Goal: Task Accomplishment & Management: Manage account settings

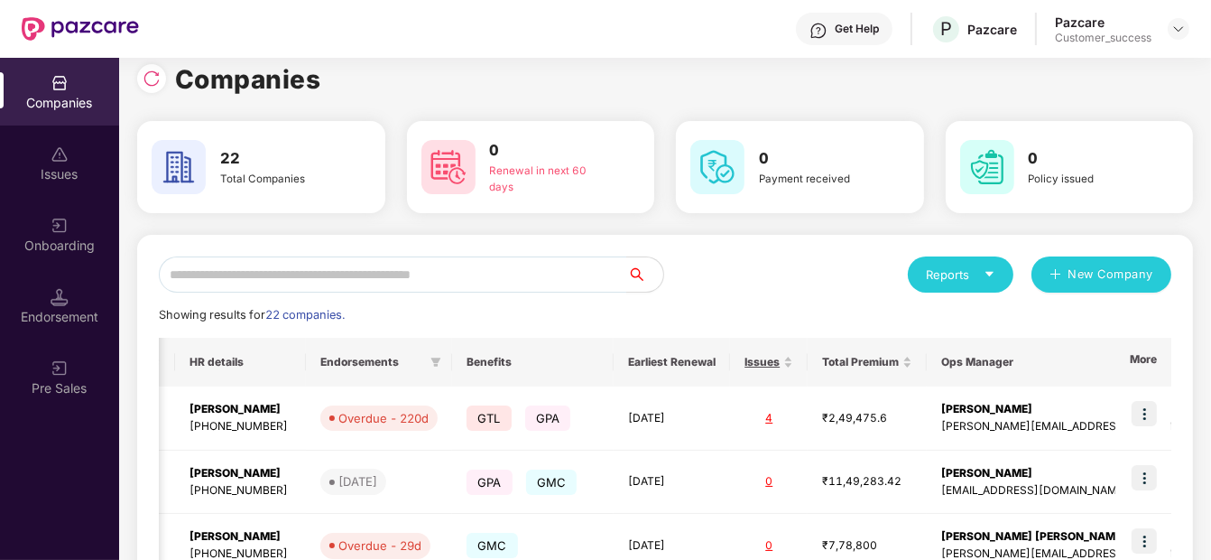
scroll to position [16, 0]
click at [153, 79] on img at bounding box center [152, 79] width 18 height 18
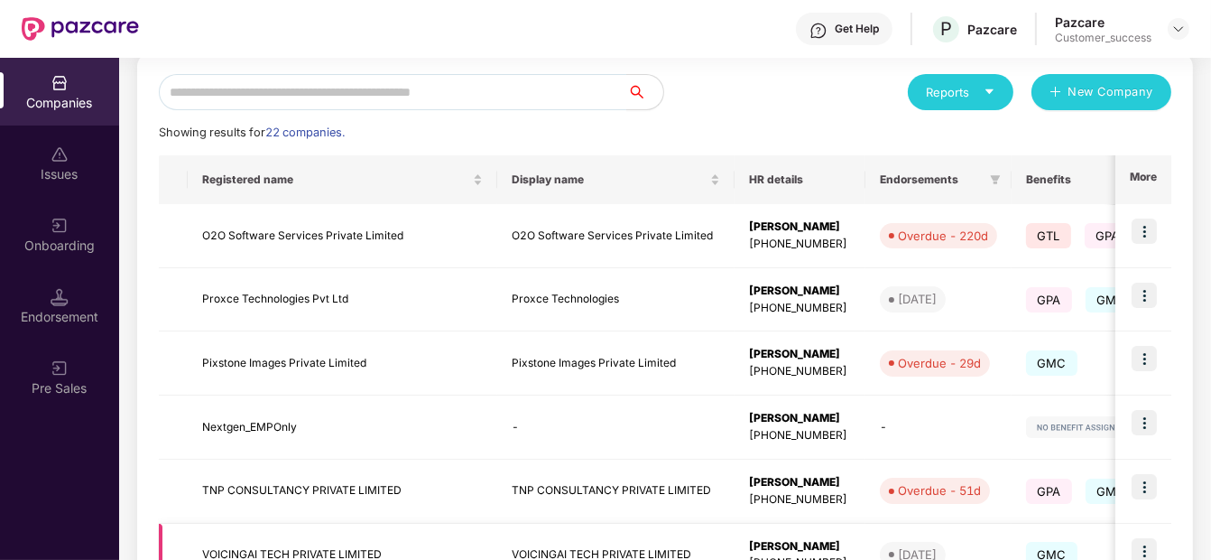
scroll to position [0, 0]
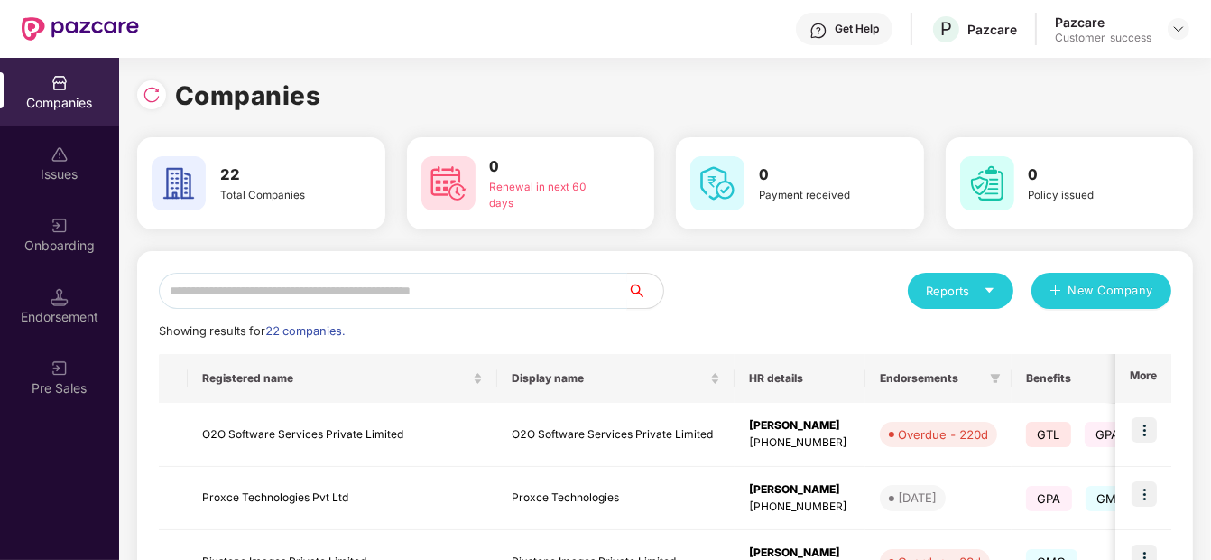
click at [354, 299] on input "text" at bounding box center [393, 291] width 468 height 36
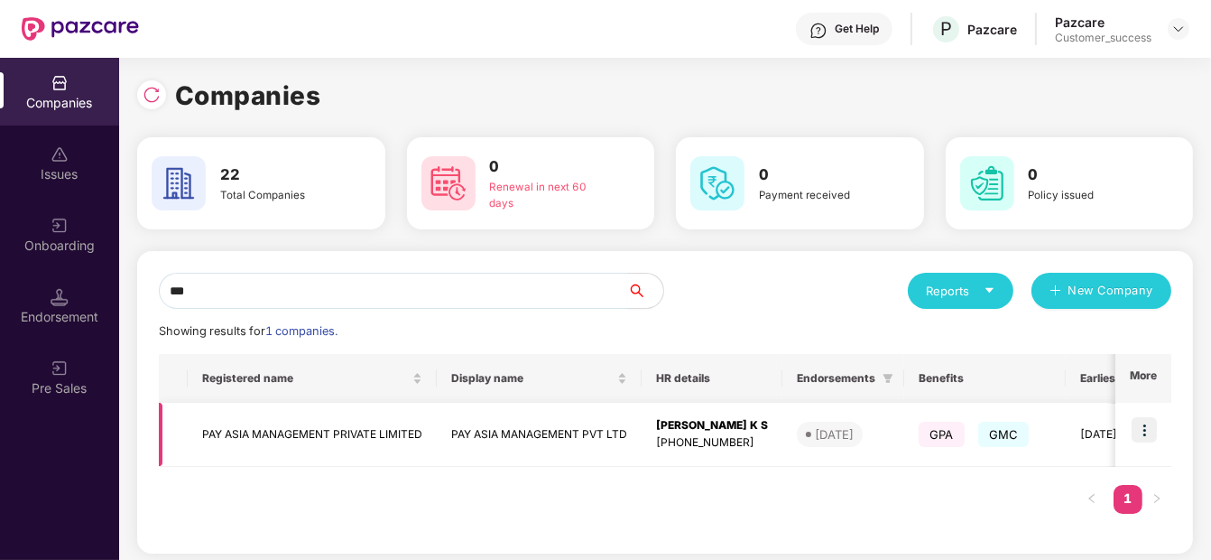
type input "***"
click at [1146, 432] on img at bounding box center [1144, 429] width 25 height 25
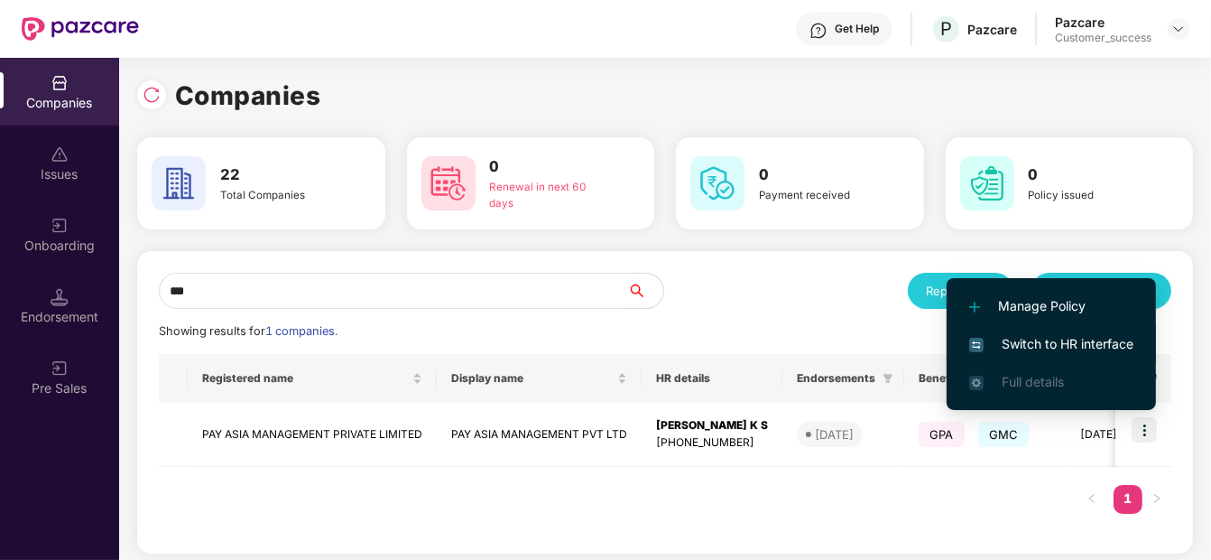
click at [1020, 348] on span "Switch to HR interface" at bounding box center [1051, 344] width 164 height 20
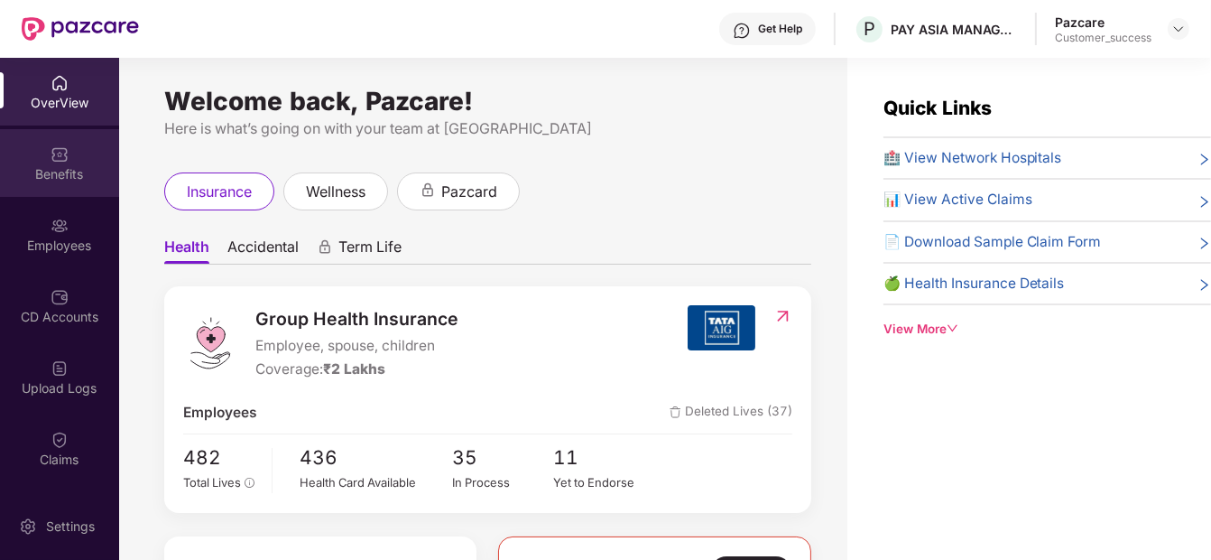
click at [79, 166] on div "Benefits" at bounding box center [59, 174] width 119 height 18
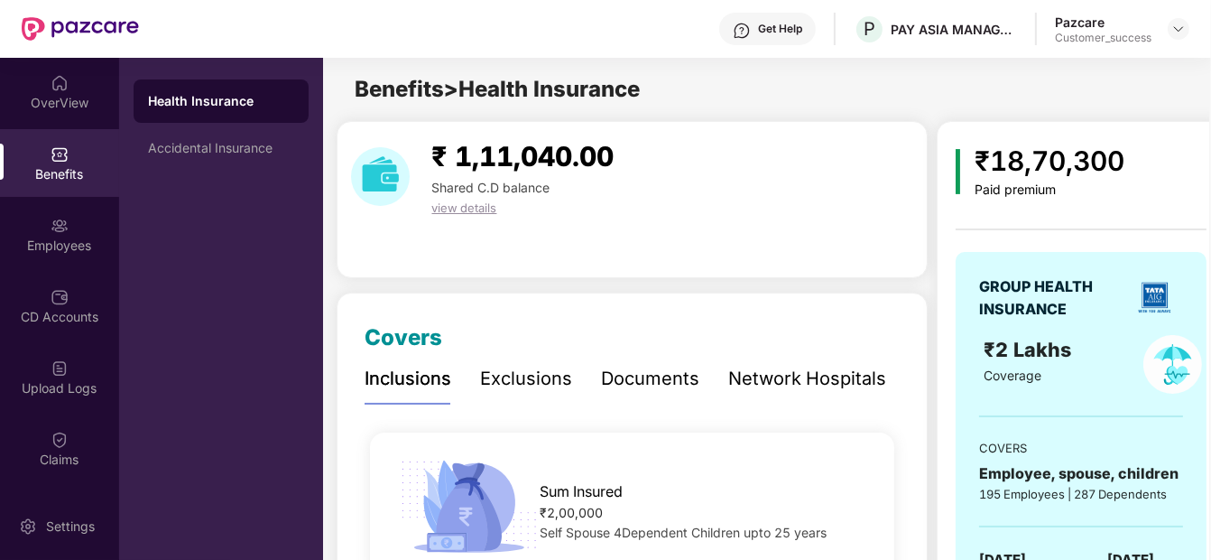
click at [777, 384] on div "Network Hospitals" at bounding box center [807, 379] width 158 height 28
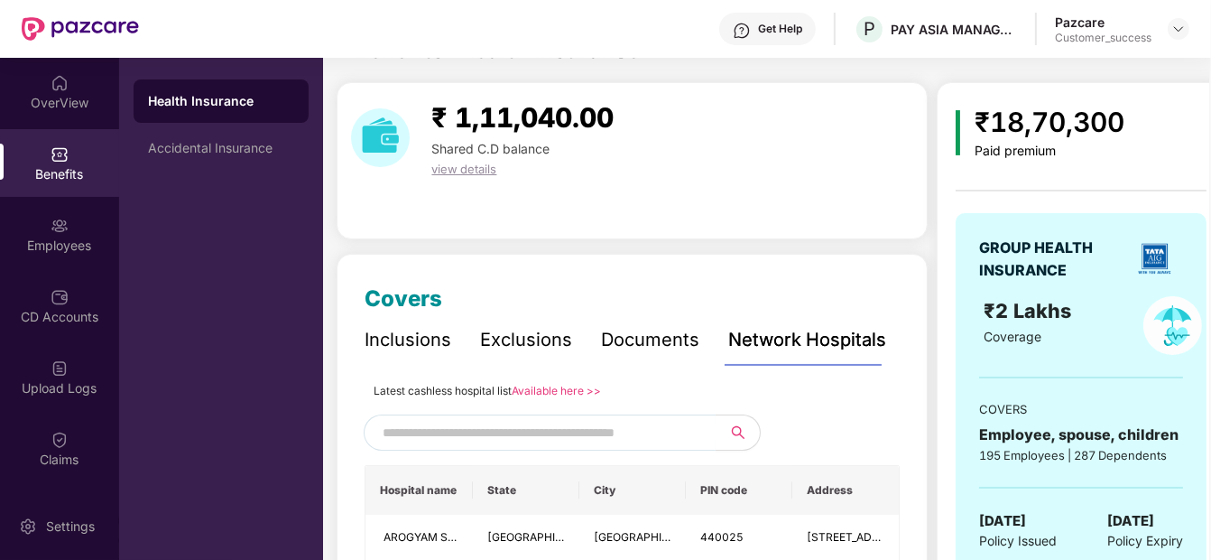
scroll to position [40, 0]
click at [560, 391] on link "Available here >>" at bounding box center [556, 390] width 89 height 14
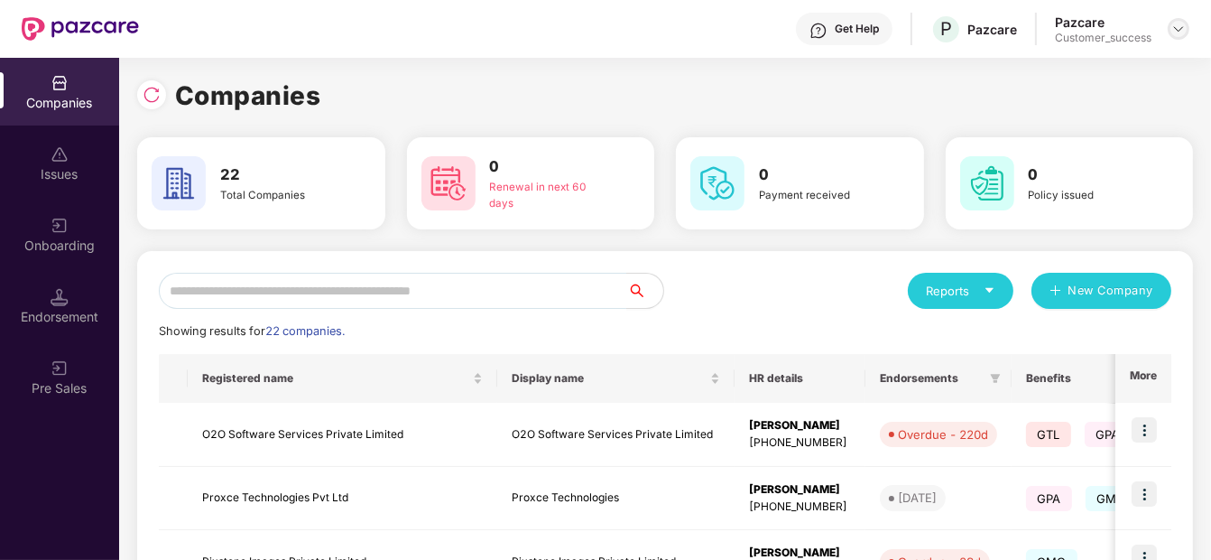
click at [1174, 24] on img at bounding box center [1179, 29] width 14 height 14
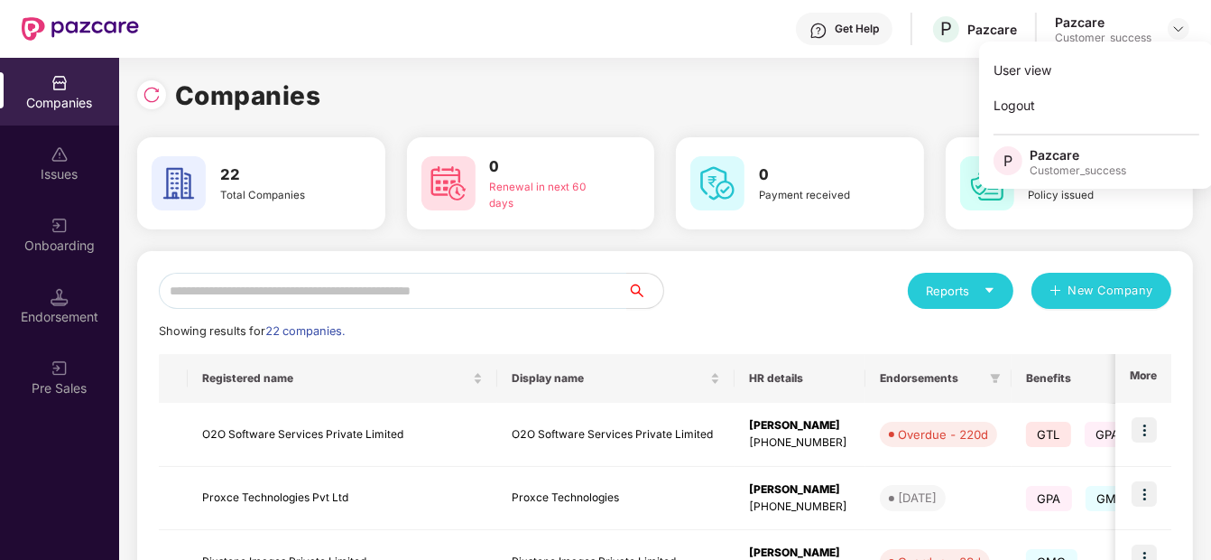
click at [668, 103] on div "Companies" at bounding box center [665, 96] width 1056 height 40
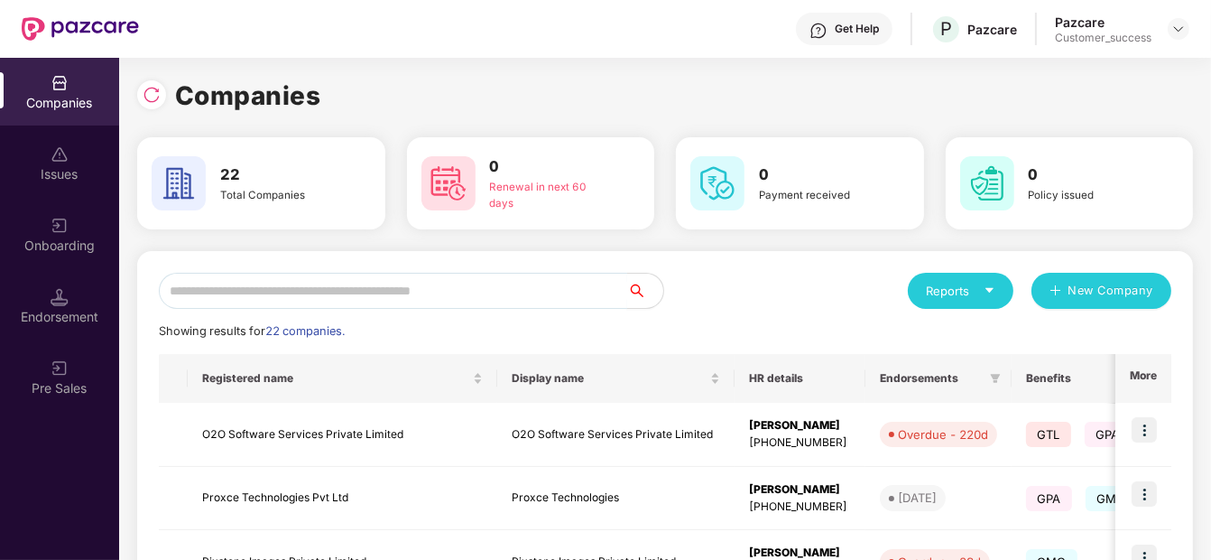
click at [349, 300] on input "text" at bounding box center [393, 291] width 468 height 36
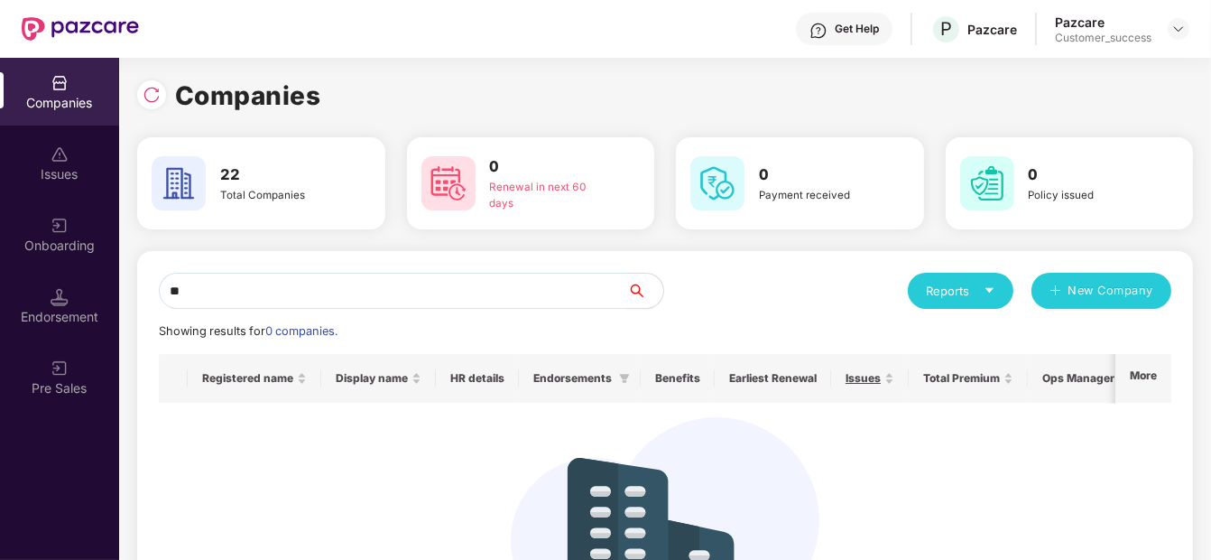
type input "*"
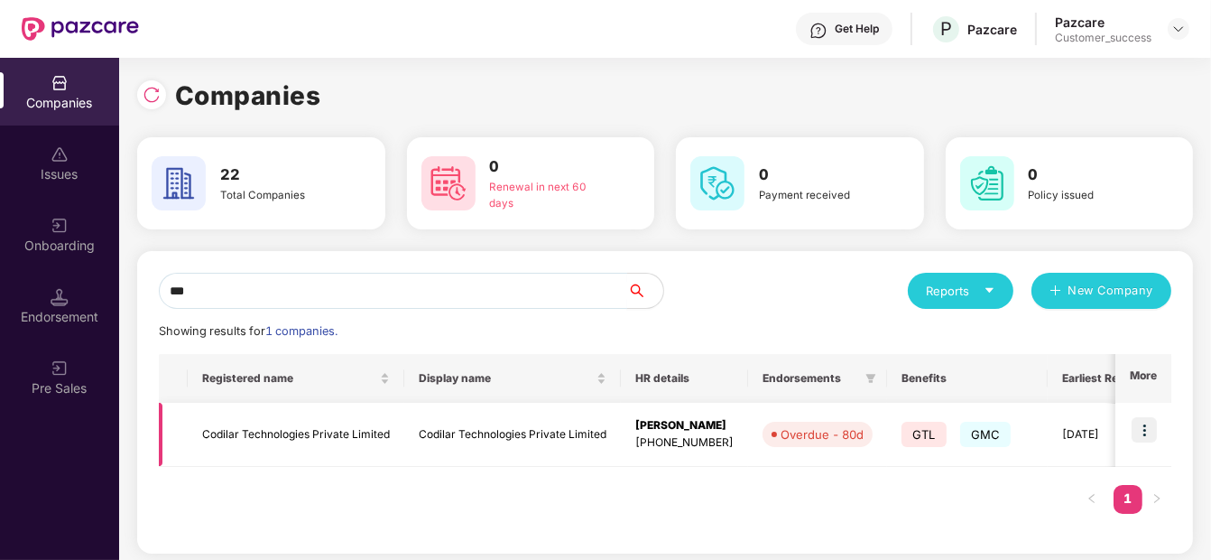
type input "***"
click at [1142, 417] on img at bounding box center [1144, 429] width 25 height 25
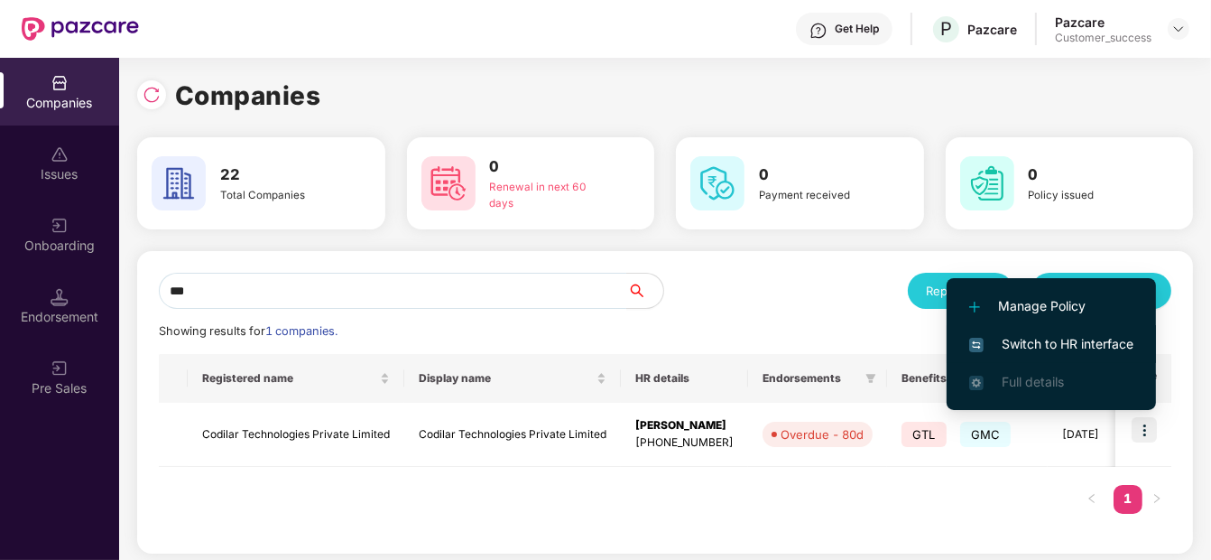
click at [1097, 352] on span "Switch to HR interface" at bounding box center [1051, 344] width 164 height 20
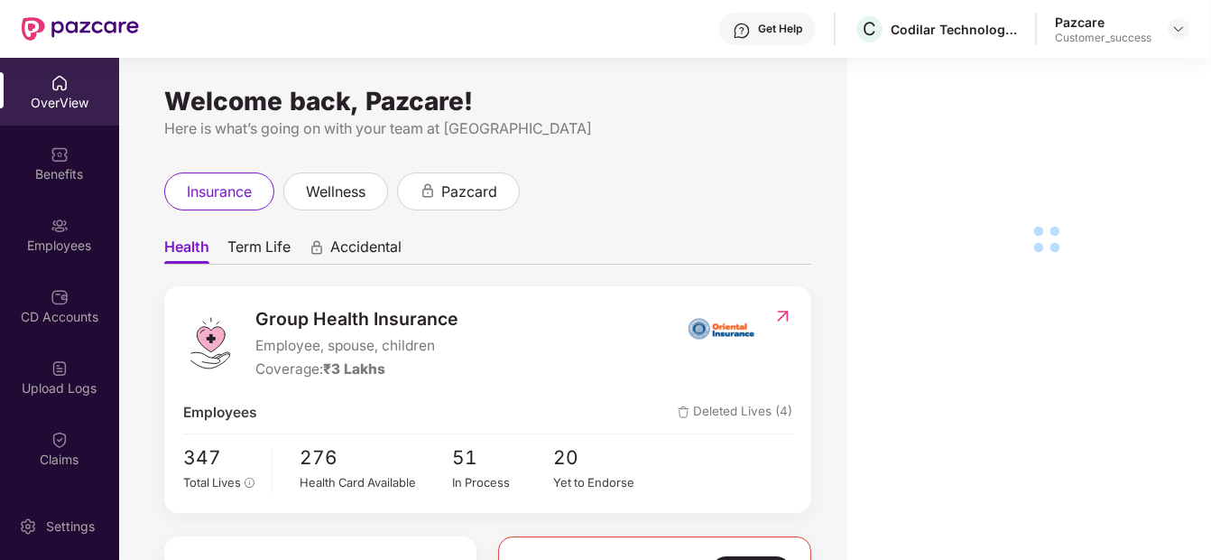
click at [38, 255] on div "Employees" at bounding box center [59, 234] width 119 height 68
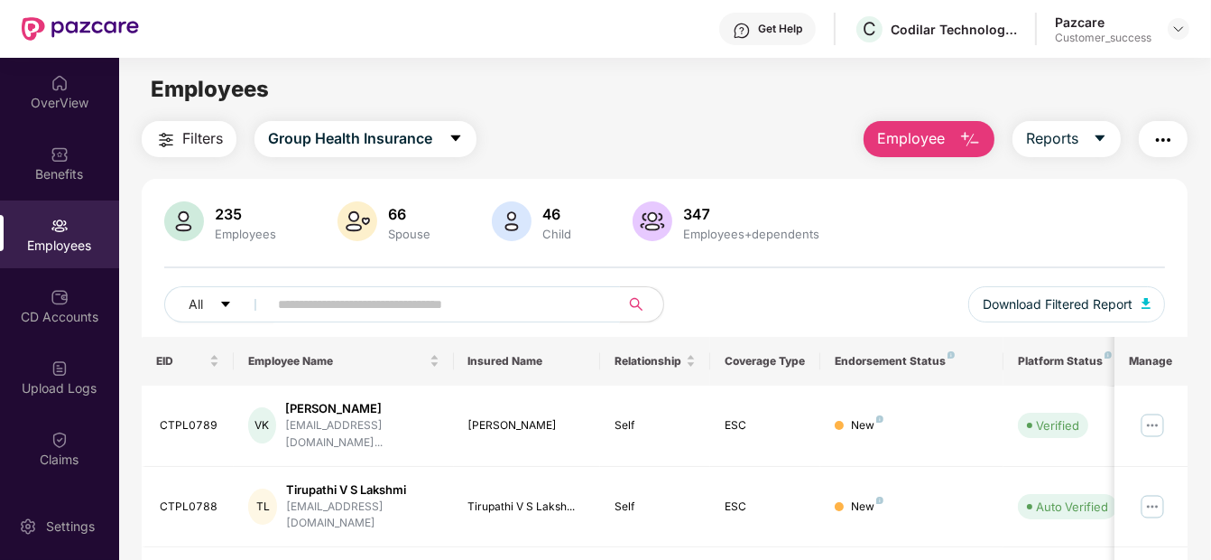
click at [344, 315] on input "text" at bounding box center [436, 304] width 317 height 27
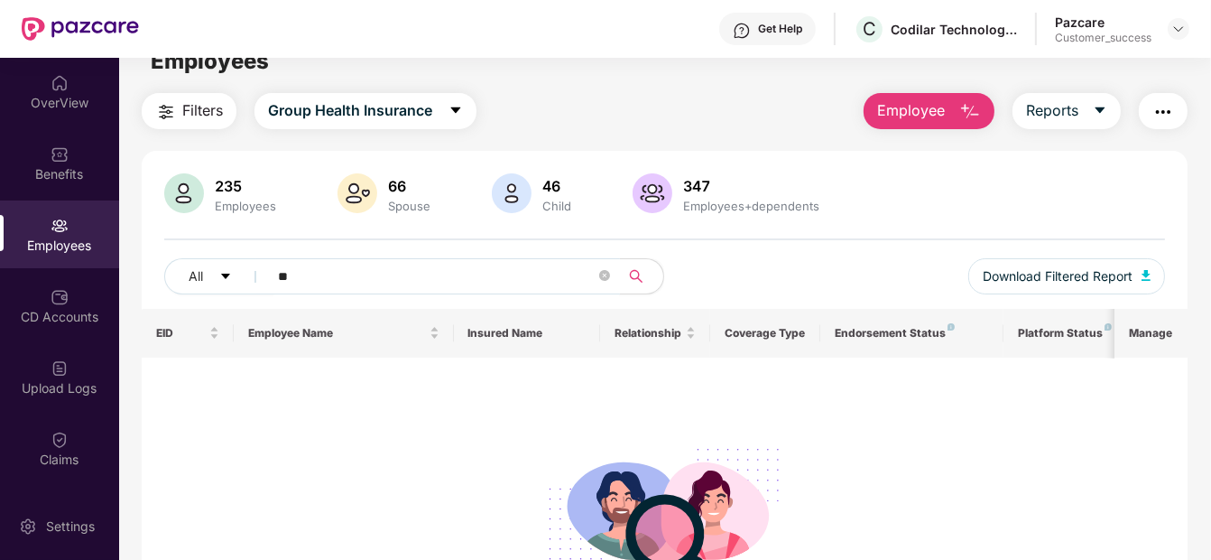
scroll to position [52, 0]
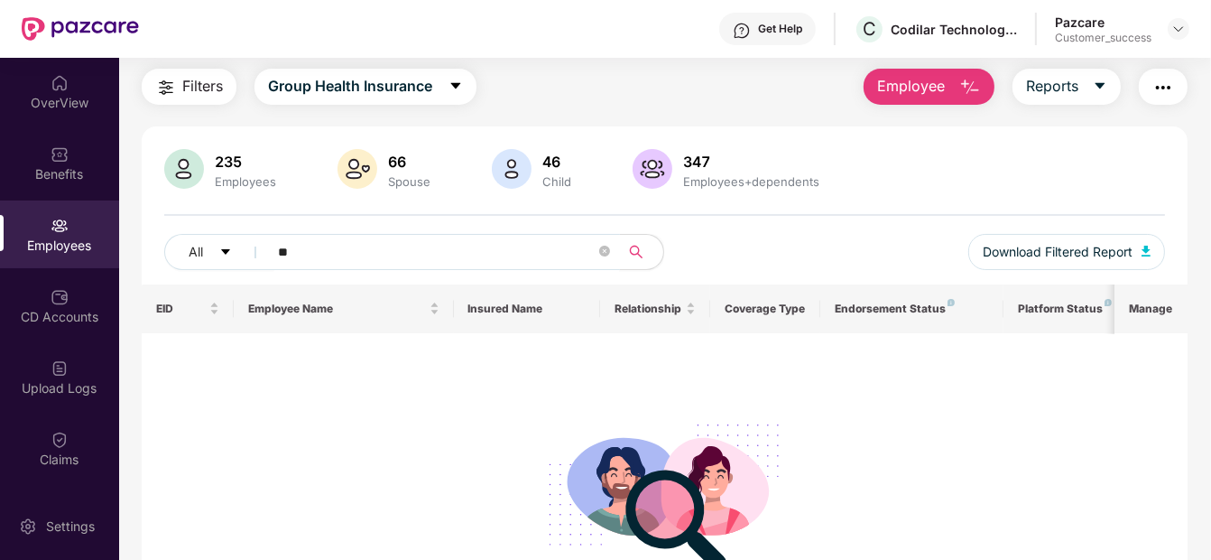
type input "*"
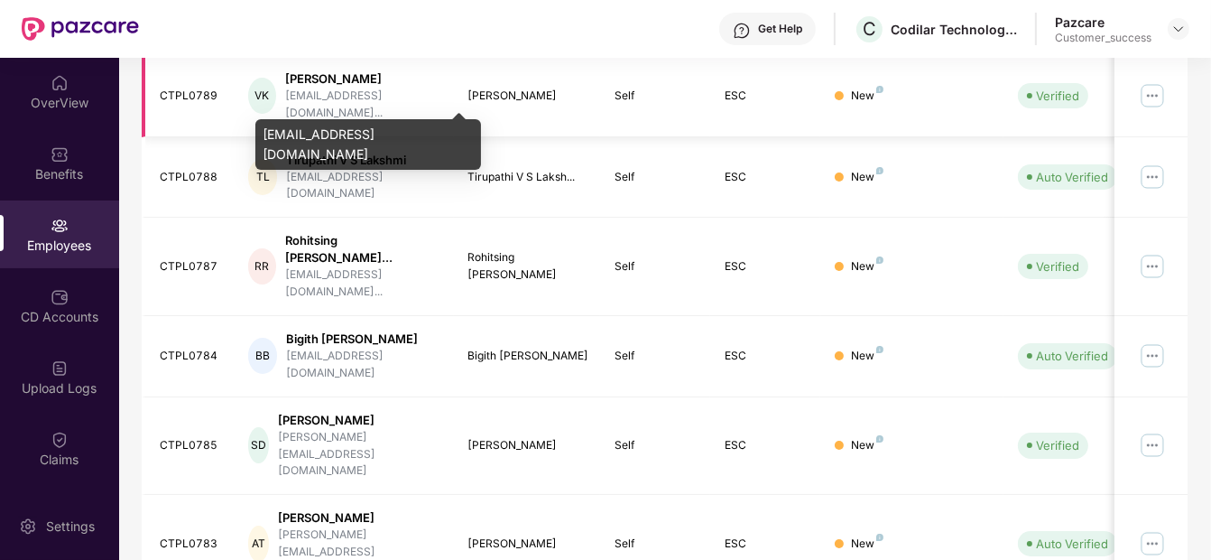
scroll to position [0, 0]
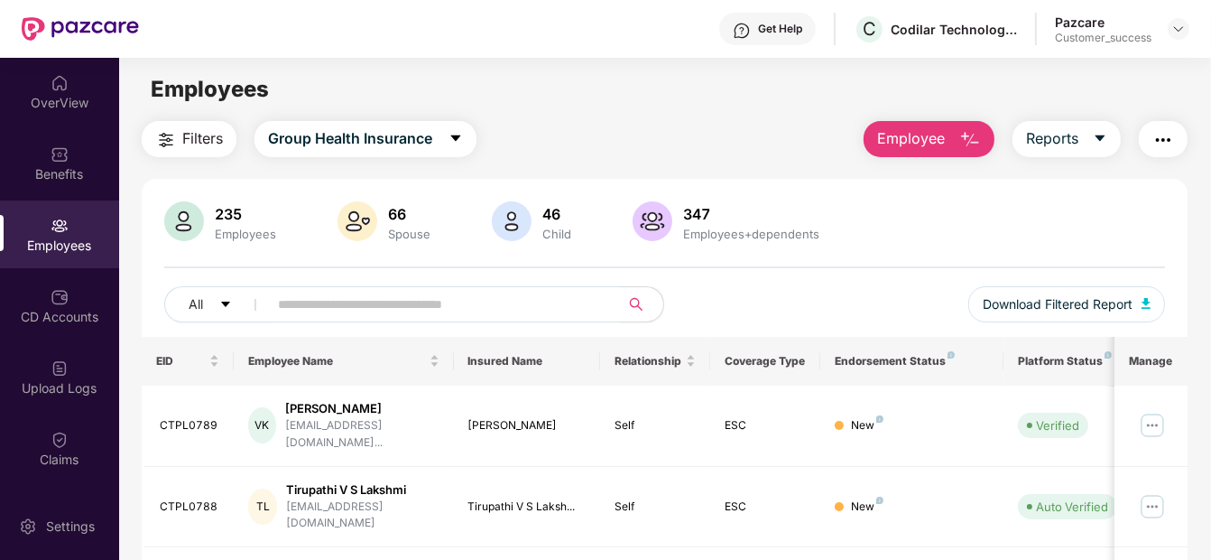
click at [299, 291] on input "text" at bounding box center [436, 304] width 317 height 27
paste input "********"
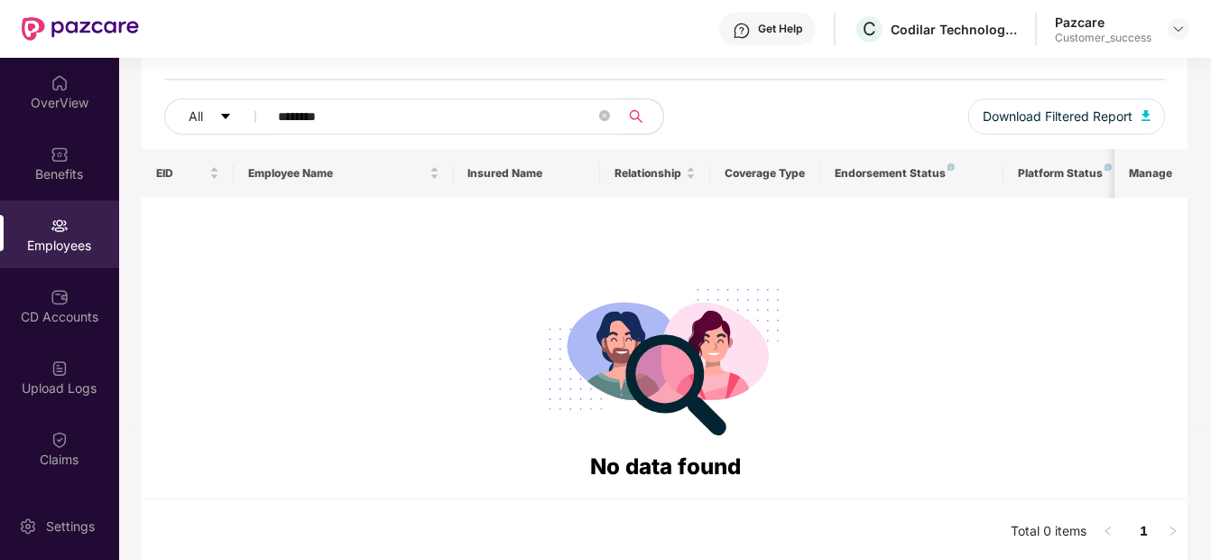
scroll to position [186, 0]
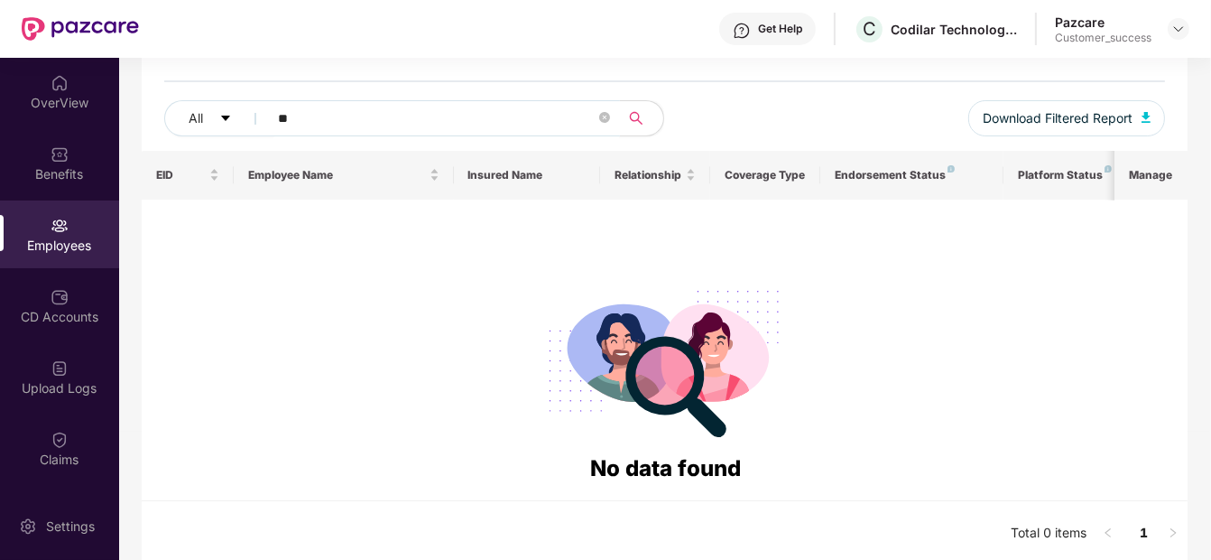
type input "*"
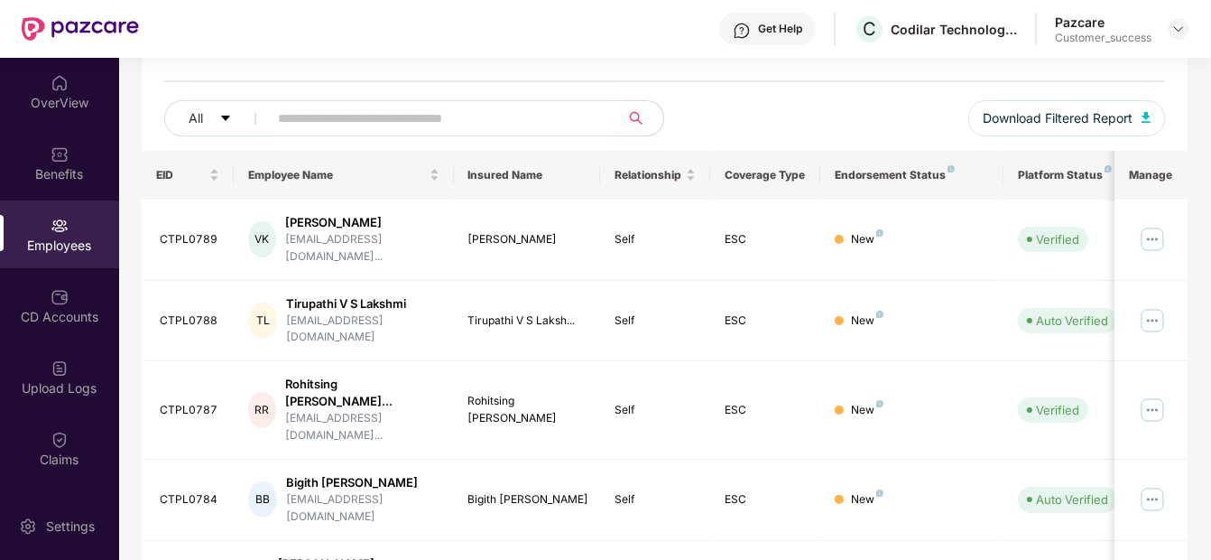
paste input "********"
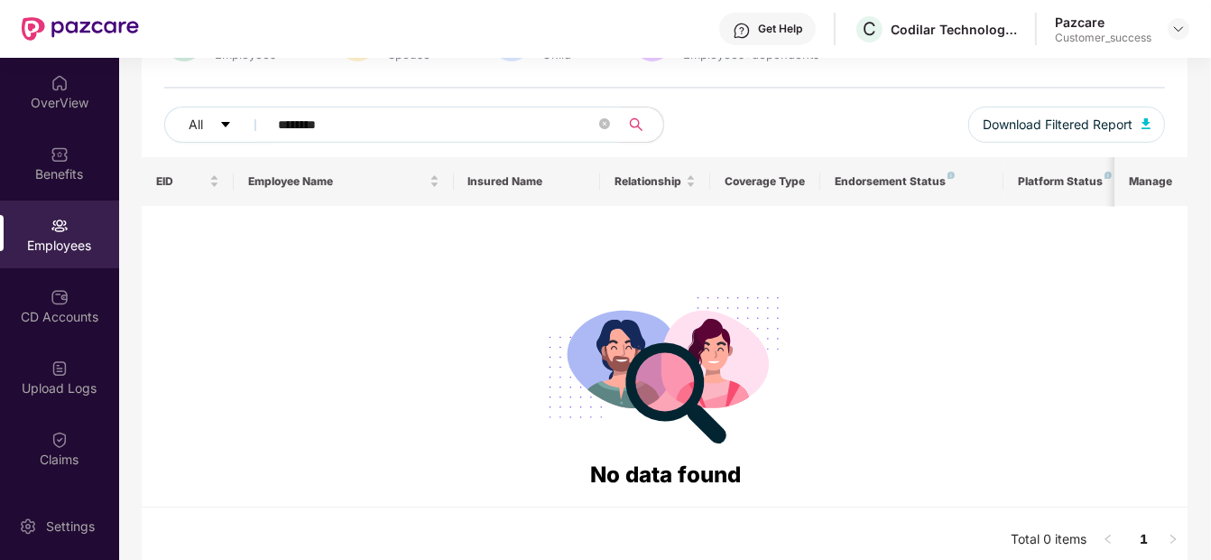
scroll to position [181, 0]
type input "********"
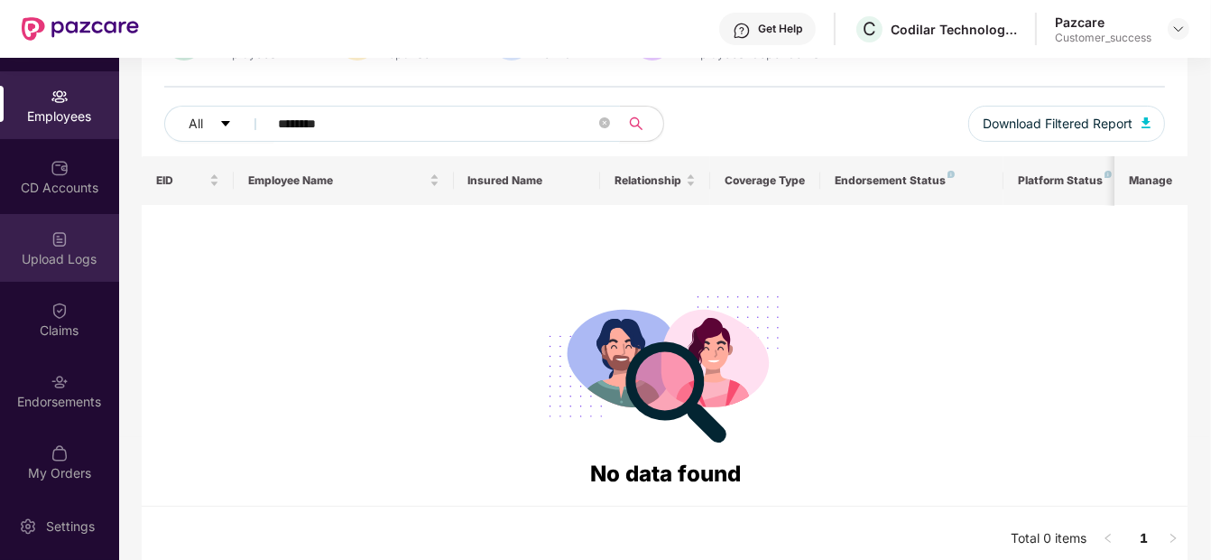
scroll to position [137, 0]
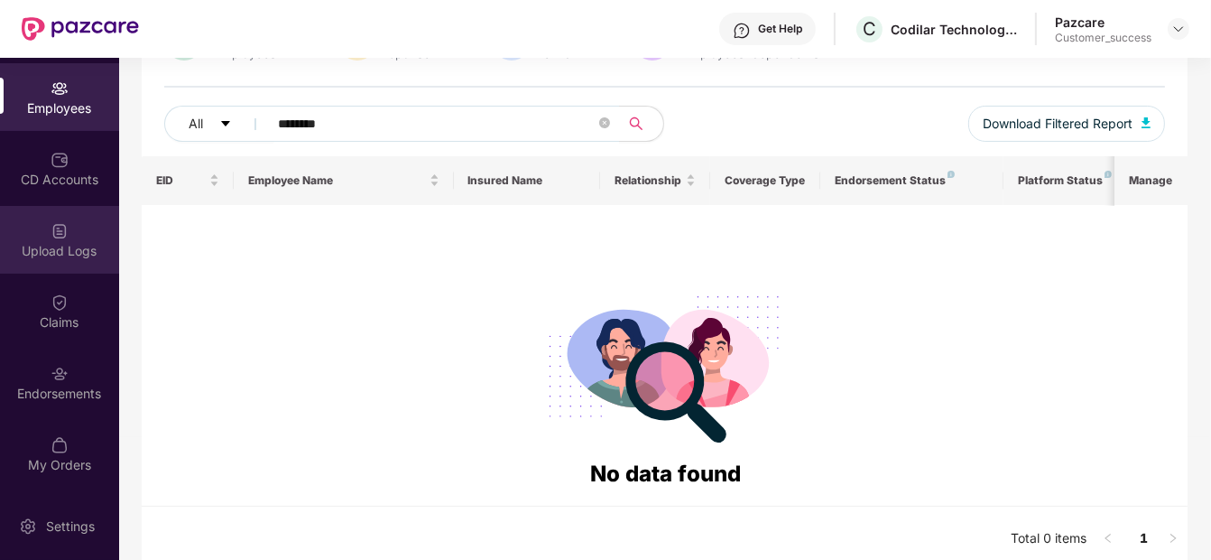
click at [73, 250] on div "Upload Logs" at bounding box center [59, 251] width 119 height 18
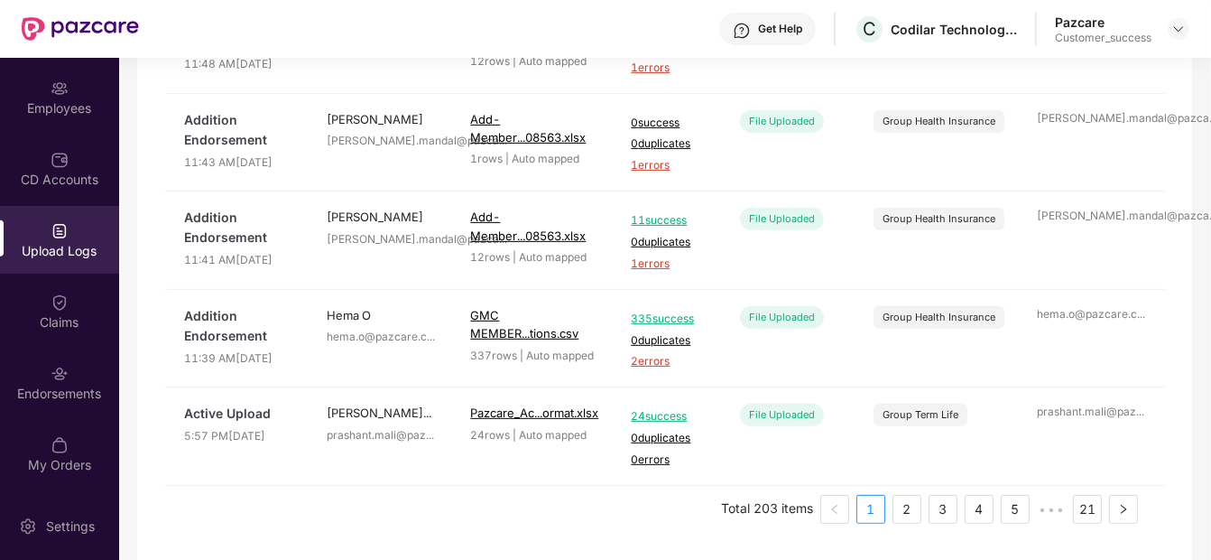
scroll to position [0, 0]
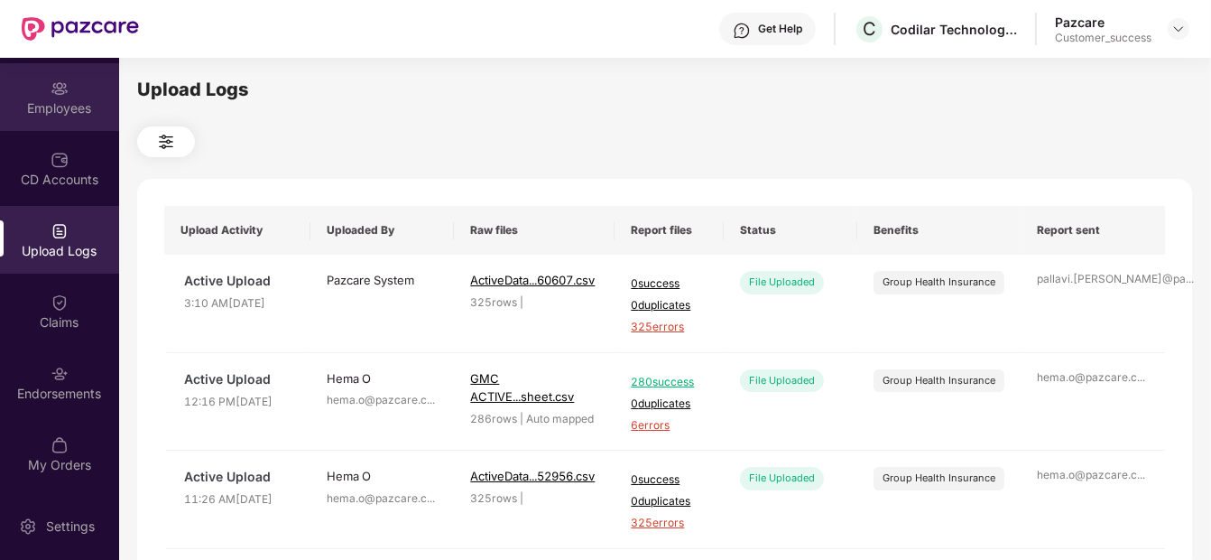
click at [76, 83] on div "Employees" at bounding box center [59, 97] width 119 height 68
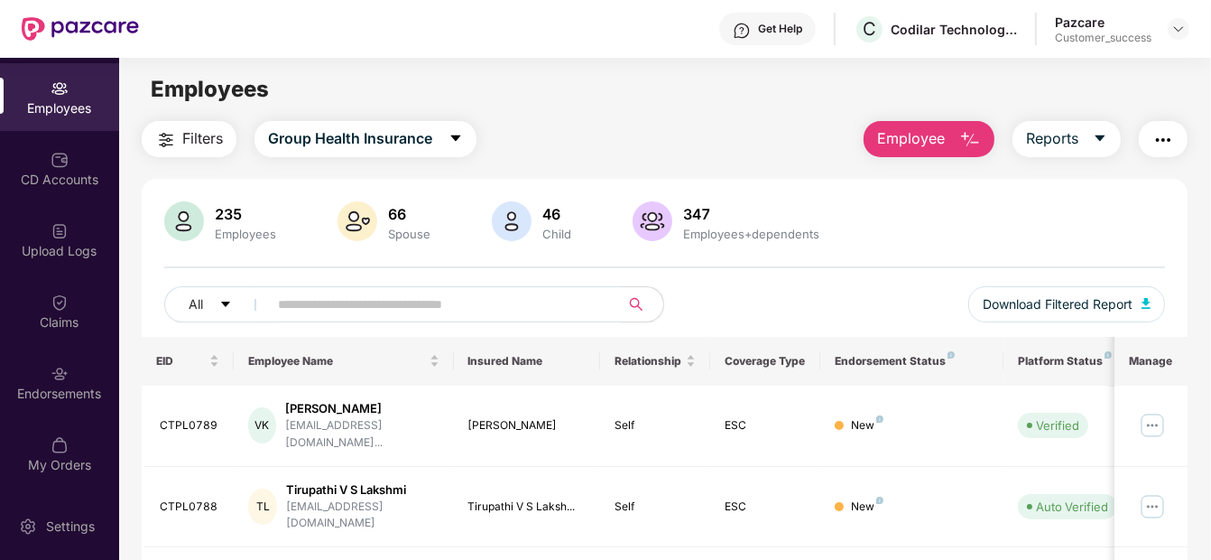
click at [349, 295] on input "text" at bounding box center [436, 304] width 317 height 27
paste input "********"
type input "********"
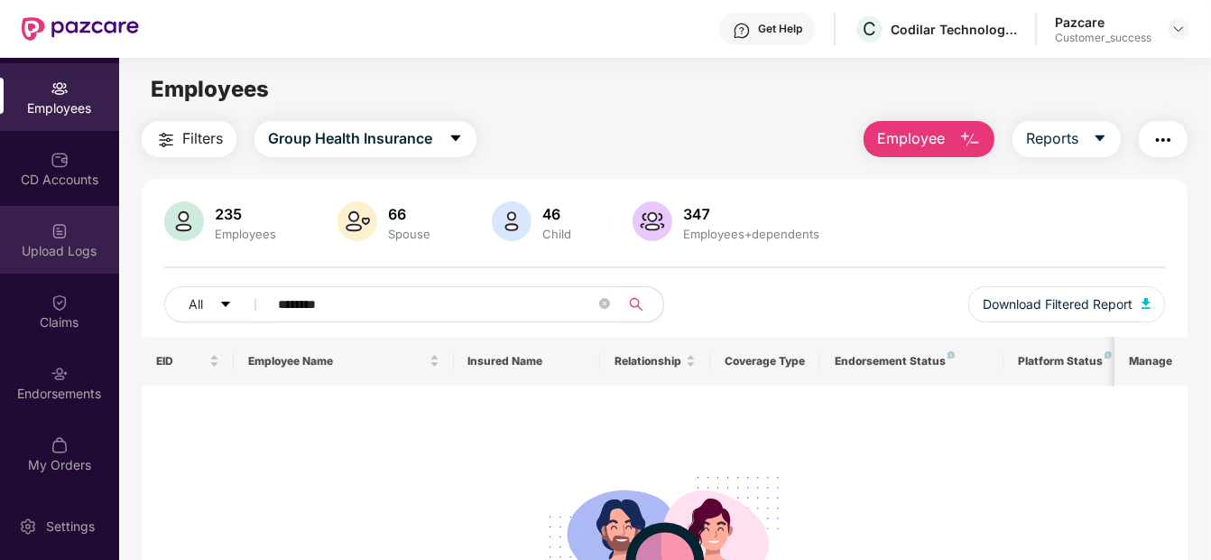
scroll to position [207, 0]
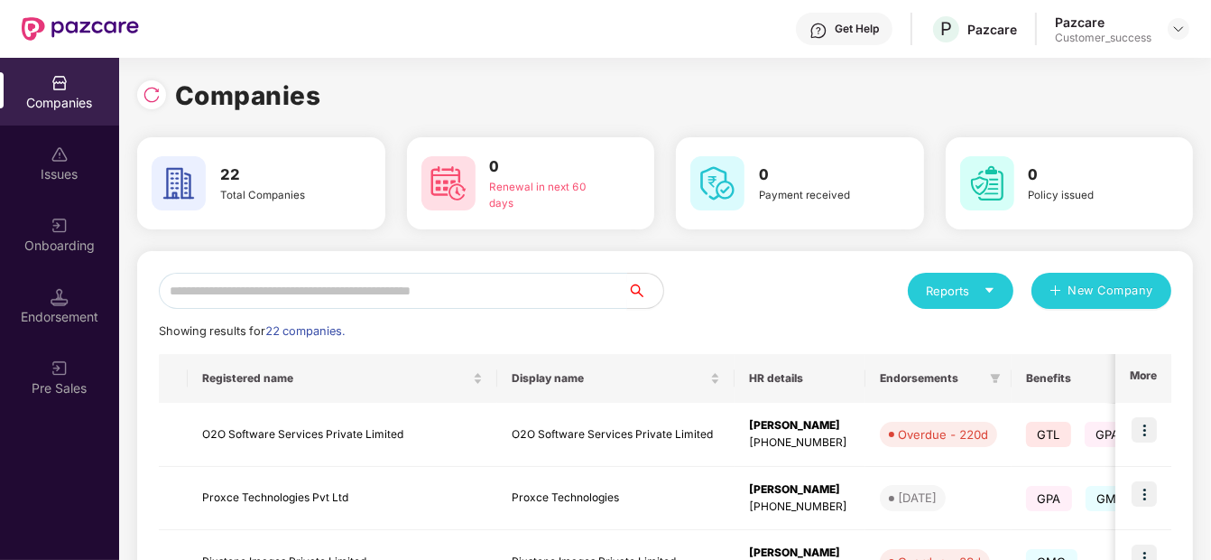
click at [398, 283] on input "text" at bounding box center [393, 291] width 468 height 36
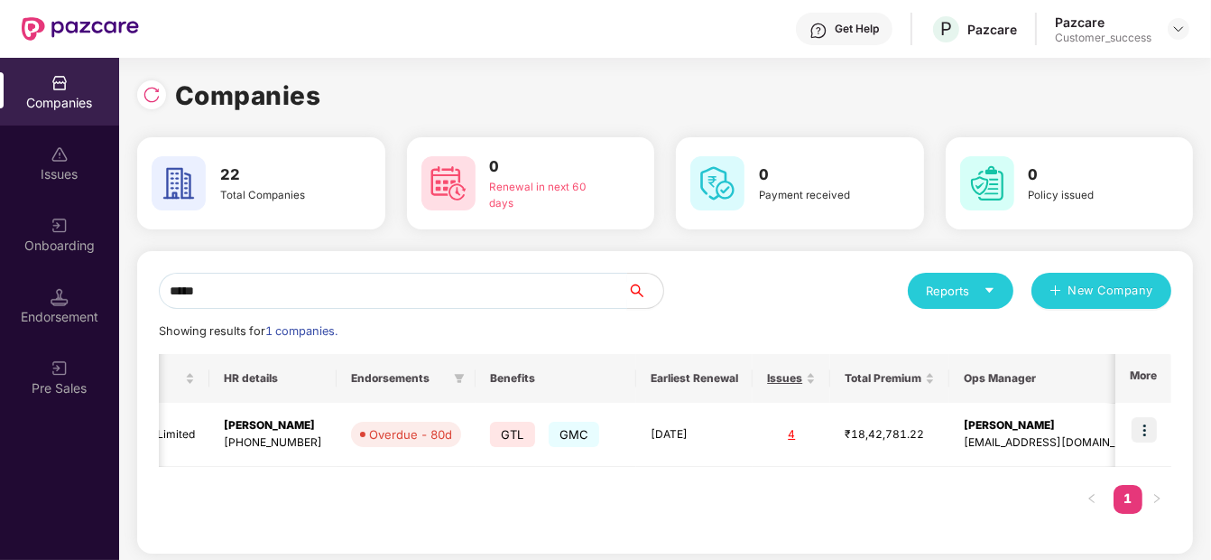
scroll to position [0, 0]
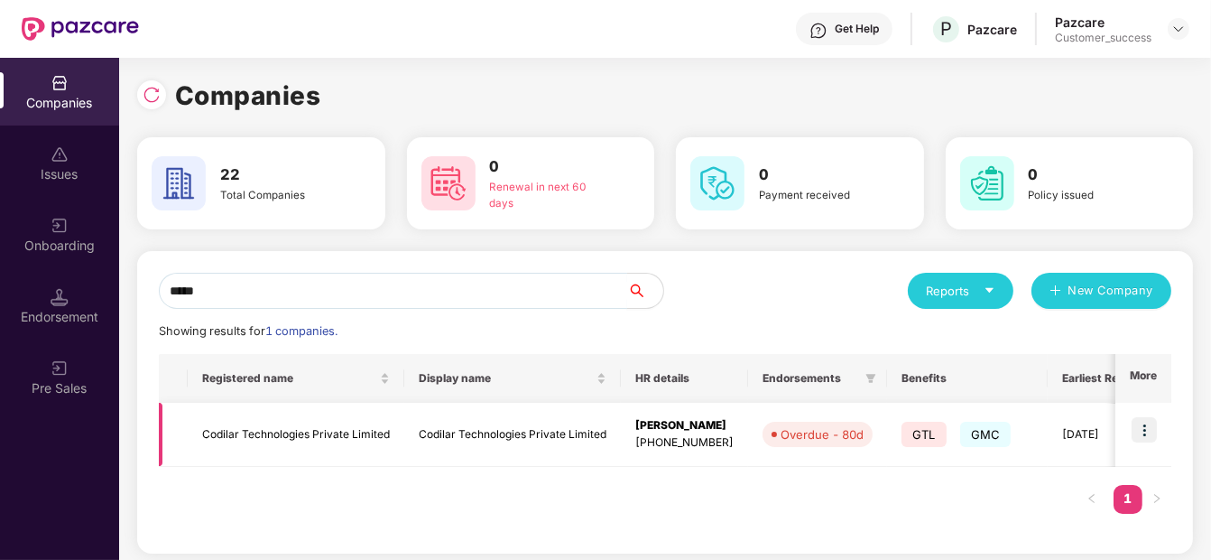
type input "*****"
click at [243, 437] on td "Codilar Technologies Private Limited" at bounding box center [296, 435] width 217 height 64
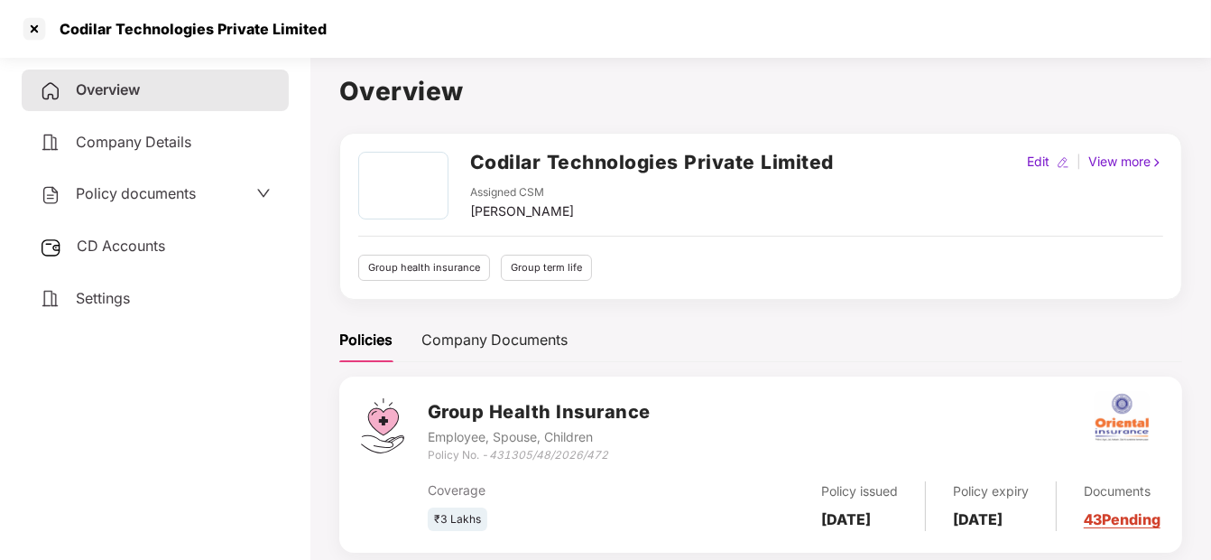
click at [153, 205] on div "Policy documents" at bounding box center [155, 194] width 267 height 42
click at [129, 193] on span "Policy documents" at bounding box center [136, 193] width 120 height 18
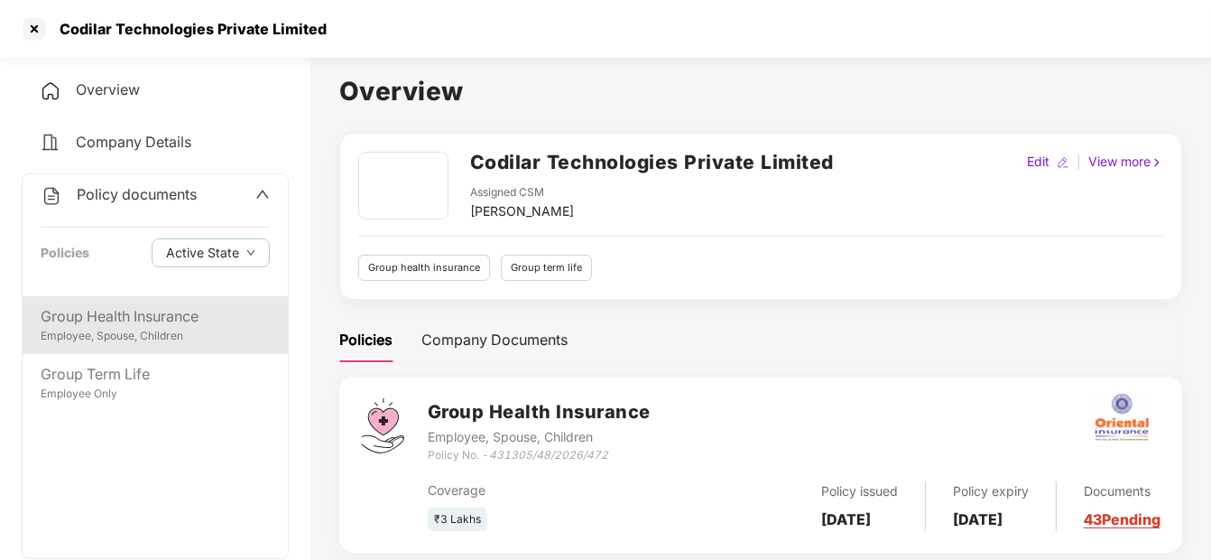
click at [87, 328] on div "Employee, Spouse, Children" at bounding box center [155, 336] width 229 height 17
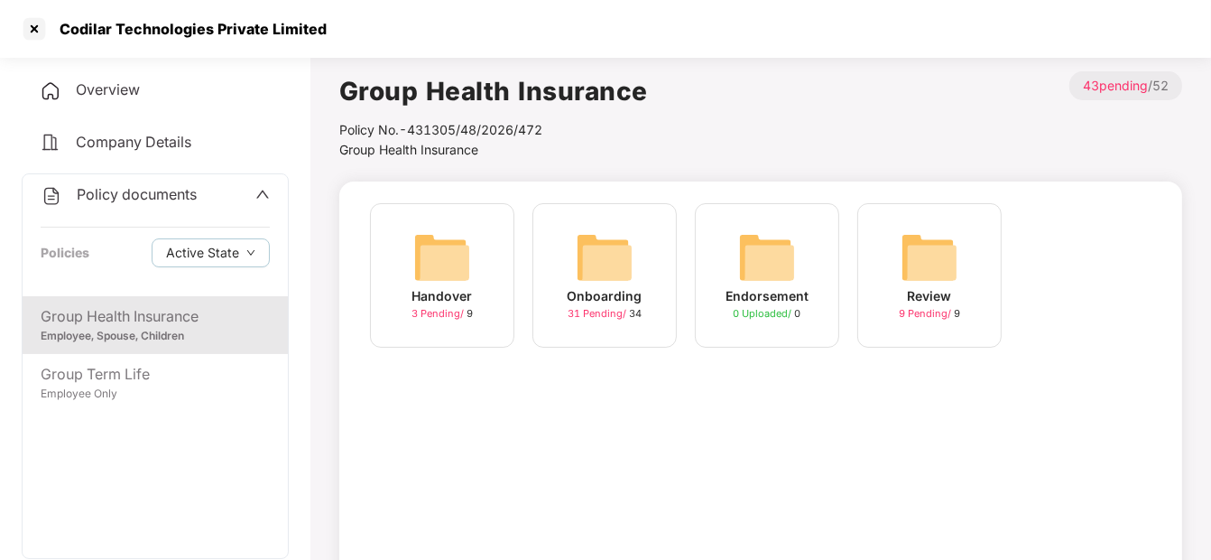
click at [617, 302] on div "Onboarding" at bounding box center [605, 296] width 75 height 20
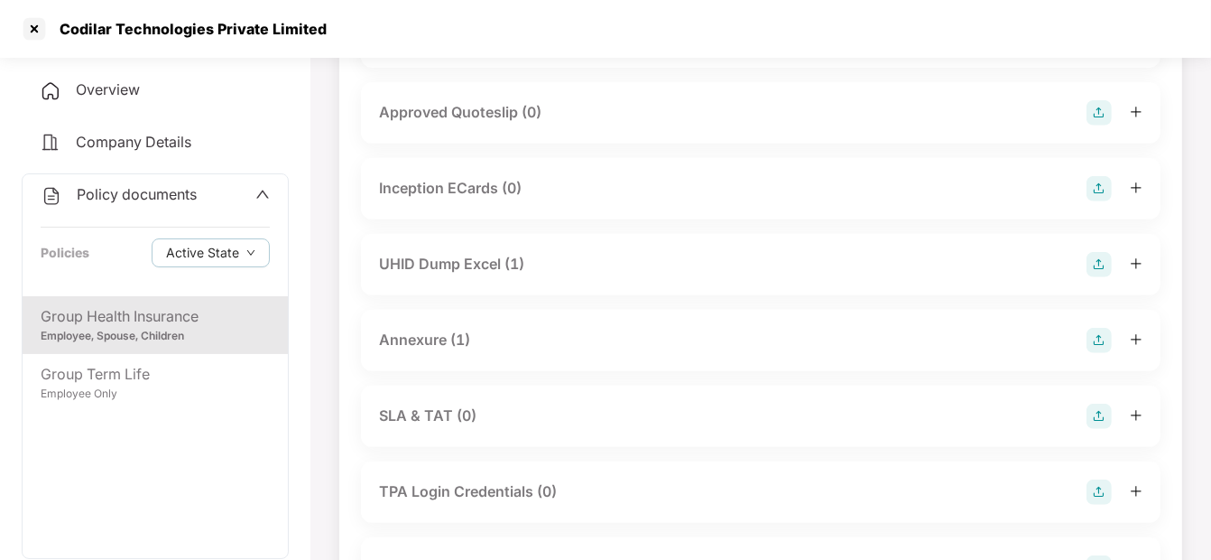
scroll to position [730, 0]
click at [437, 328] on div "Annexure (1)" at bounding box center [424, 337] width 91 height 23
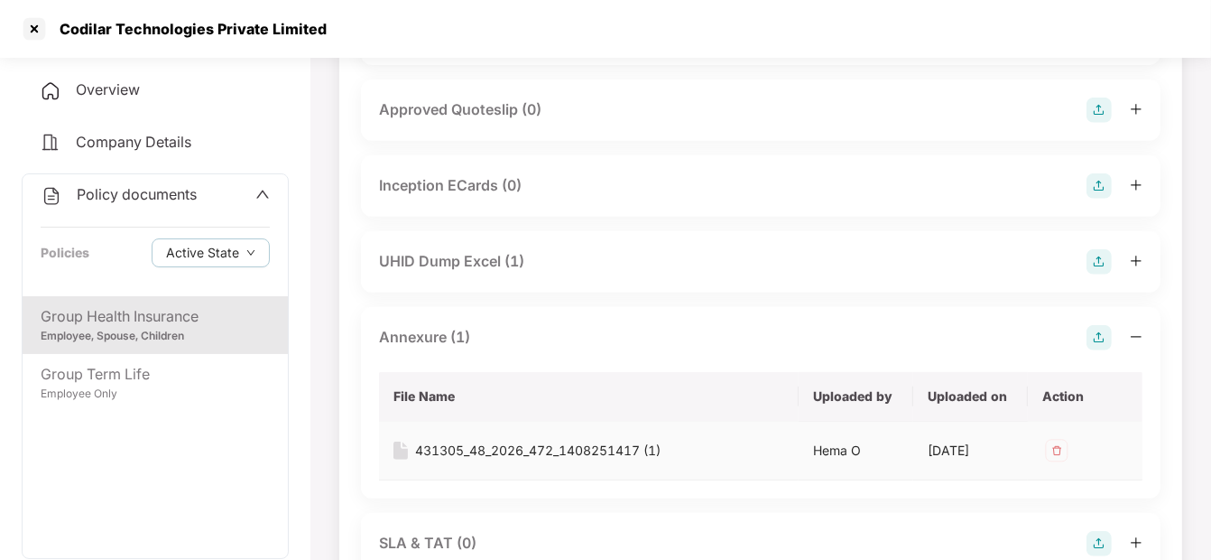
click at [486, 446] on div "431305_48_2026_472_1408251417 (1)" at bounding box center [538, 451] width 246 height 20
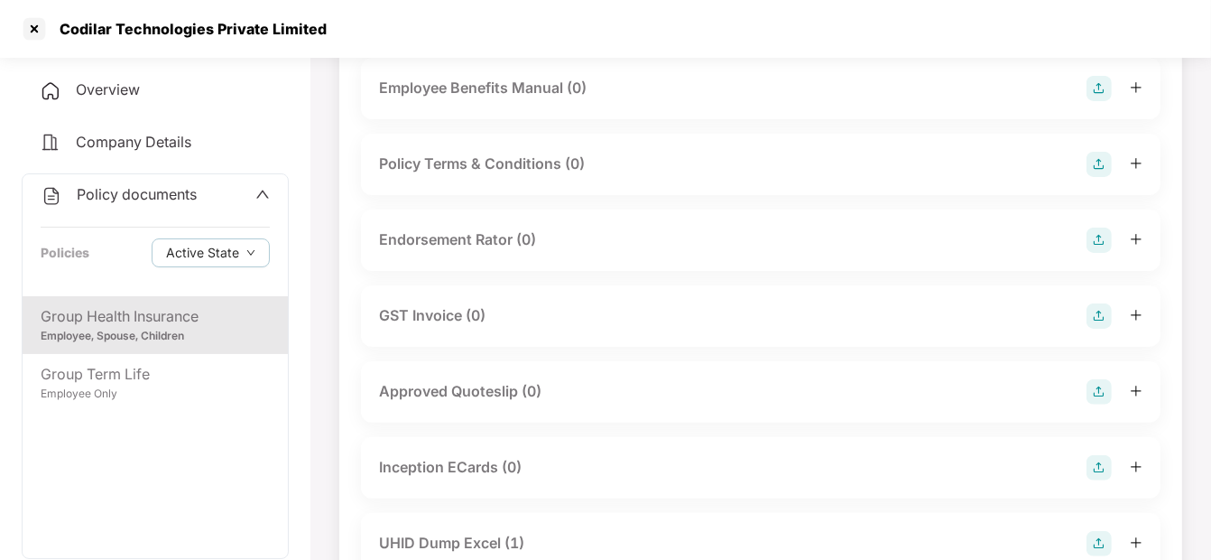
scroll to position [246, 0]
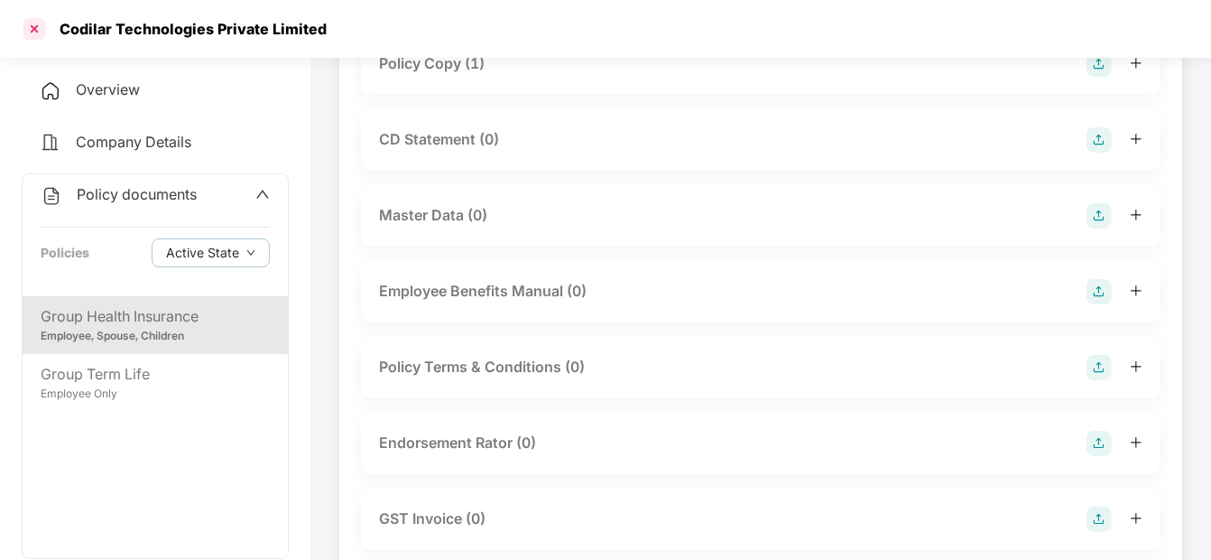
click at [24, 36] on div at bounding box center [34, 28] width 29 height 29
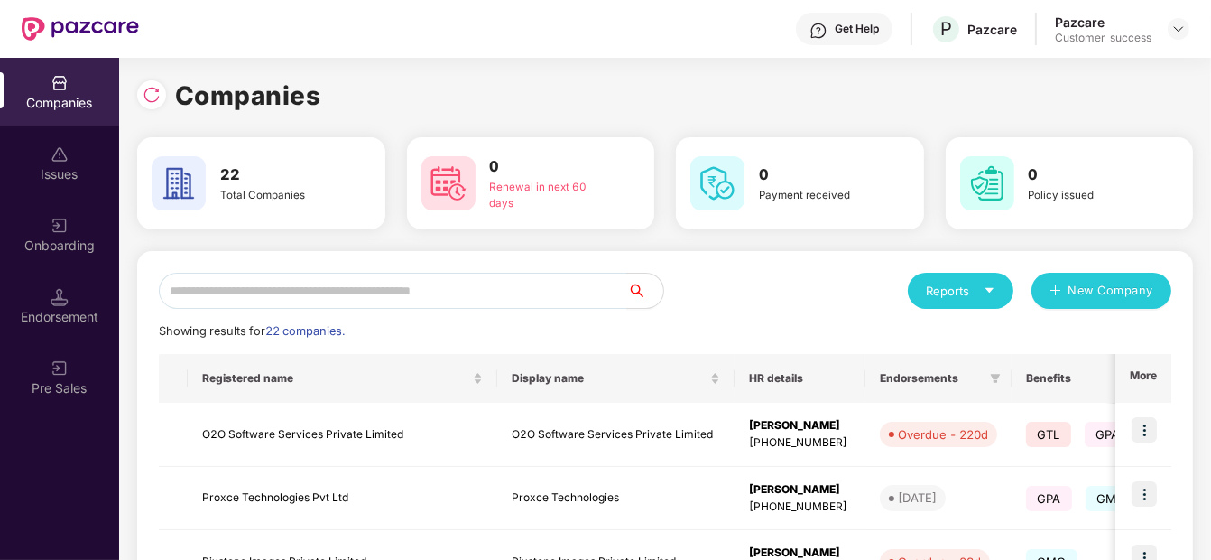
scroll to position [0, 0]
click at [358, 298] on input "text" at bounding box center [393, 291] width 468 height 36
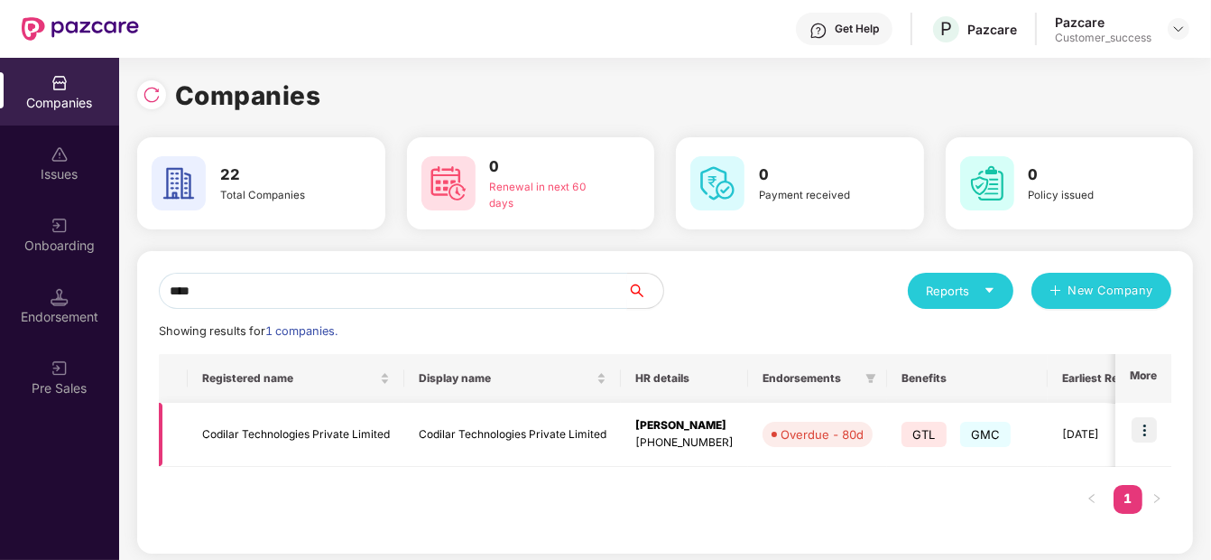
type input "****"
click at [1137, 426] on img at bounding box center [1144, 429] width 25 height 25
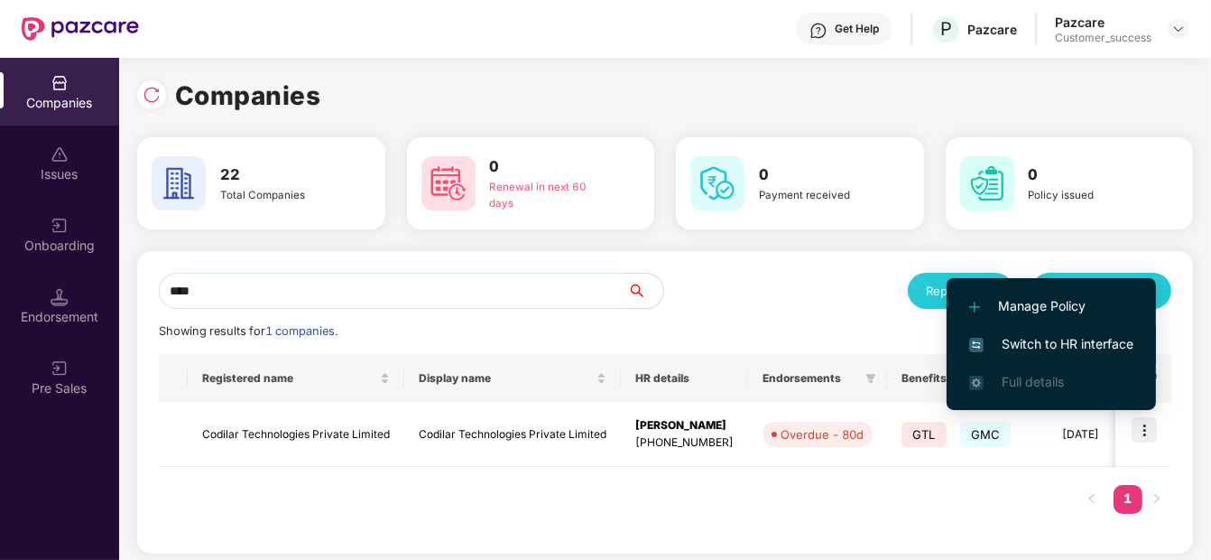
click at [1097, 348] on span "Switch to HR interface" at bounding box center [1051, 344] width 164 height 20
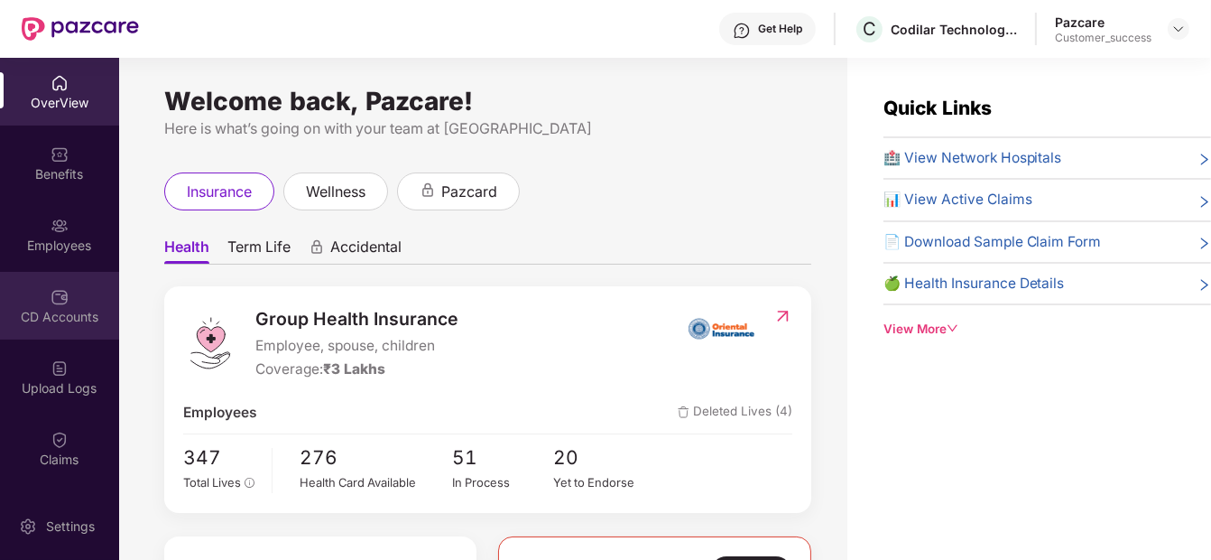
click at [60, 308] on div "CD Accounts" at bounding box center [59, 317] width 119 height 18
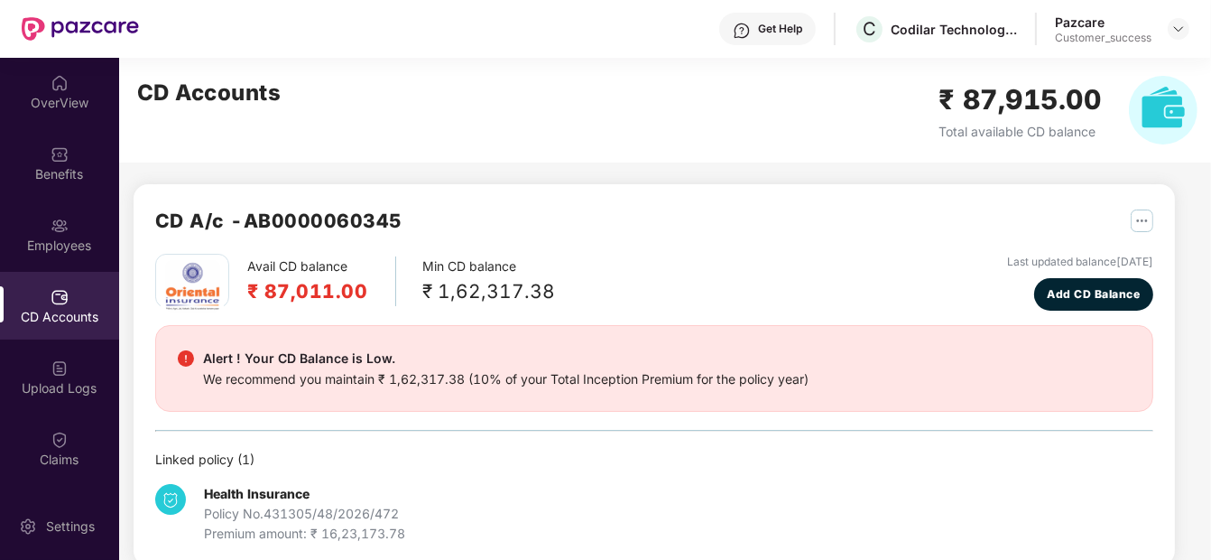
scroll to position [142, 0]
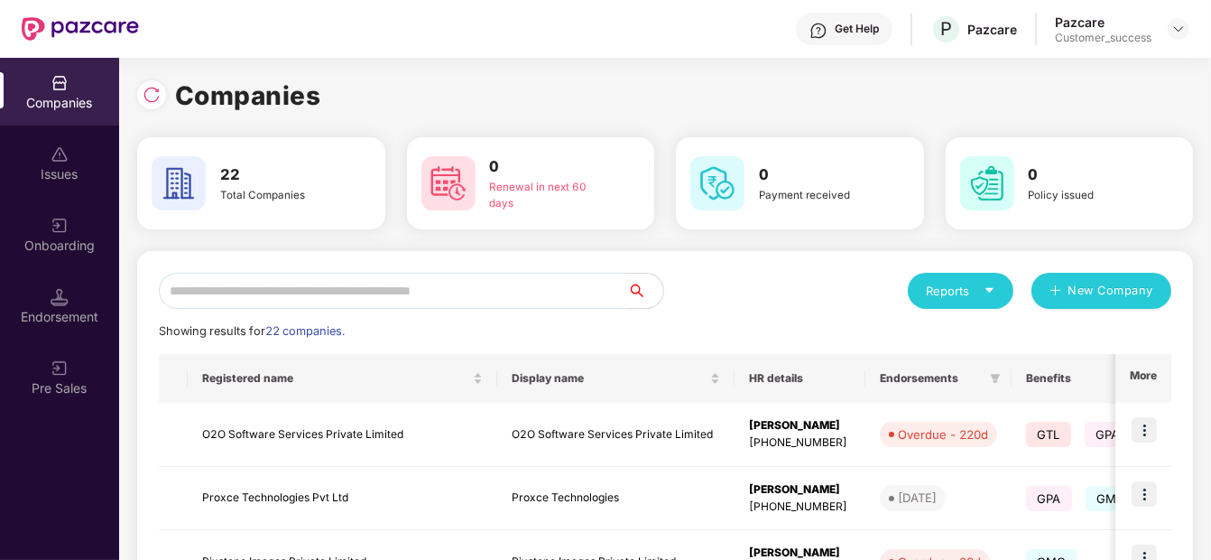
click at [360, 298] on input "text" at bounding box center [393, 291] width 468 height 36
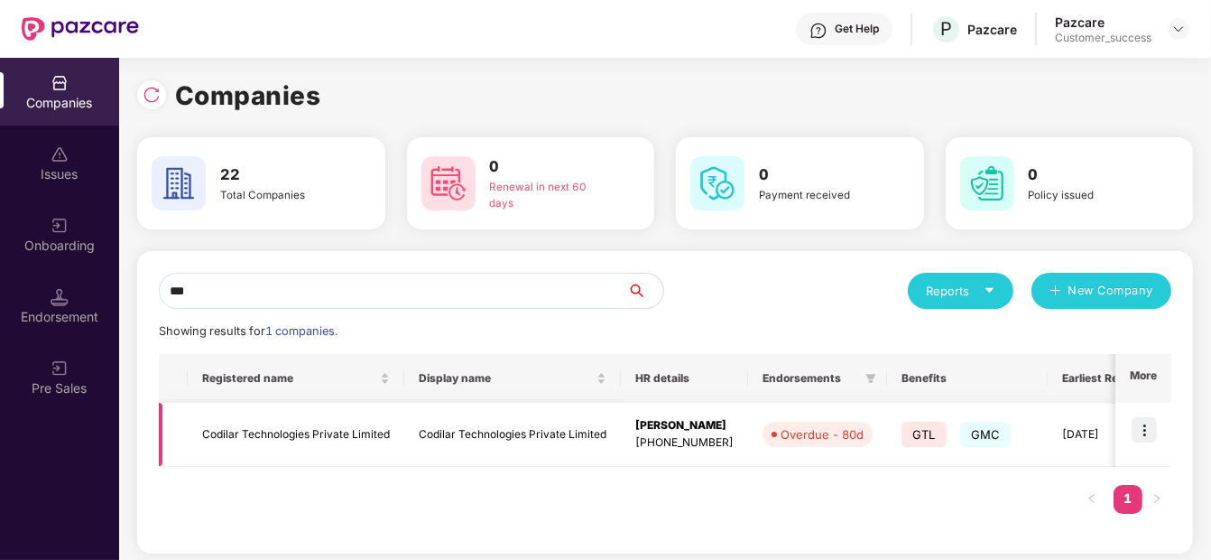
type input "***"
click at [1152, 432] on img at bounding box center [1144, 429] width 25 height 25
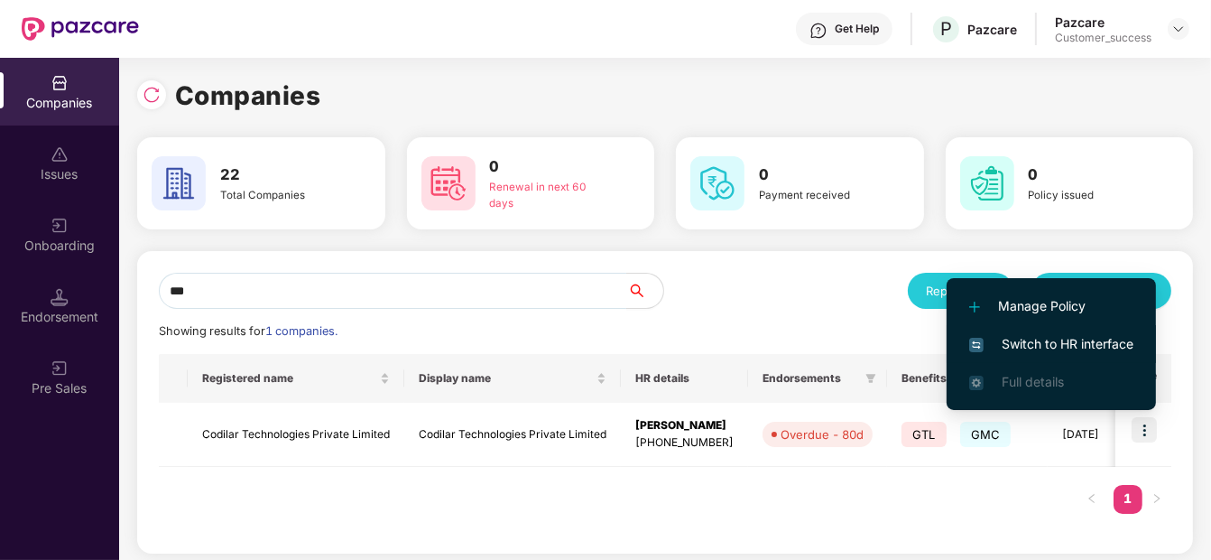
click at [1045, 334] on span "Switch to HR interface" at bounding box center [1051, 344] width 164 height 20
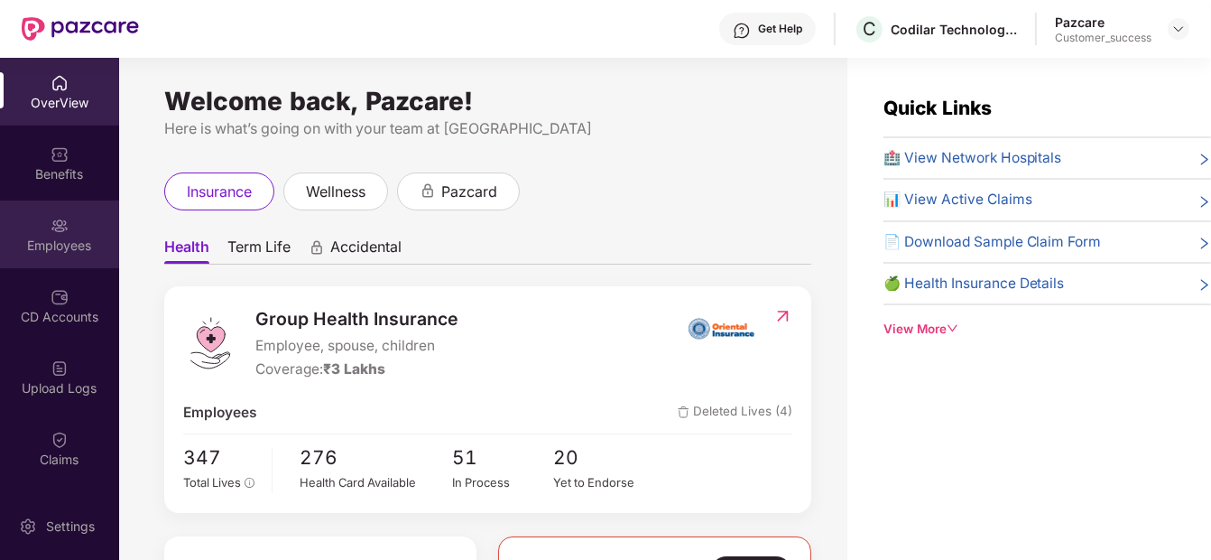
click at [34, 231] on div "Employees" at bounding box center [59, 234] width 119 height 68
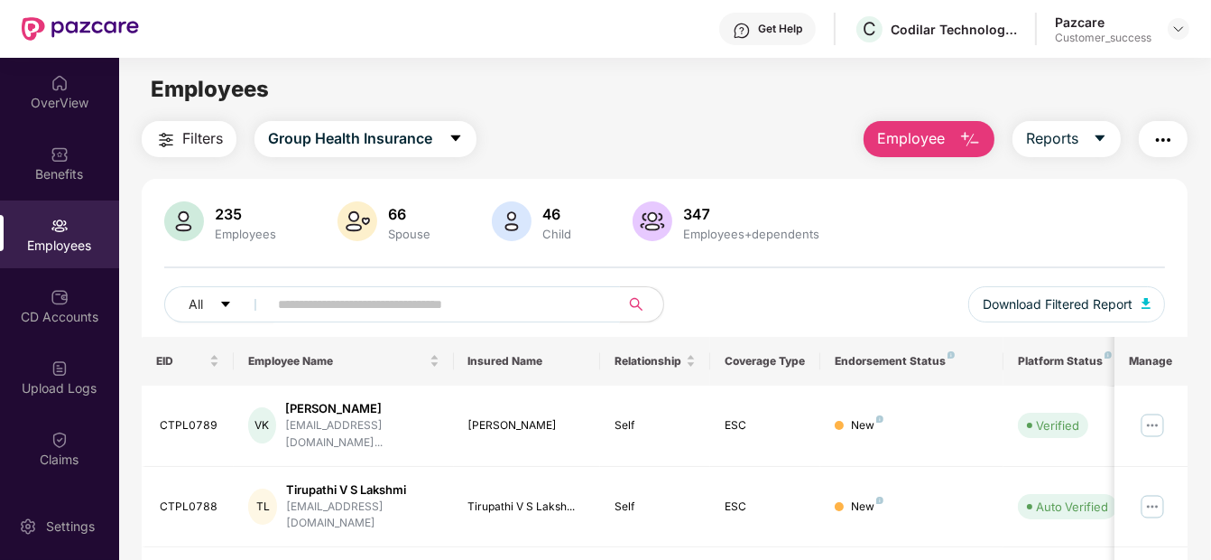
click at [324, 298] on input "text" at bounding box center [436, 304] width 317 height 27
paste input "********"
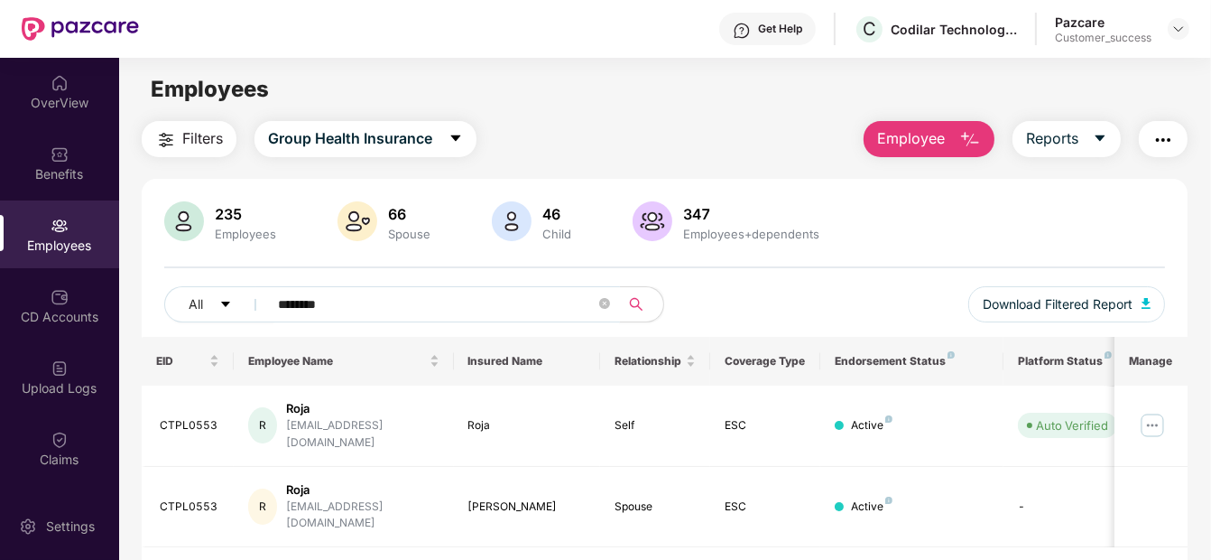
type input "********"
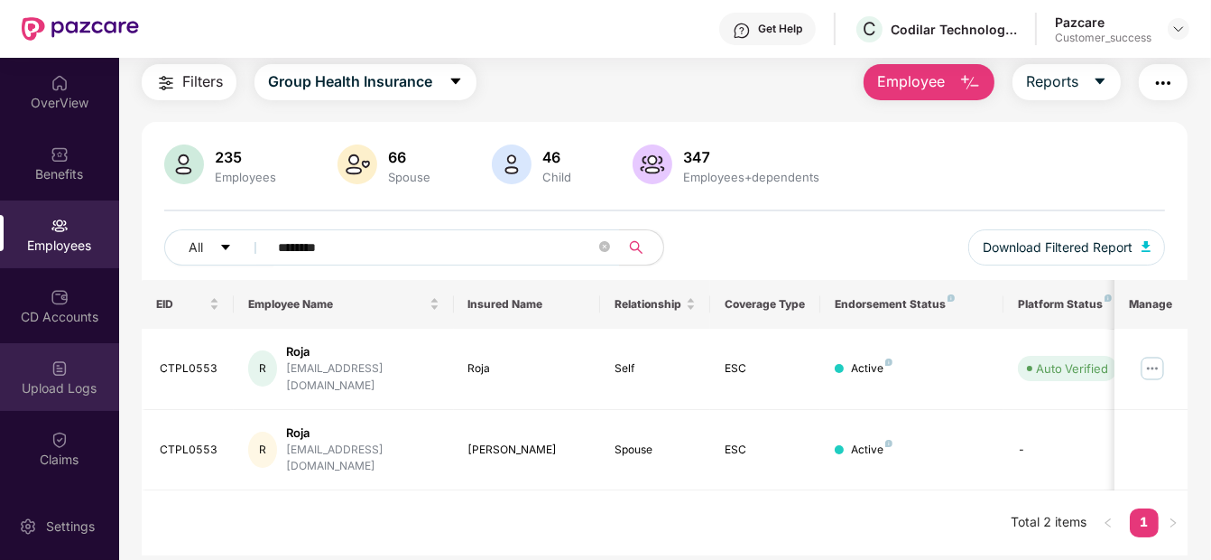
click at [45, 370] on div "Upload Logs" at bounding box center [59, 377] width 119 height 68
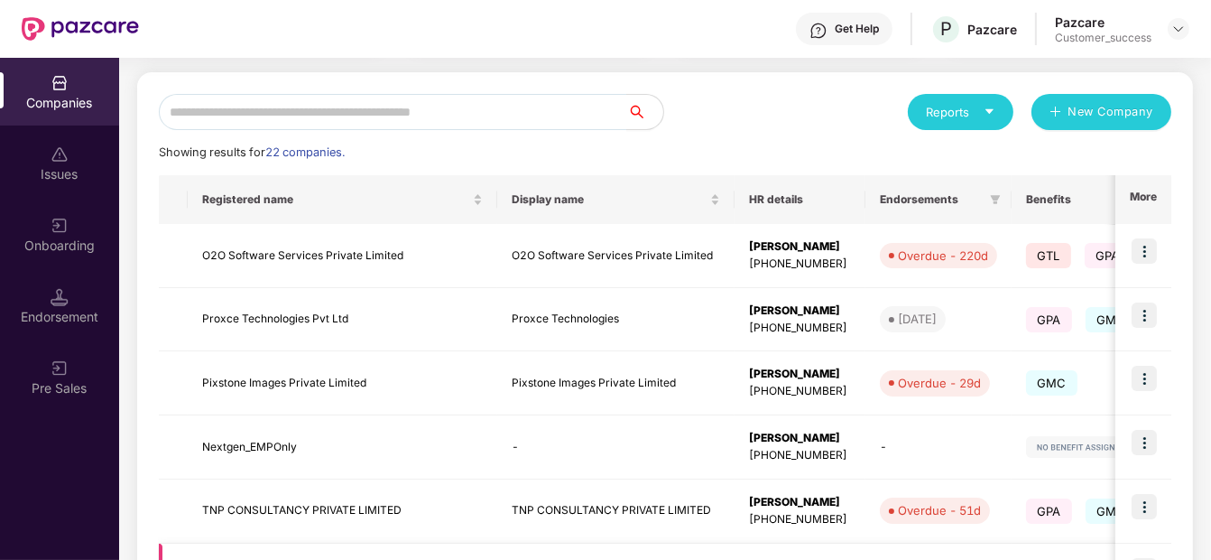
scroll to position [175, 0]
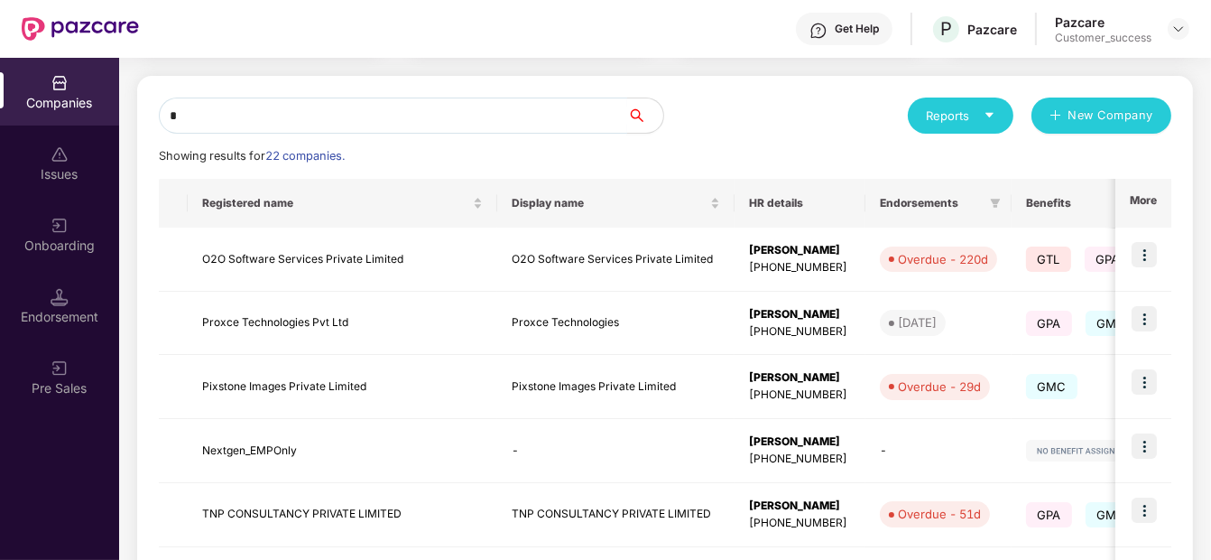
click at [329, 119] on input "*" at bounding box center [393, 115] width 468 height 36
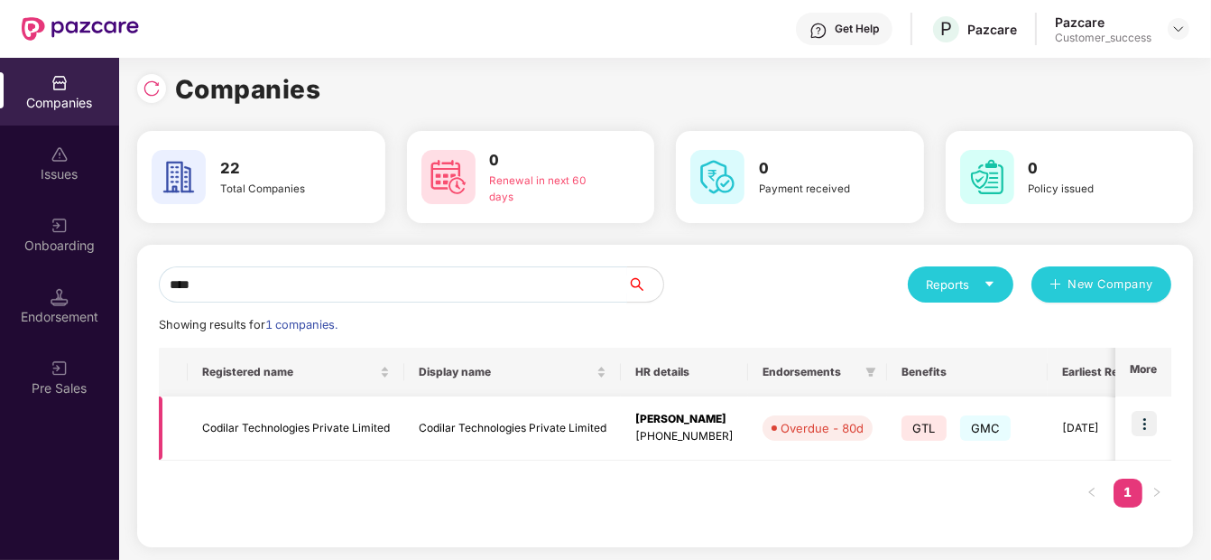
type input "****"
click at [340, 453] on td "Codilar Technologies Private Limited" at bounding box center [296, 428] width 217 height 64
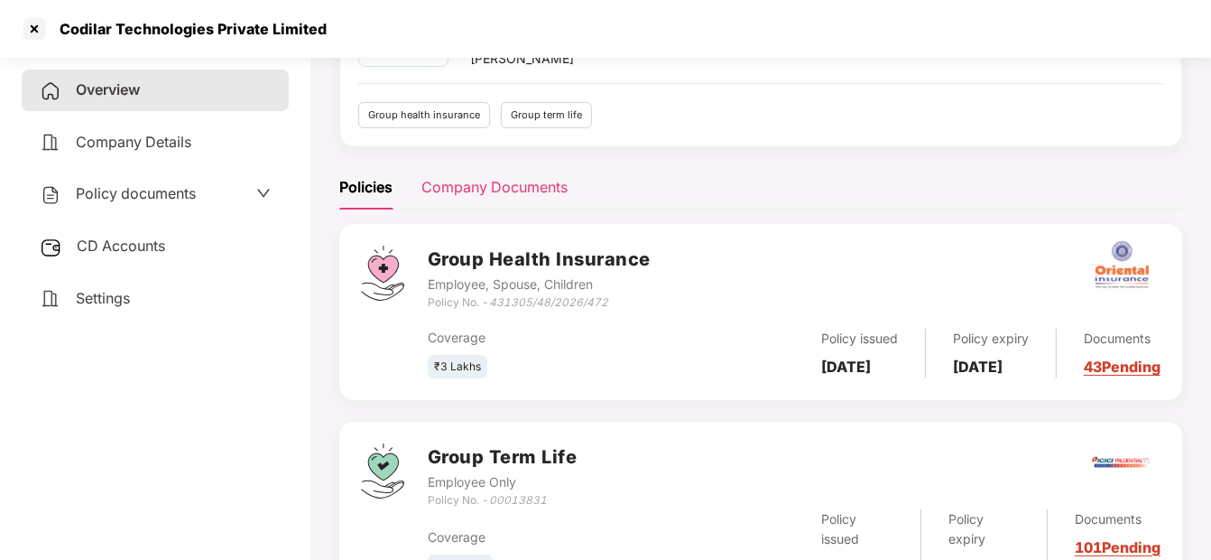
scroll to position [161, 0]
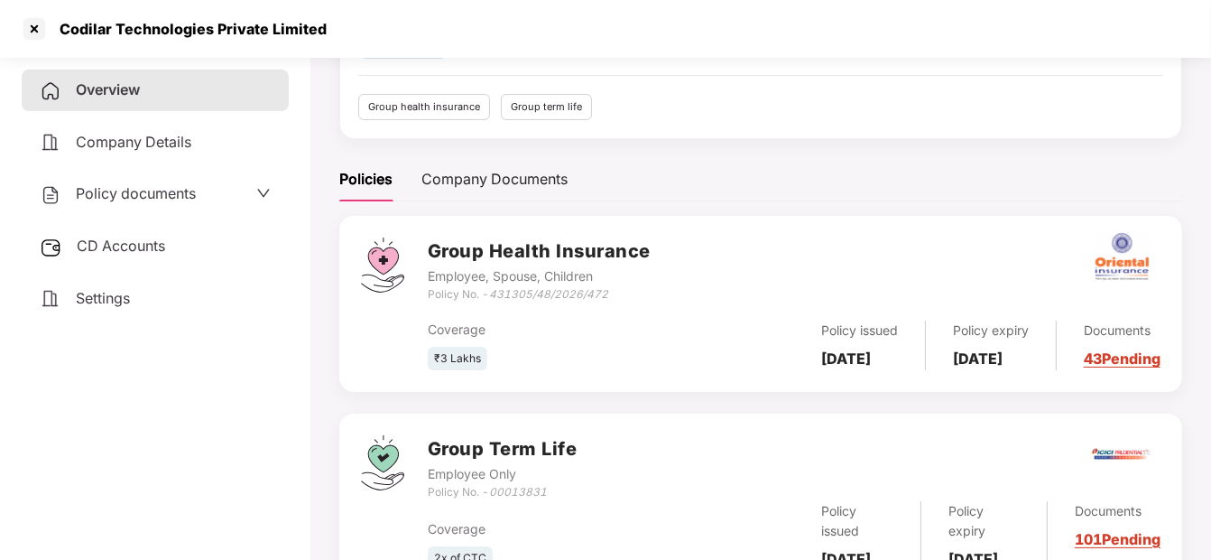
click at [166, 192] on span "Policy documents" at bounding box center [136, 193] width 120 height 18
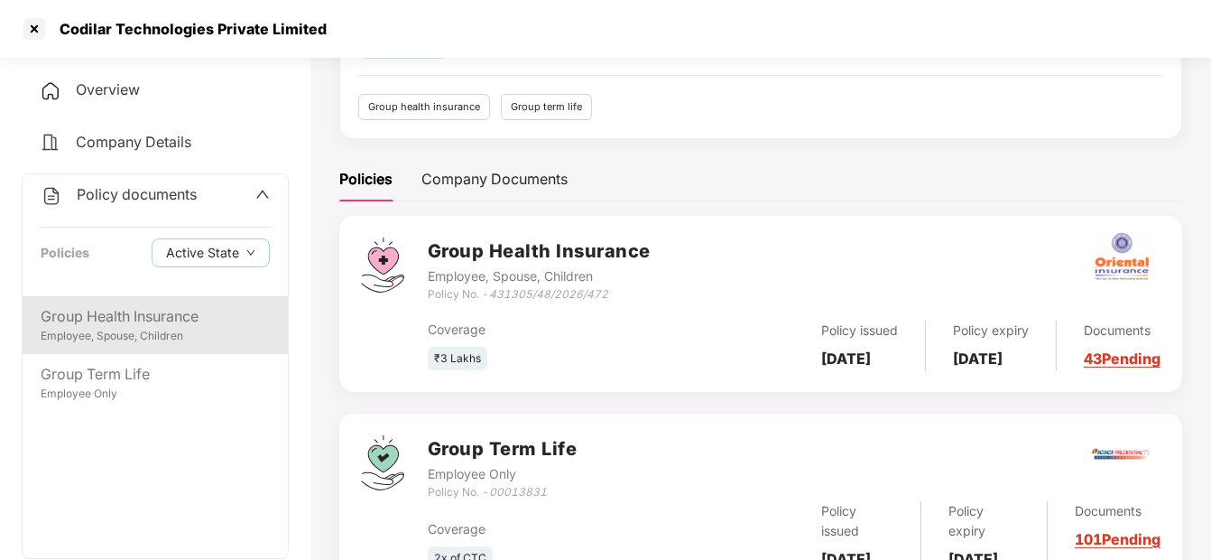
click at [79, 316] on div "Group Health Insurance" at bounding box center [155, 316] width 229 height 23
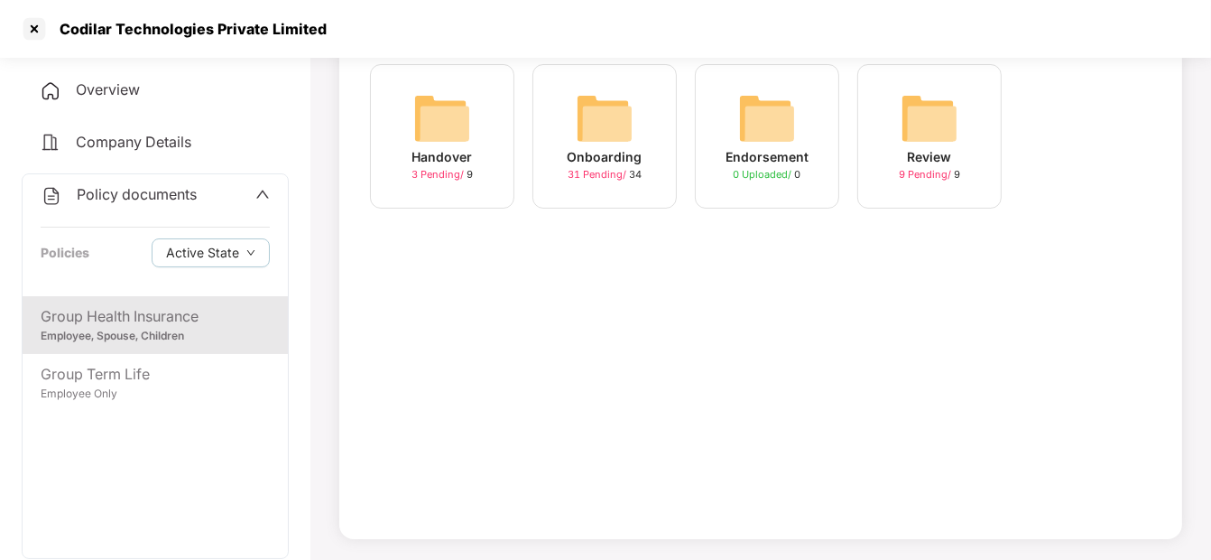
click at [602, 94] on img at bounding box center [605, 118] width 58 height 58
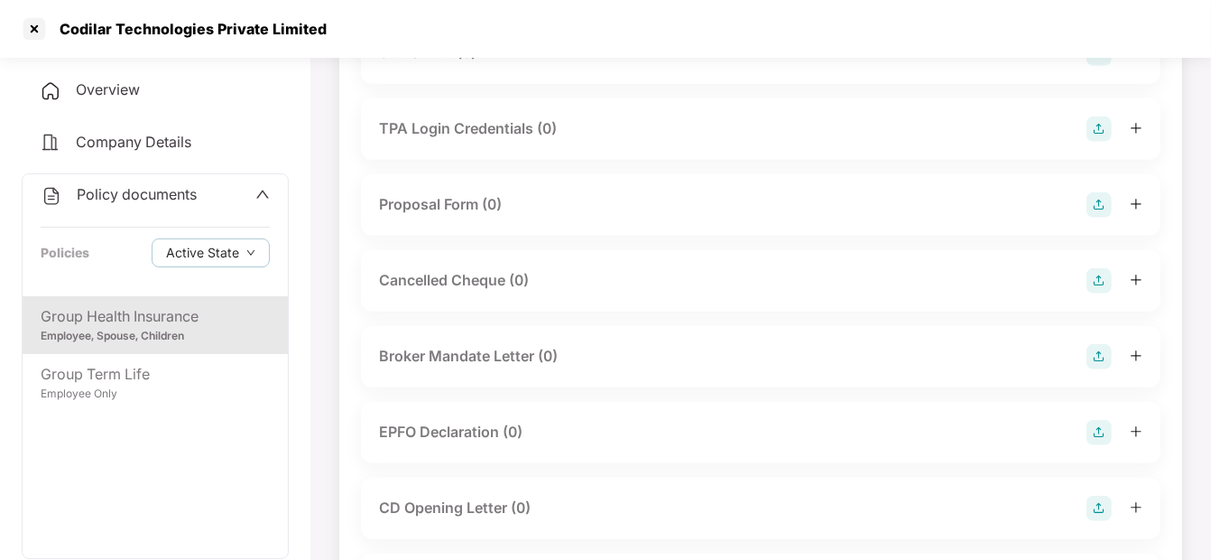
scroll to position [1097, 0]
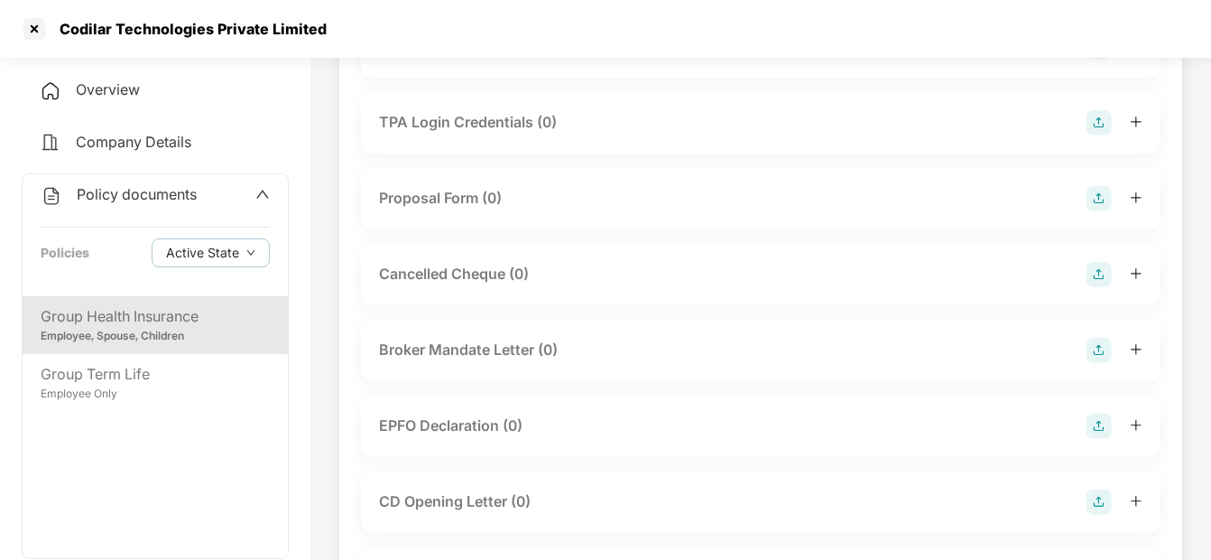
scroll to position [139, 0]
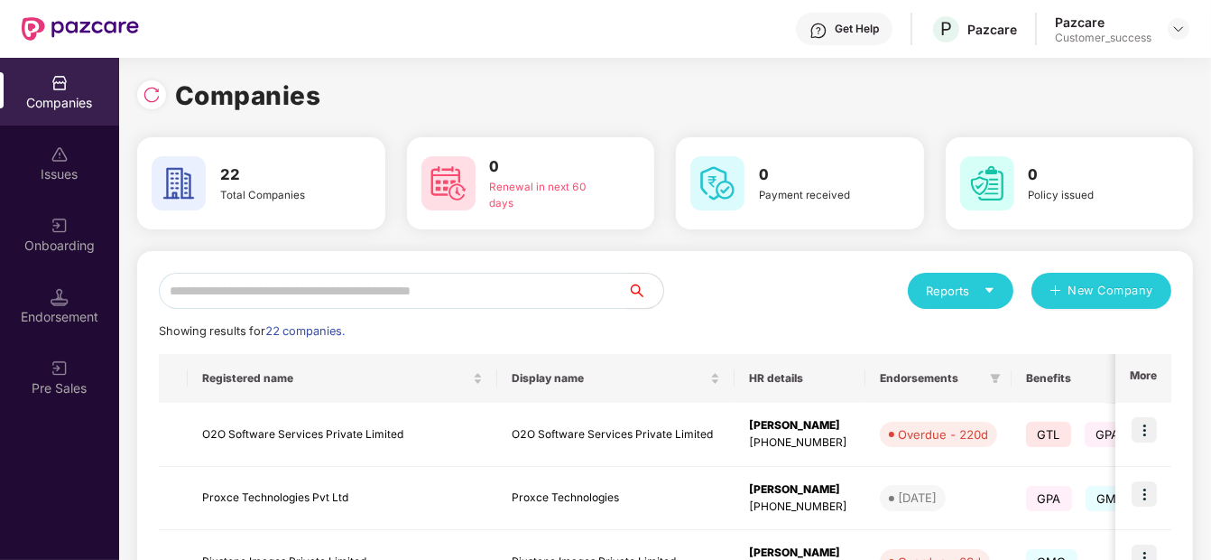
click at [252, 292] on input "text" at bounding box center [393, 291] width 468 height 36
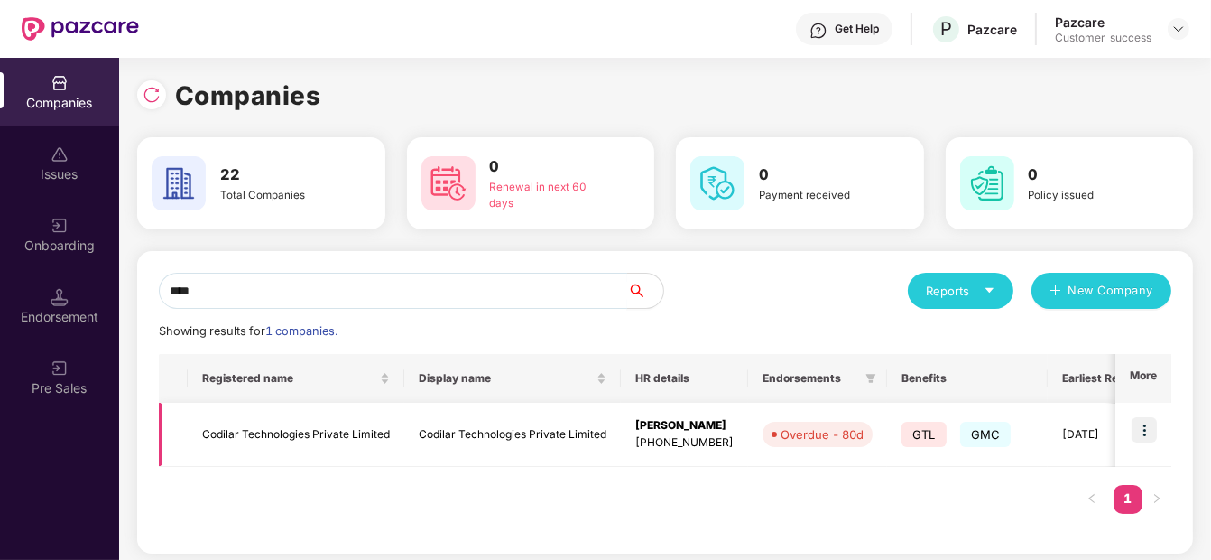
type input "****"
click at [1145, 429] on img at bounding box center [1144, 429] width 25 height 25
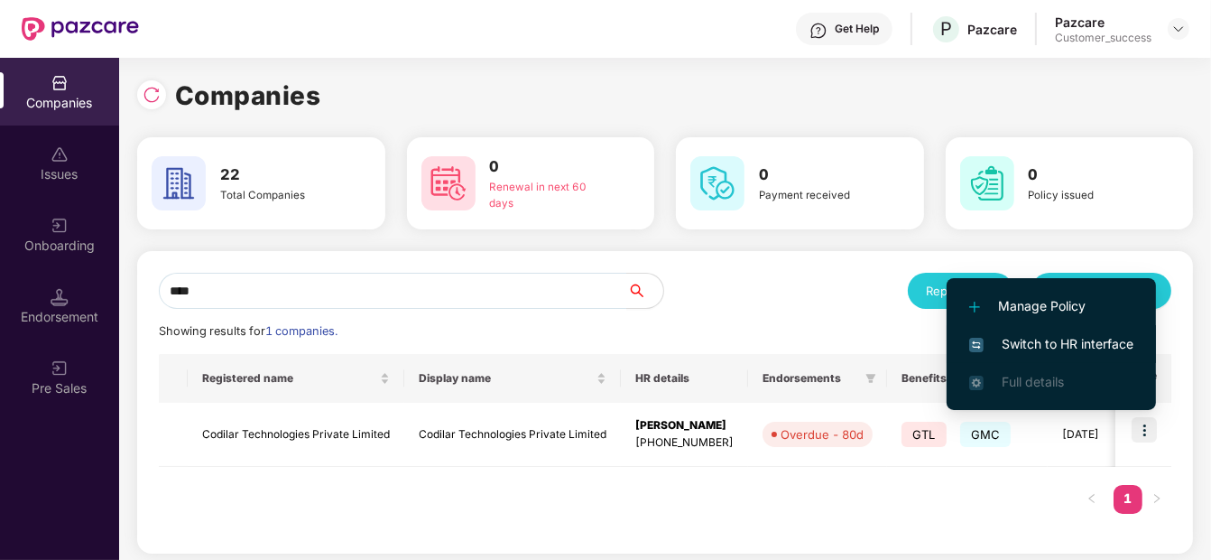
click at [1016, 353] on span "Switch to HR interface" at bounding box center [1051, 344] width 164 height 20
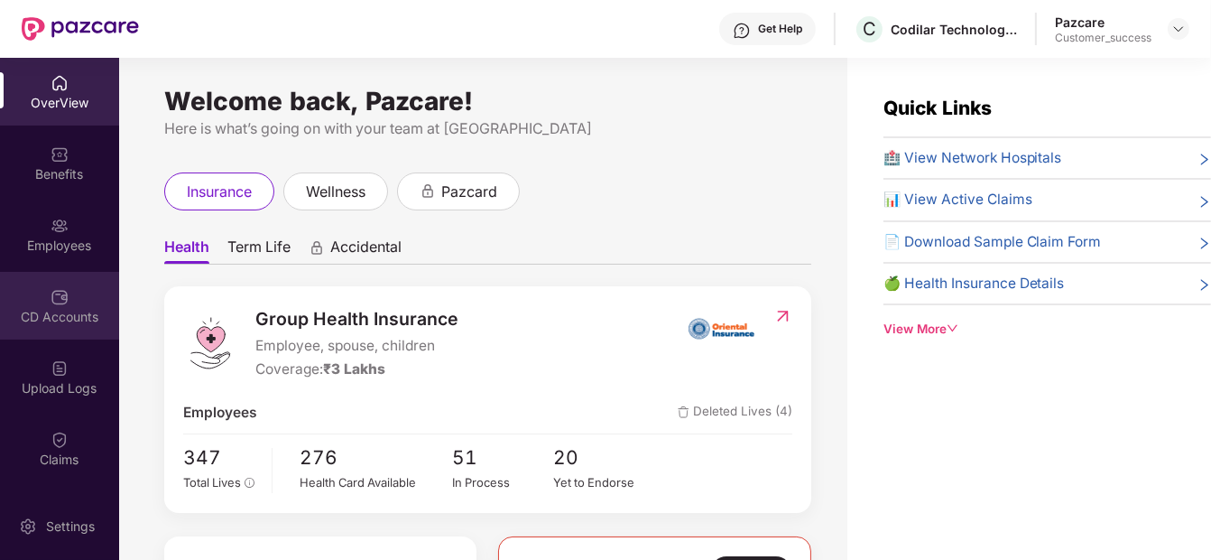
click at [11, 322] on div "CD Accounts" at bounding box center [59, 317] width 119 height 18
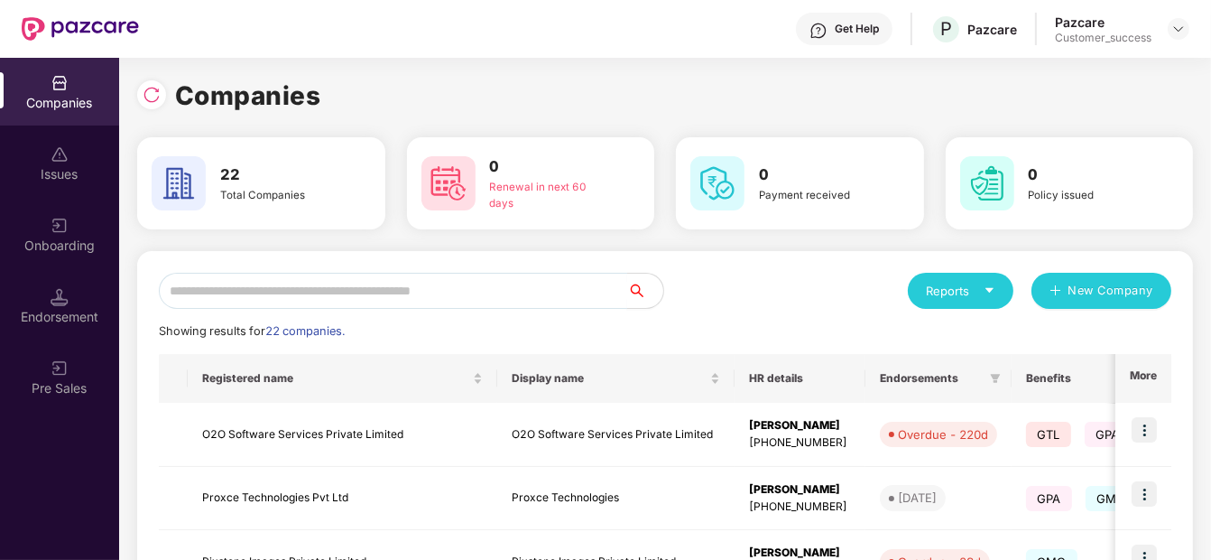
click at [285, 292] on input "text" at bounding box center [393, 291] width 468 height 36
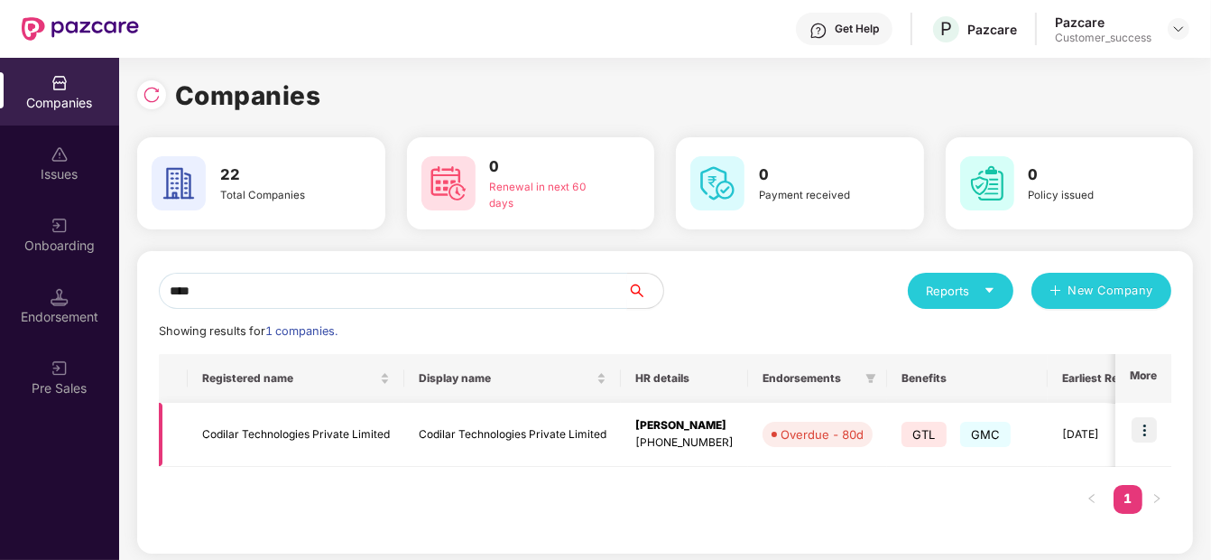
type input "****"
click at [214, 423] on td "Codilar Technologies Private Limited" at bounding box center [296, 435] width 217 height 64
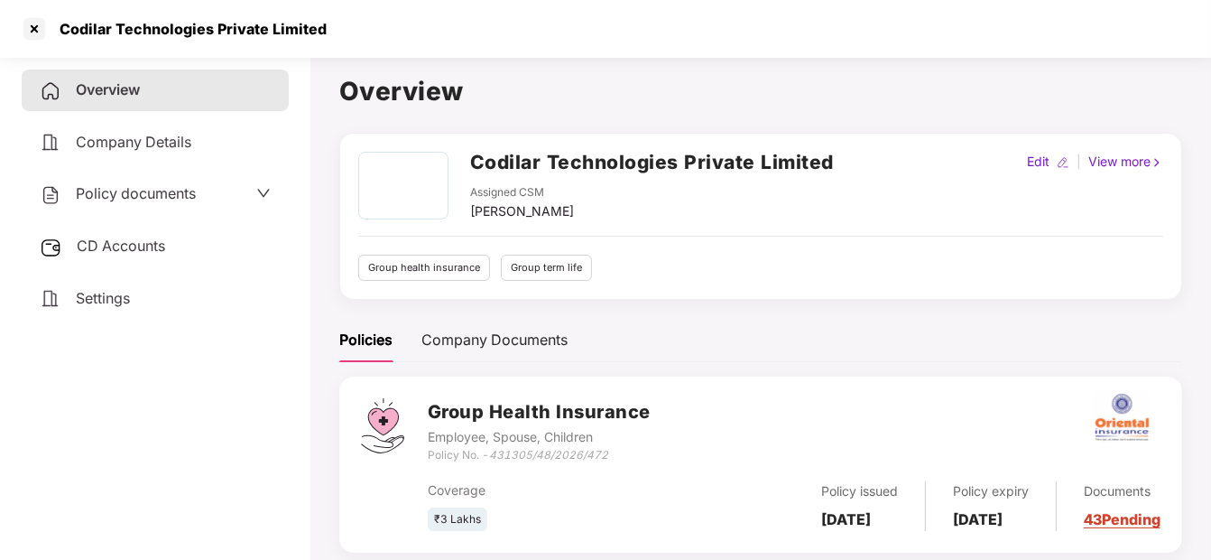
click at [126, 202] on div "Policy documents" at bounding box center [118, 193] width 156 height 23
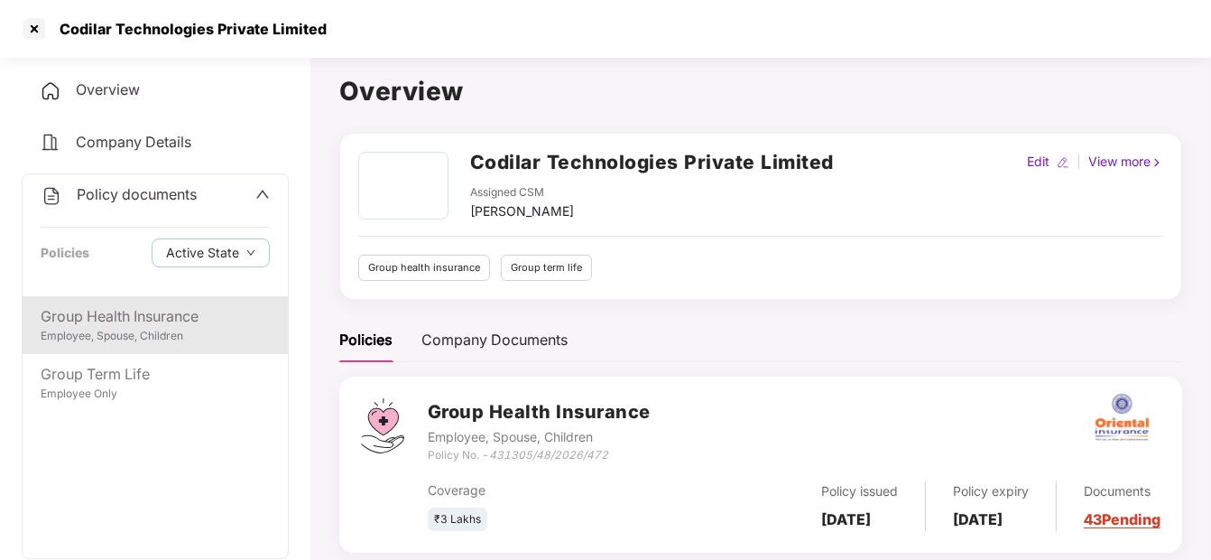
click at [136, 311] on div "Group Health Insurance" at bounding box center [155, 316] width 229 height 23
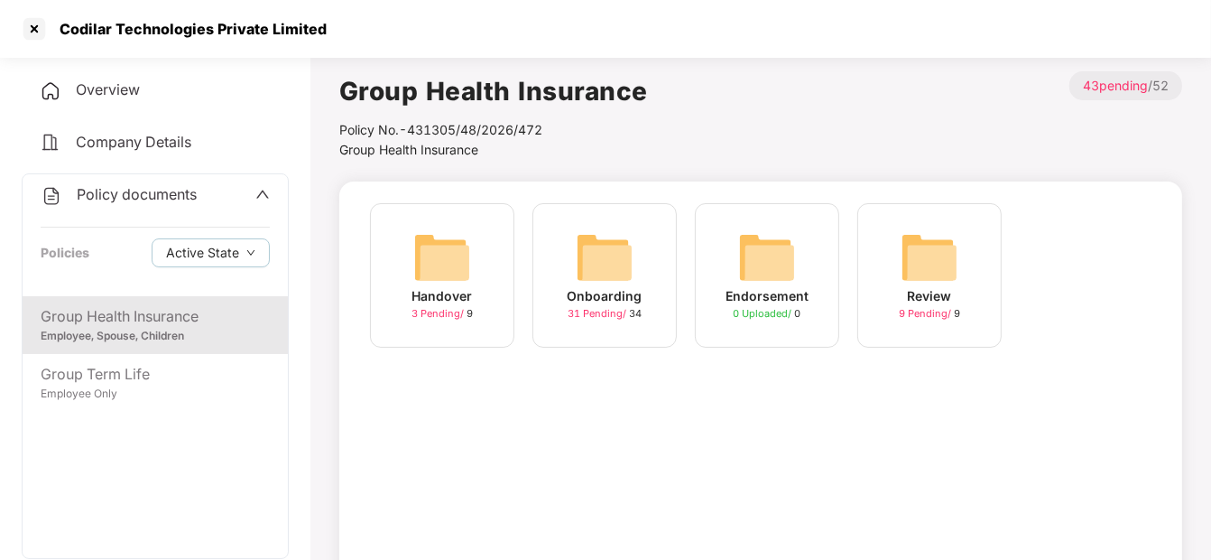
click at [569, 233] on div "Onboarding 31 Pending / 34" at bounding box center [605, 275] width 144 height 144
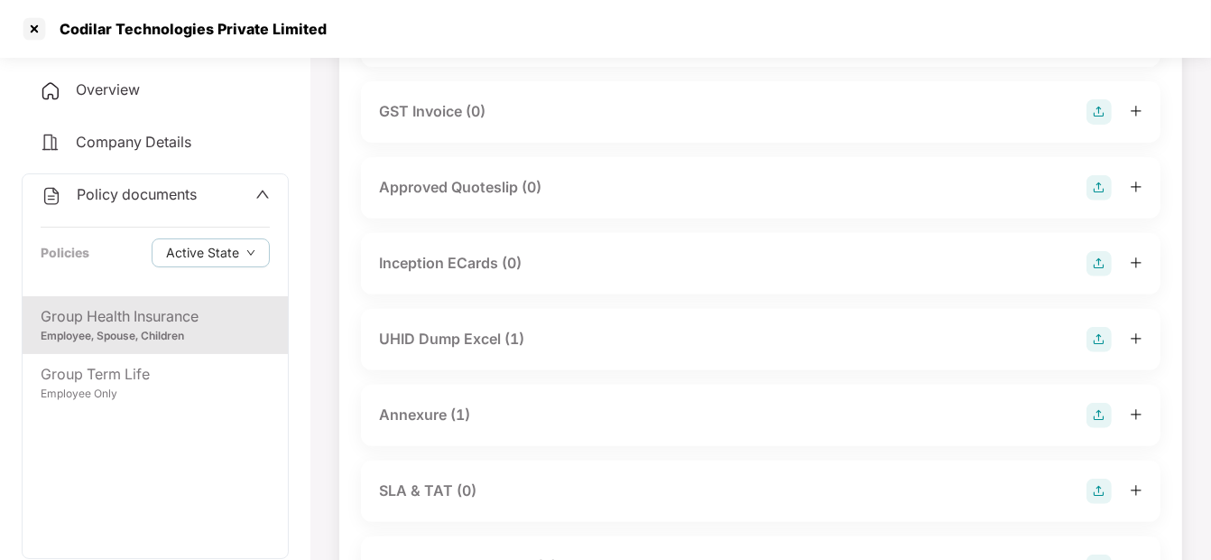
scroll to position [656, 0]
click at [443, 318] on div "UHID Dump Excel (1)" at bounding box center [761, 335] width 800 height 61
click at [441, 329] on div "UHID Dump Excel (1)" at bounding box center [451, 335] width 145 height 23
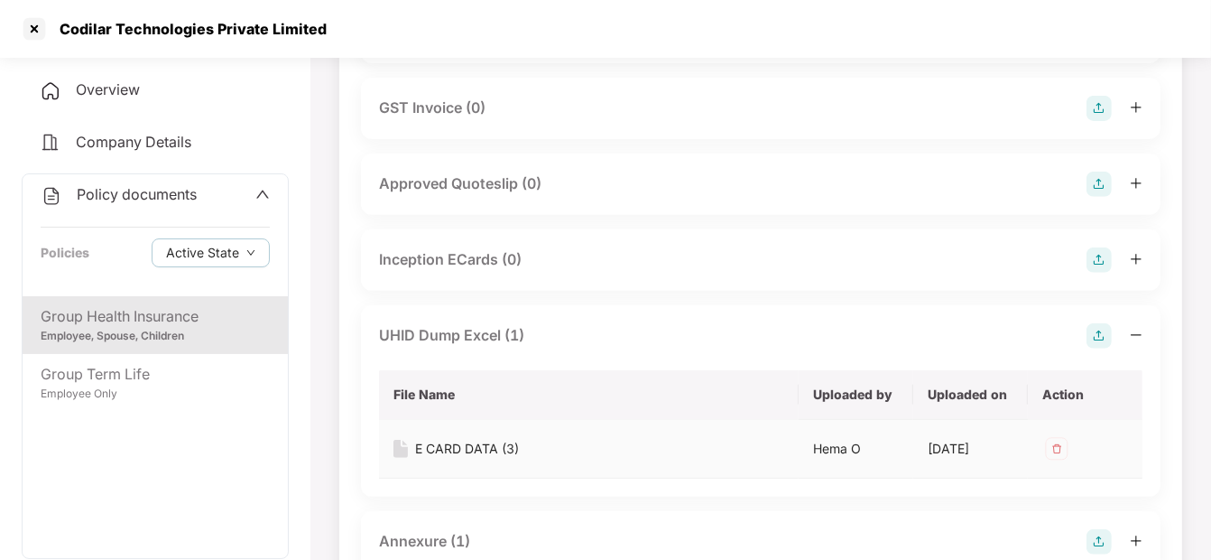
click at [451, 439] on div "E CARD DATA (3)" at bounding box center [467, 449] width 104 height 20
click at [35, 30] on div at bounding box center [34, 28] width 29 height 29
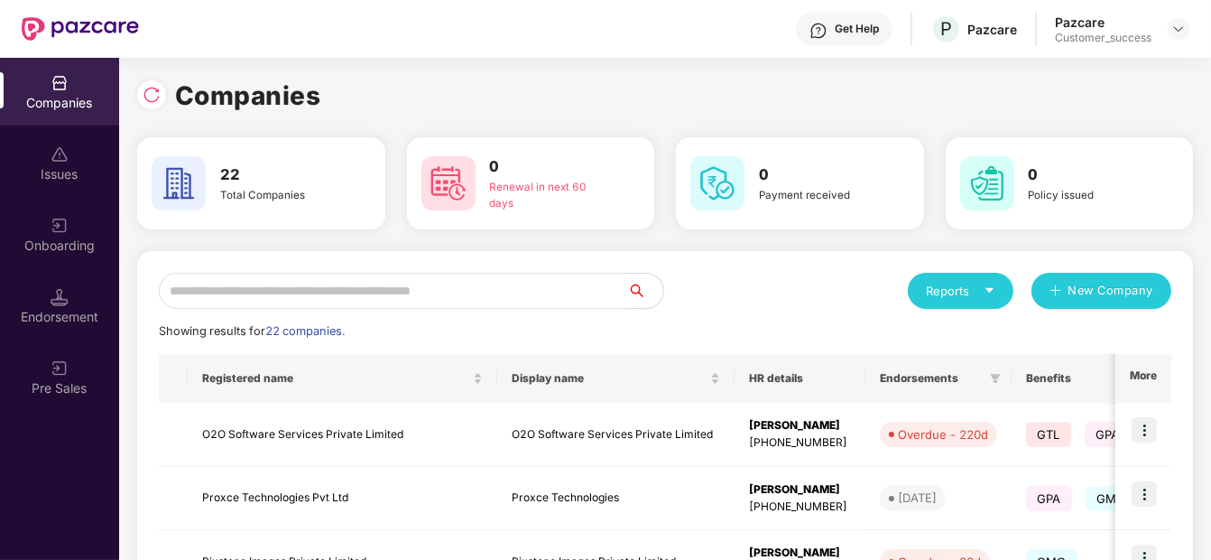
scroll to position [0, 0]
click at [403, 278] on input "text" at bounding box center [393, 291] width 468 height 36
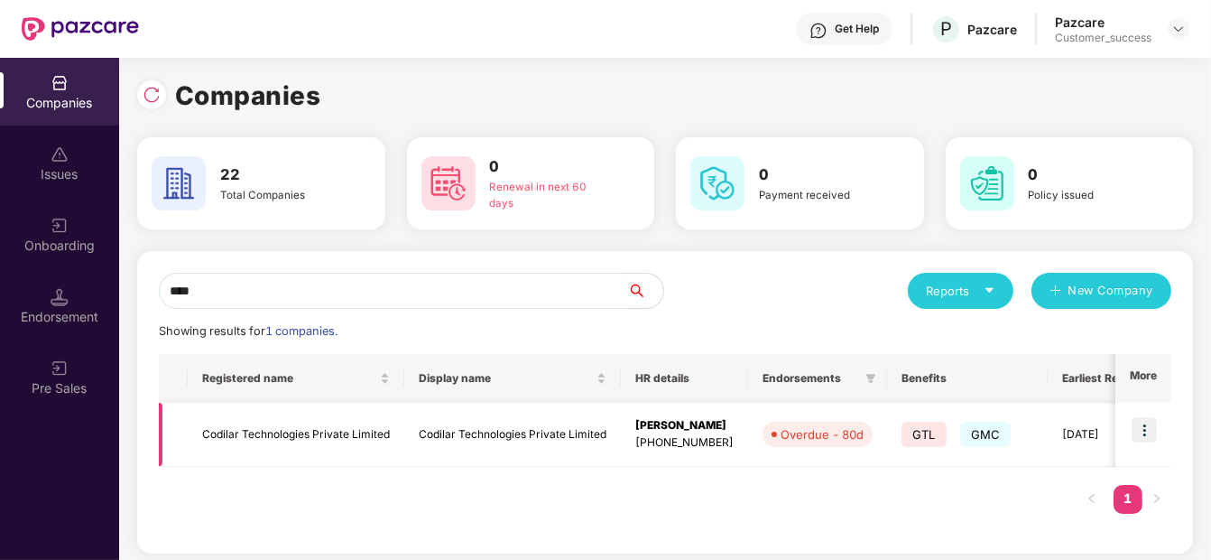
type input "****"
click at [1134, 428] on img at bounding box center [1144, 429] width 25 height 25
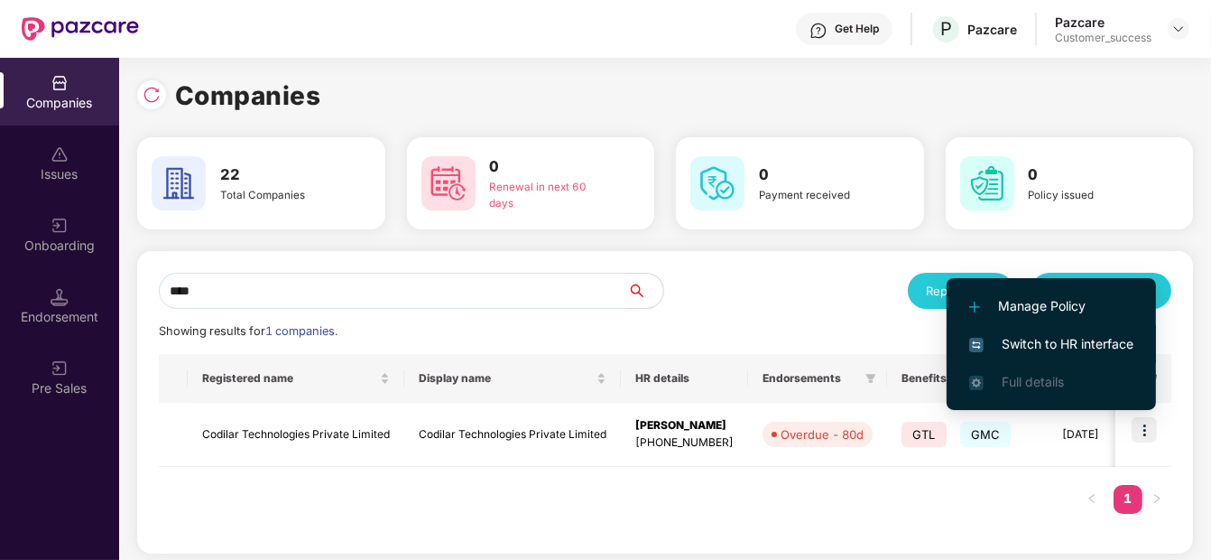
click at [993, 332] on li "Switch to HR interface" at bounding box center [1051, 344] width 209 height 38
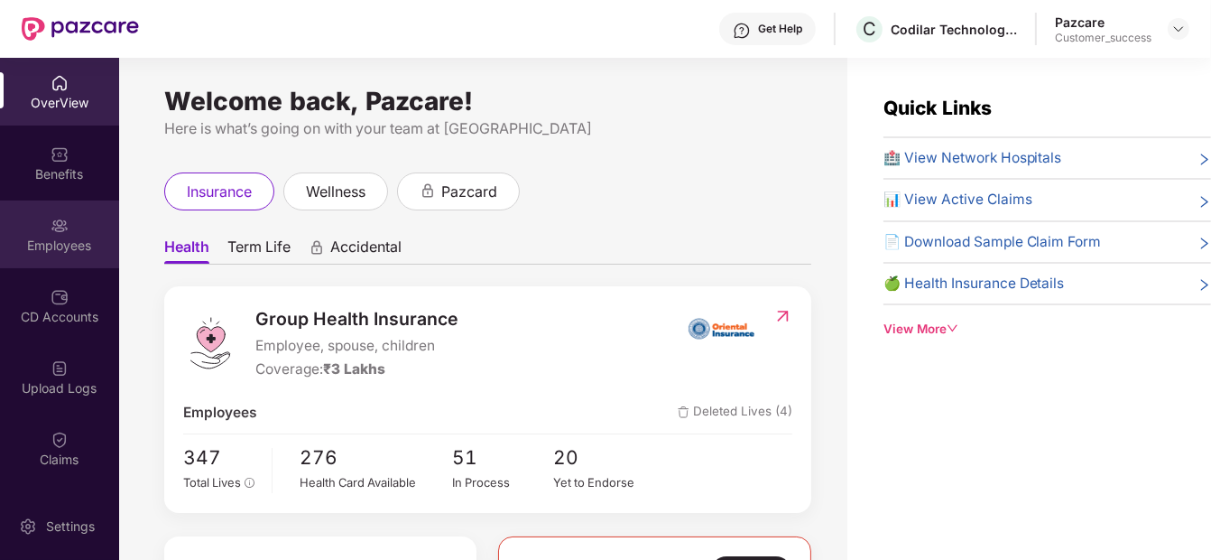
click at [28, 245] on div "Employees" at bounding box center [59, 246] width 119 height 18
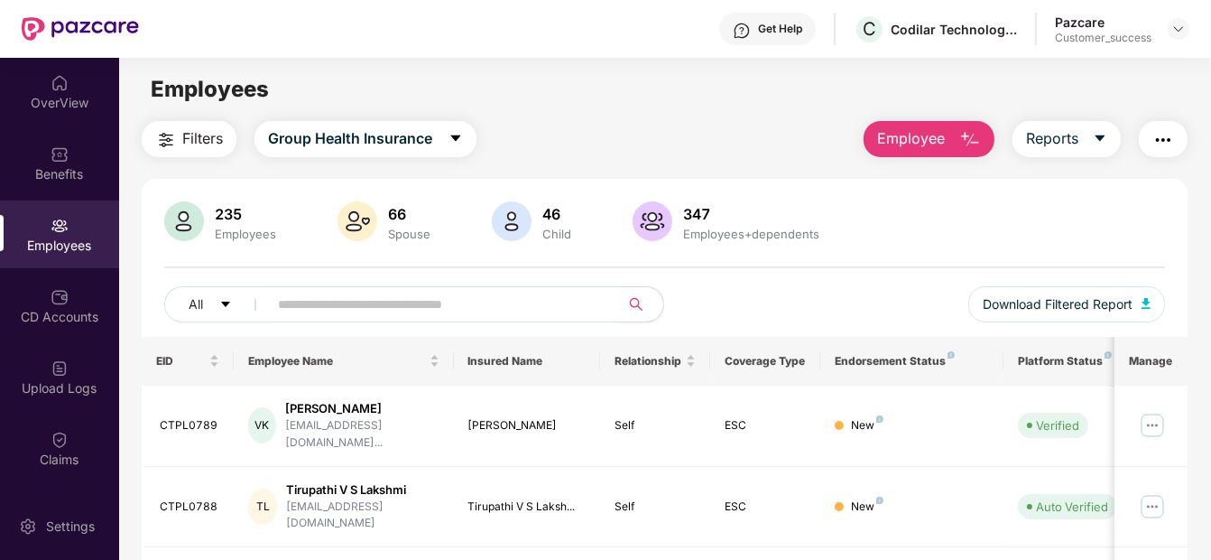
click at [342, 310] on input "text" at bounding box center [436, 304] width 317 height 27
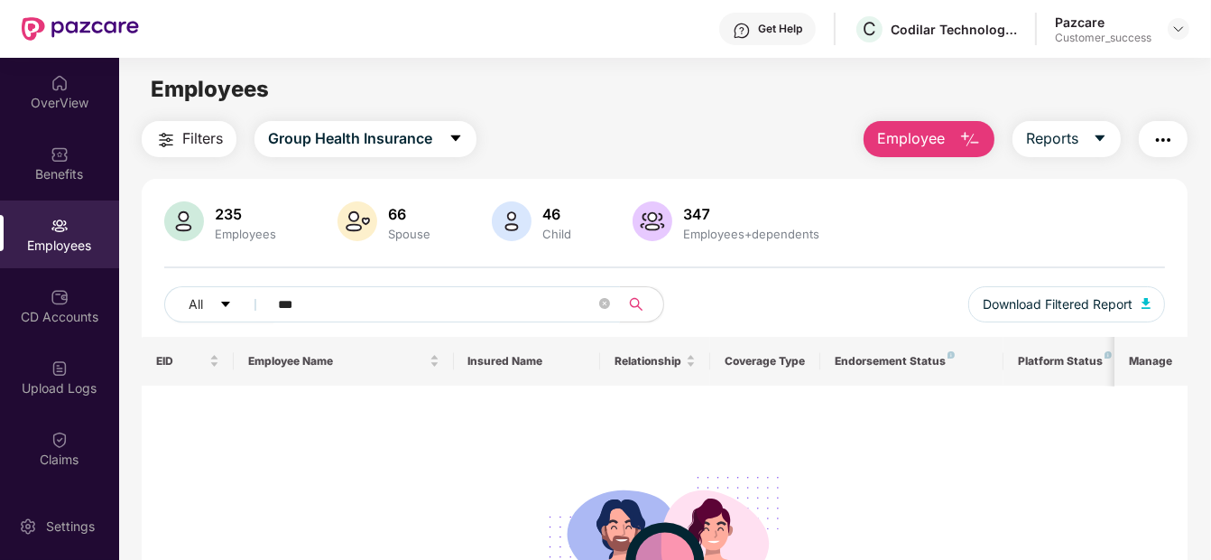
type input "***"
click at [884, 142] on span "Employee" at bounding box center [911, 138] width 68 height 23
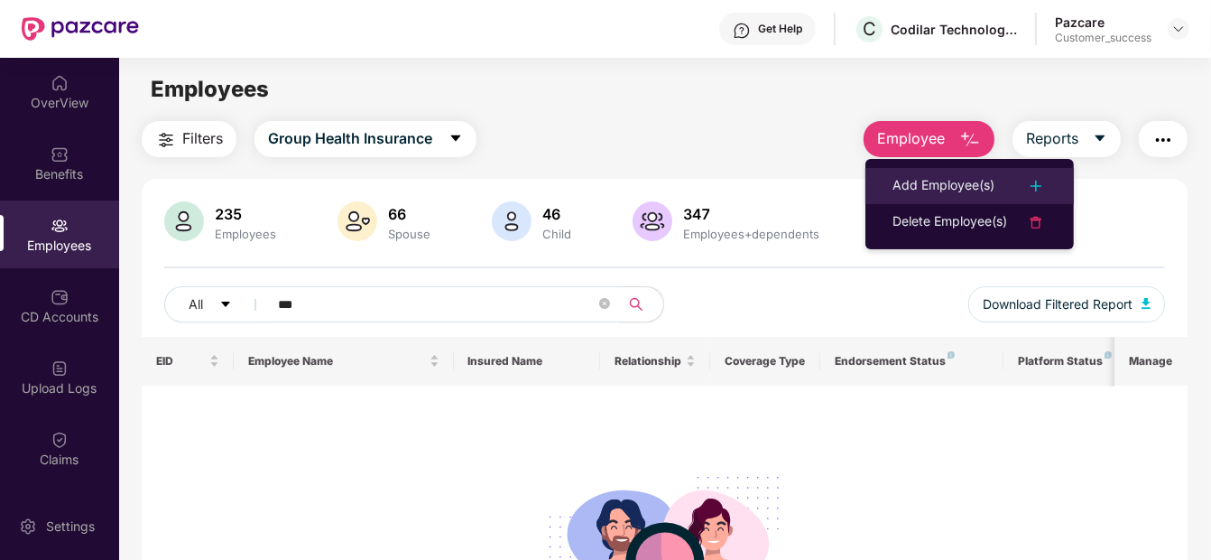
click at [918, 176] on div "Add Employee(s)" at bounding box center [944, 186] width 102 height 22
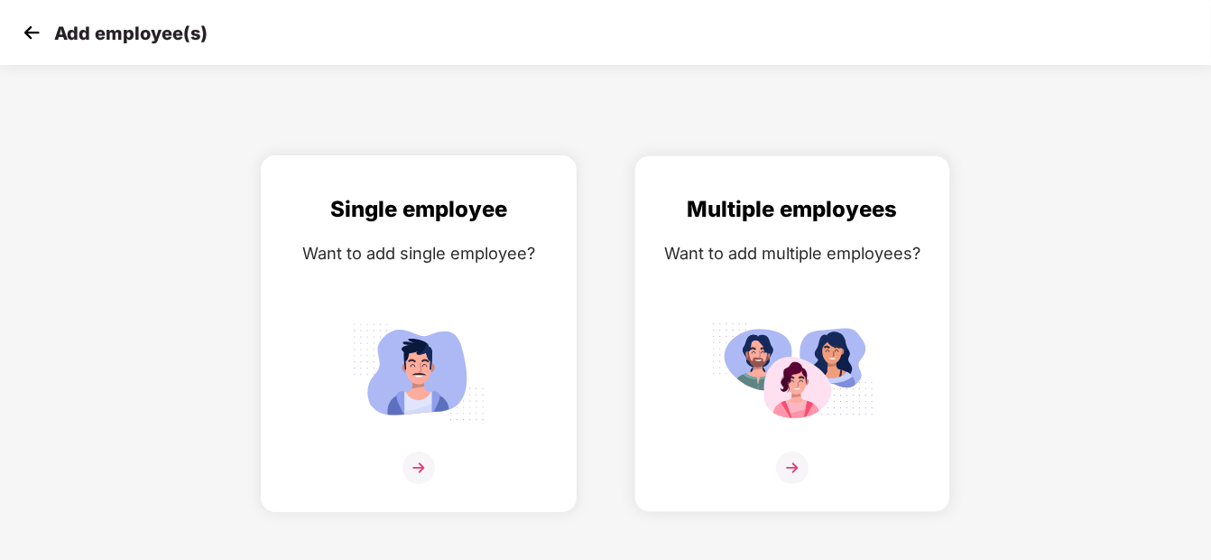
click at [444, 273] on div "Single employee Want to add single employee?" at bounding box center [419, 349] width 278 height 314
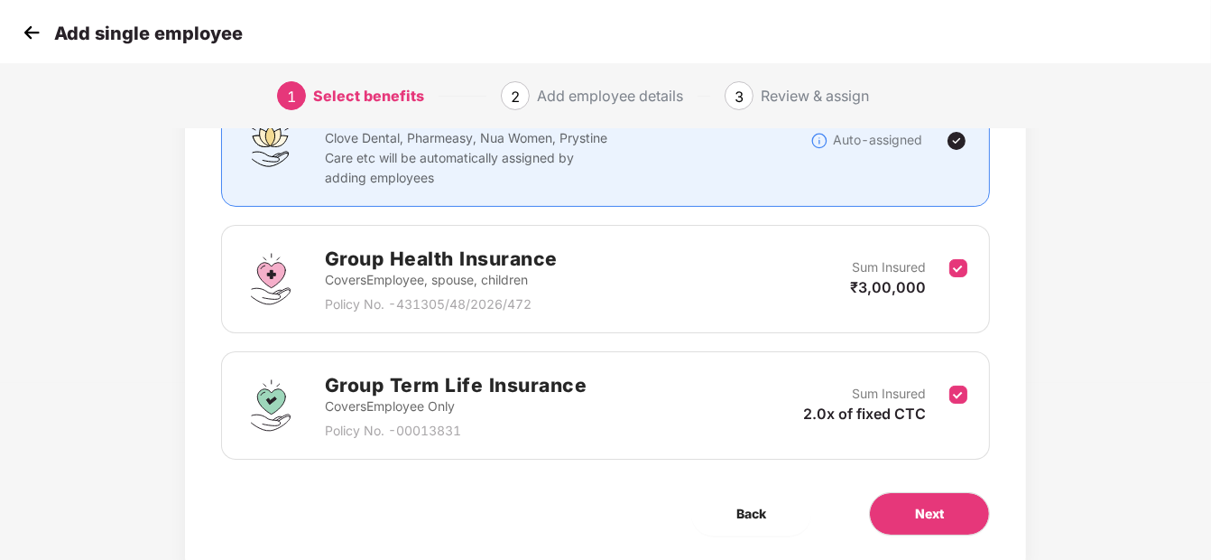
scroll to position [233, 0]
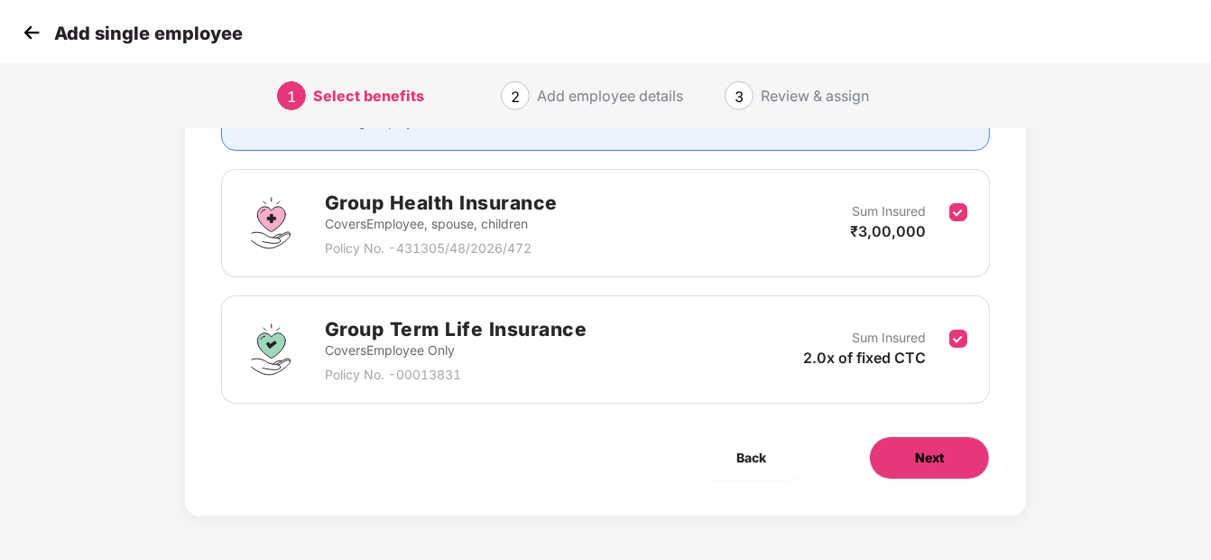
click at [894, 460] on button "Next" at bounding box center [929, 457] width 121 height 43
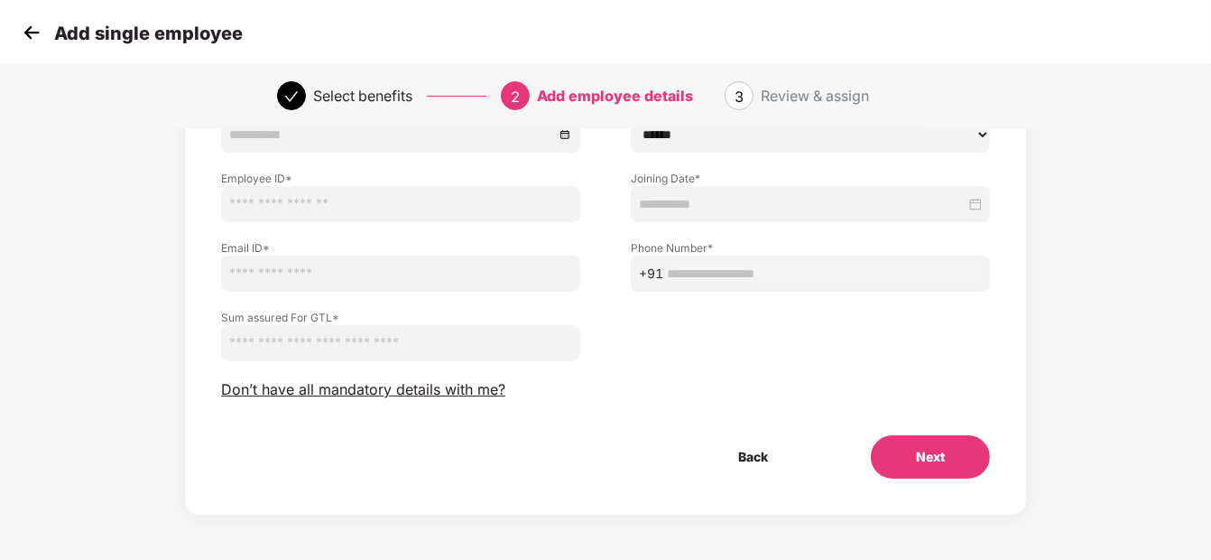
scroll to position [0, 0]
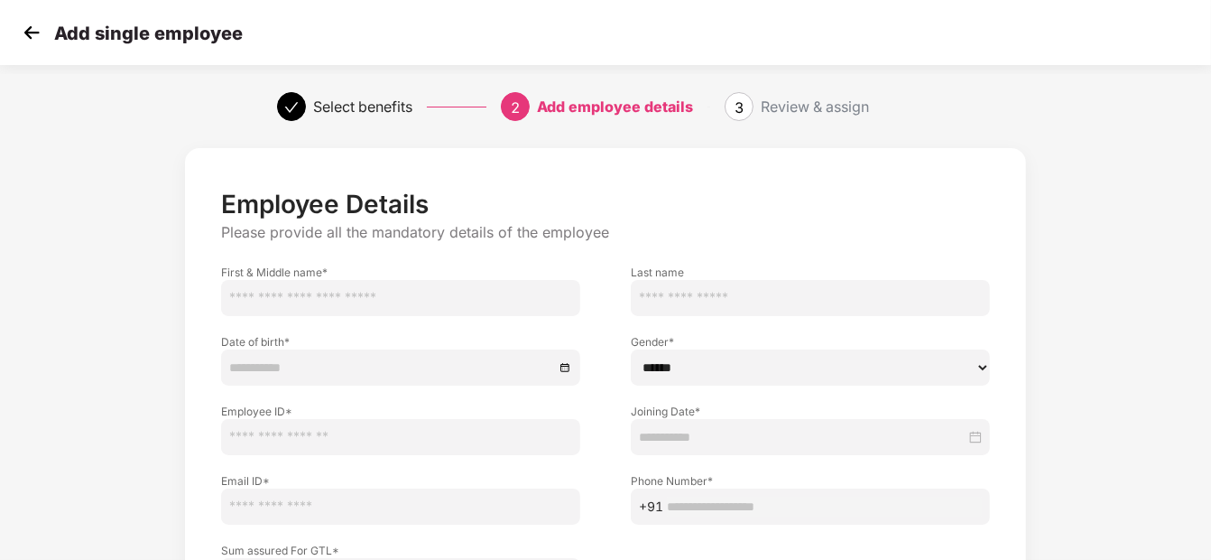
click at [390, 302] on input "text" at bounding box center [400, 298] width 359 height 36
type input "*****"
click at [764, 288] on input "text" at bounding box center [810, 298] width 359 height 36
type input "*****"
click at [39, 34] on img at bounding box center [31, 32] width 27 height 27
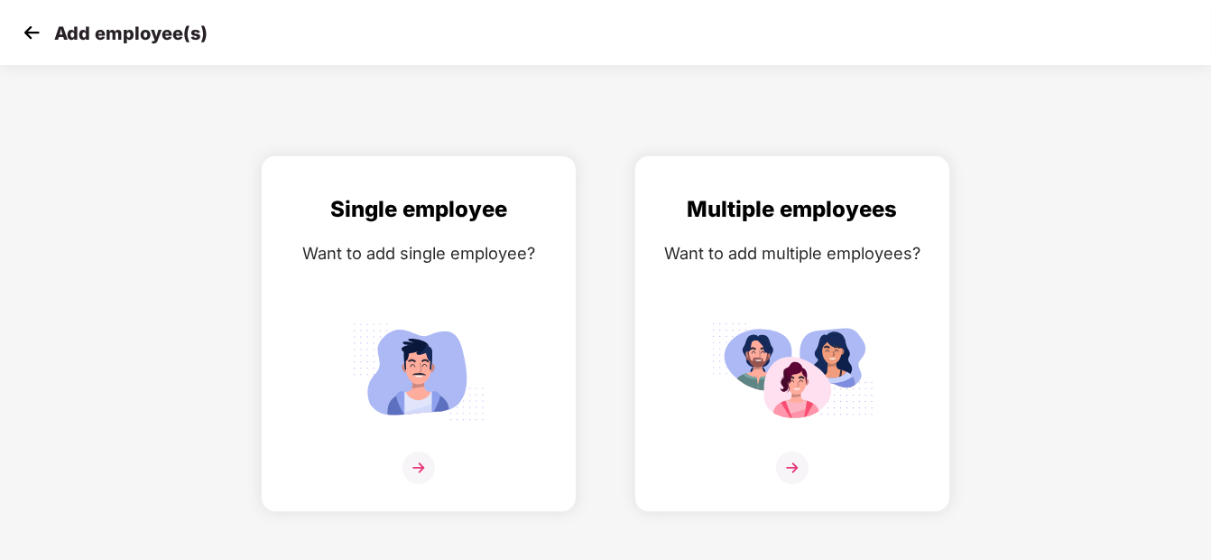
click at [39, 34] on img at bounding box center [31, 32] width 27 height 27
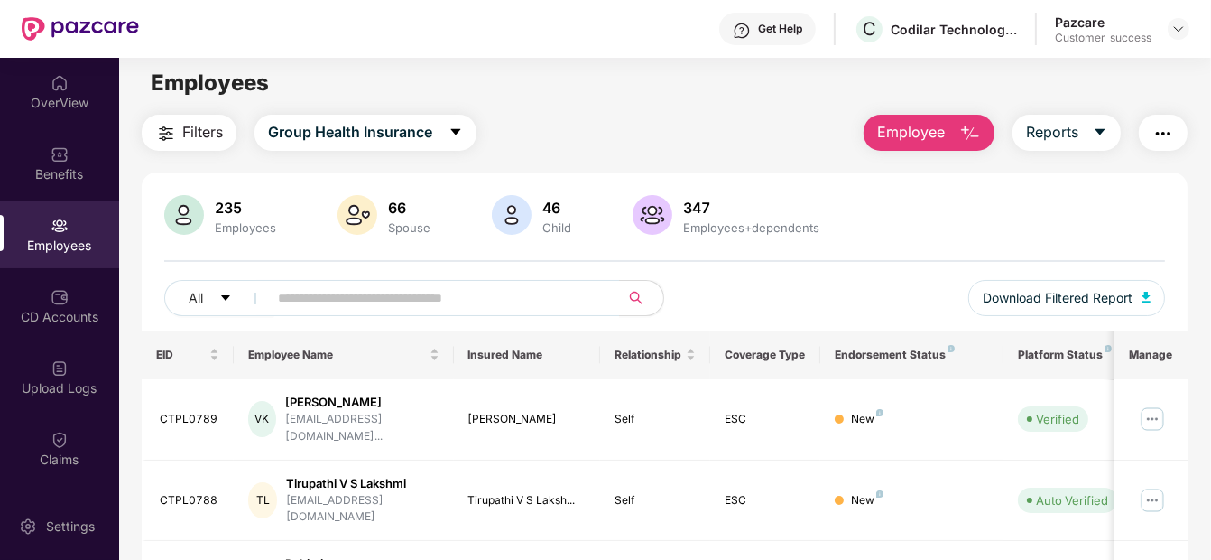
scroll to position [5, 0]
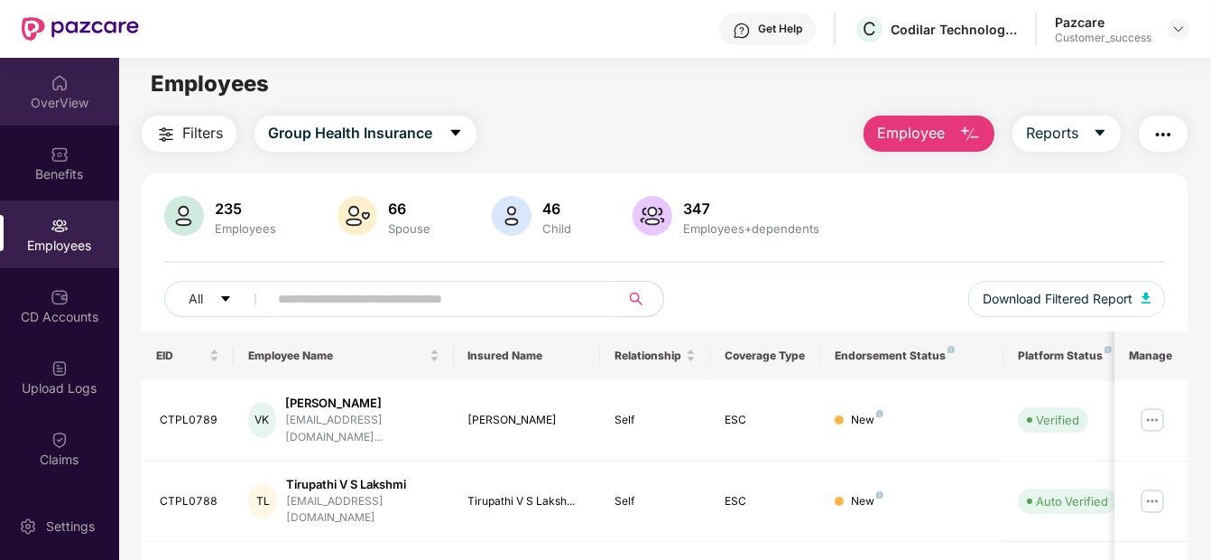
click at [51, 89] on img at bounding box center [60, 83] width 18 height 18
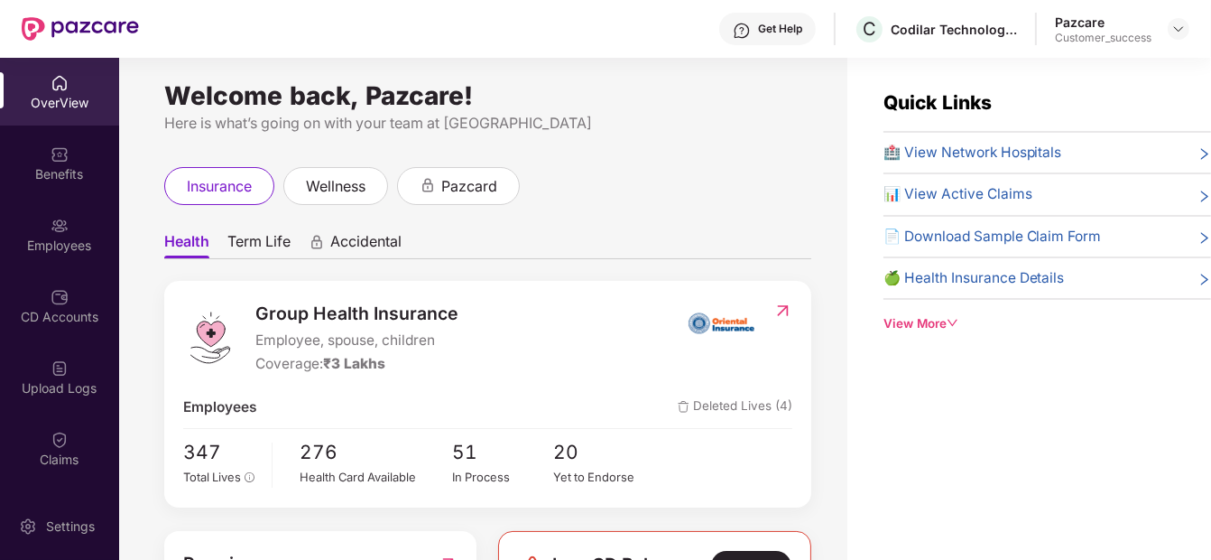
click at [1177, 42] on div "Pazcare Customer_success" at bounding box center [1122, 30] width 135 height 32
click at [1178, 34] on img at bounding box center [1179, 29] width 14 height 14
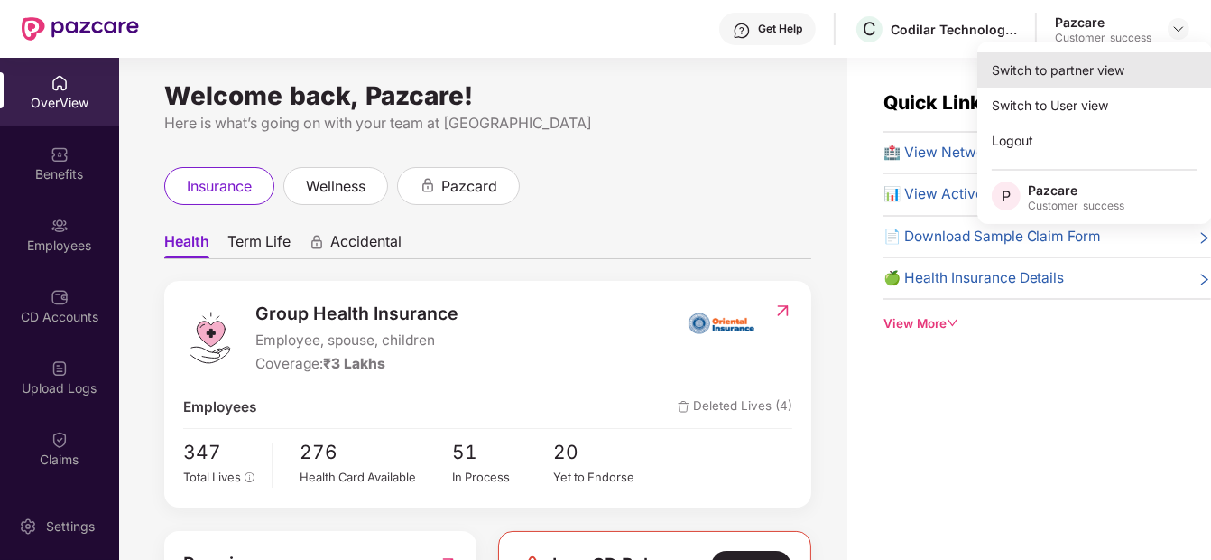
click at [1087, 69] on div "Switch to partner view" at bounding box center [1095, 69] width 235 height 35
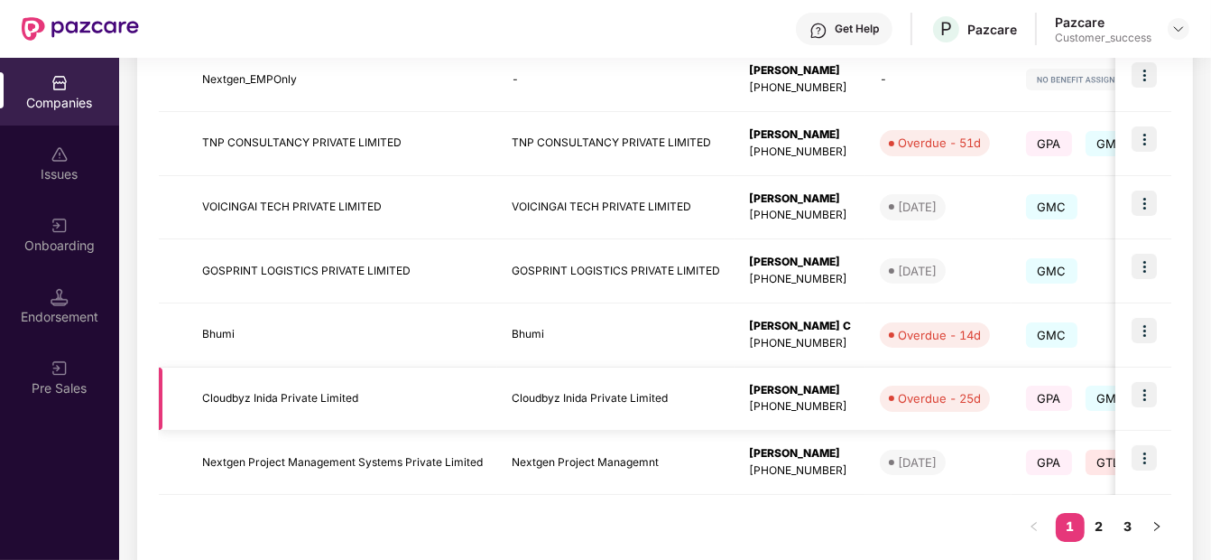
scroll to position [581, 0]
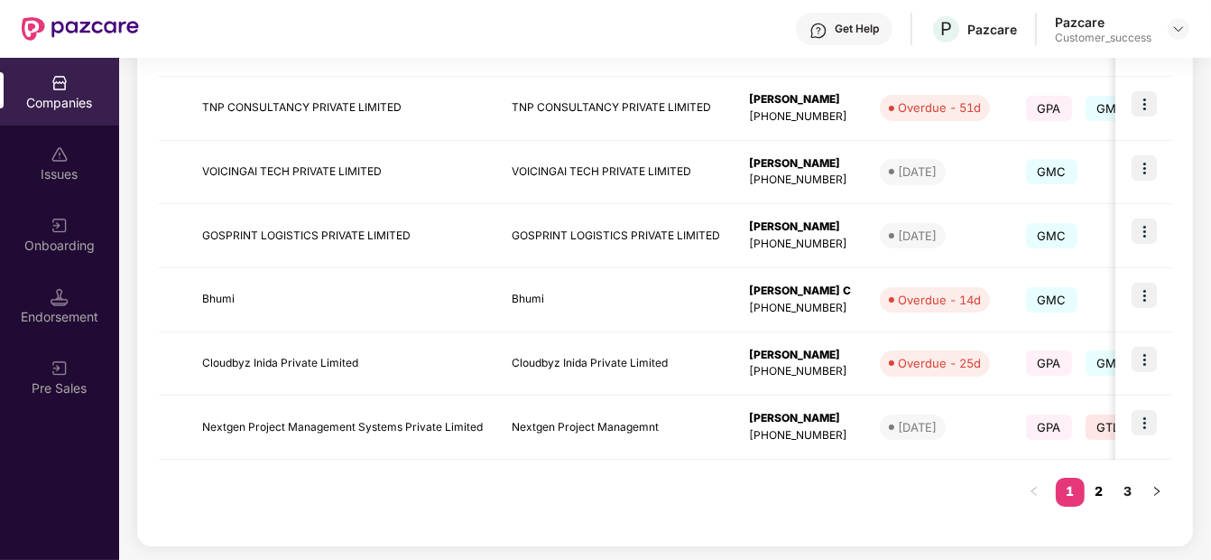
click at [1099, 492] on link "2" at bounding box center [1099, 491] width 29 height 27
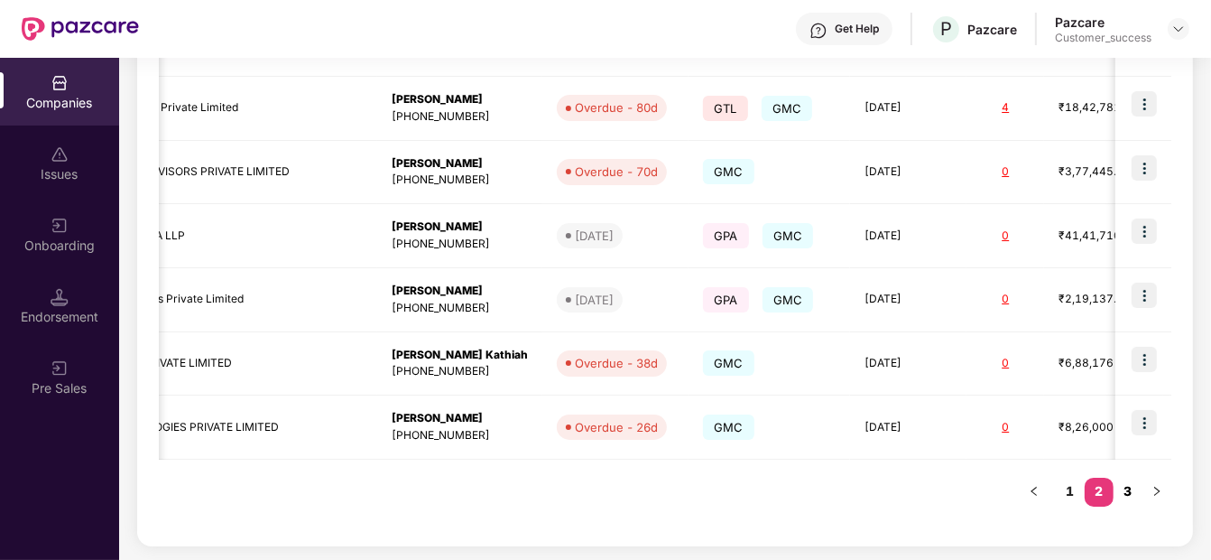
click at [1123, 496] on link "3" at bounding box center [1128, 491] width 29 height 27
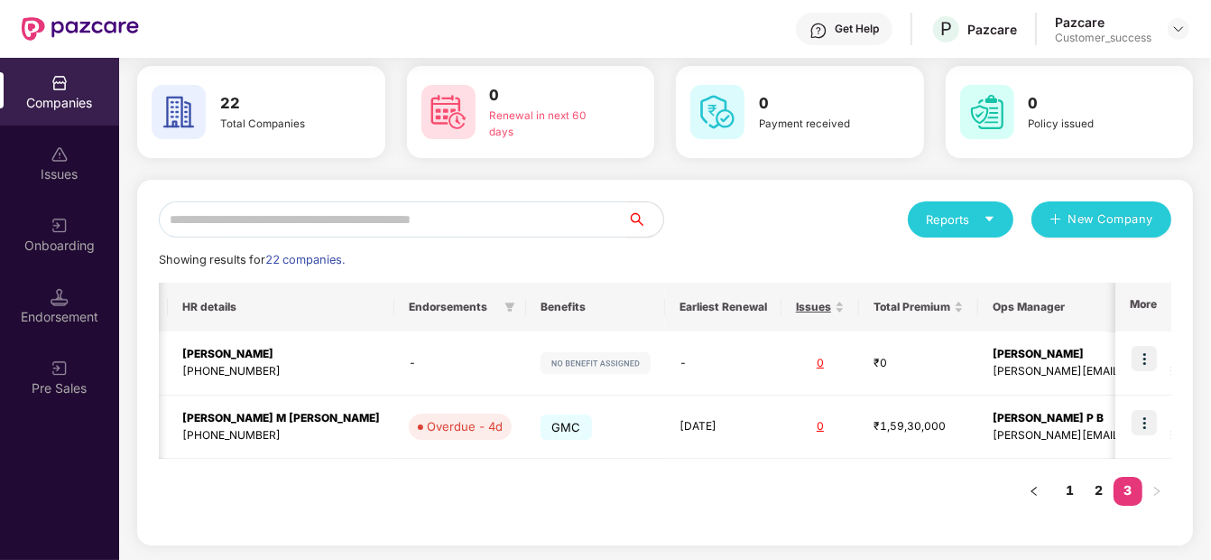
scroll to position [70, 0]
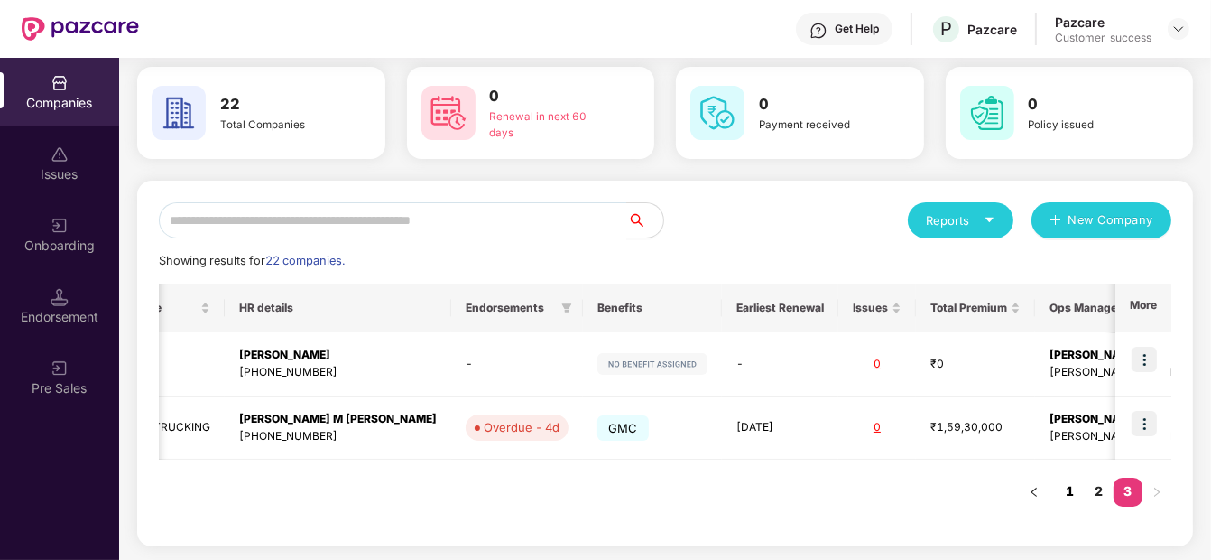
click at [1058, 503] on link "1" at bounding box center [1070, 491] width 29 height 27
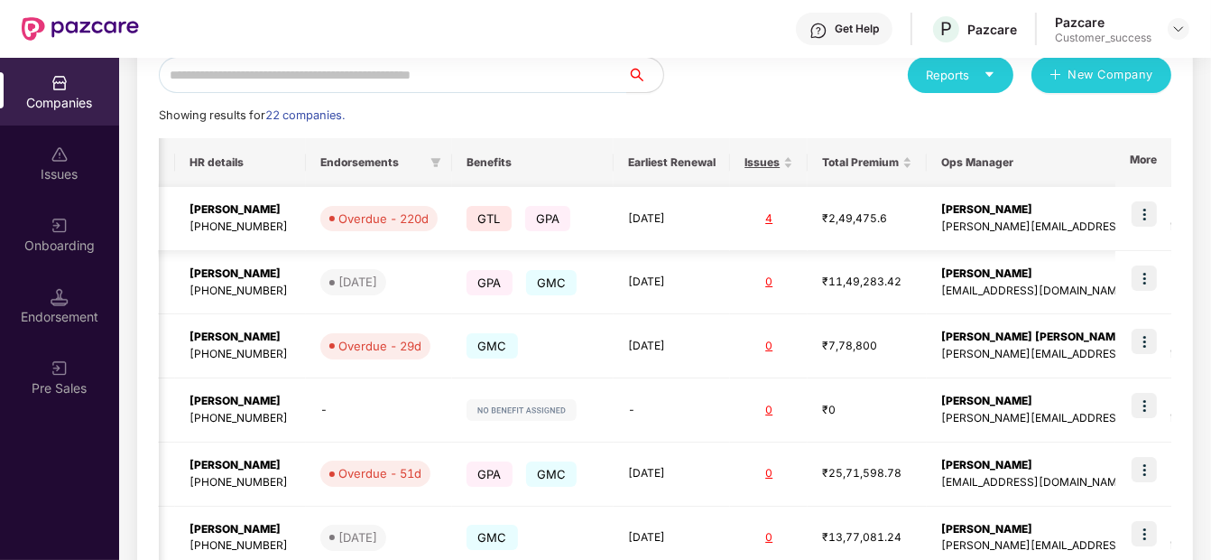
scroll to position [581, 0]
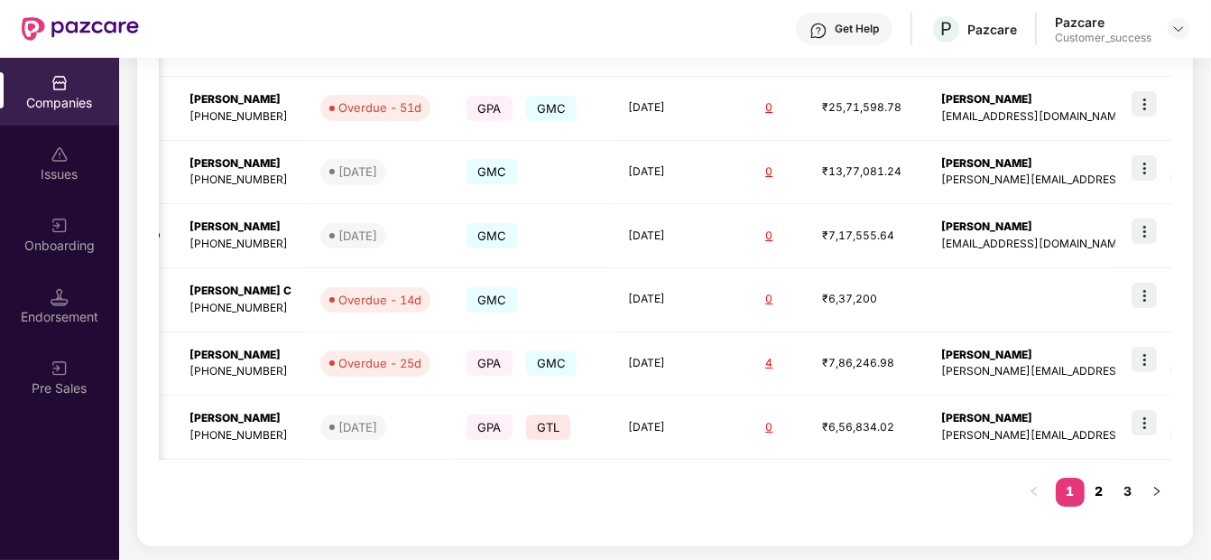
click at [1092, 492] on link "2" at bounding box center [1099, 491] width 29 height 27
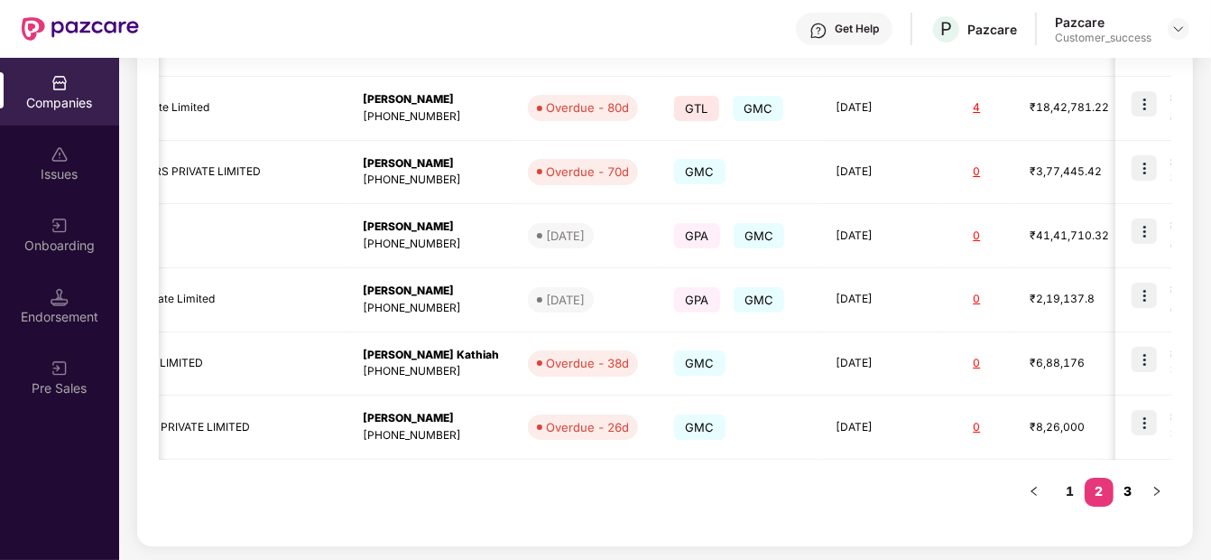
click at [1123, 482] on link "3" at bounding box center [1128, 491] width 29 height 27
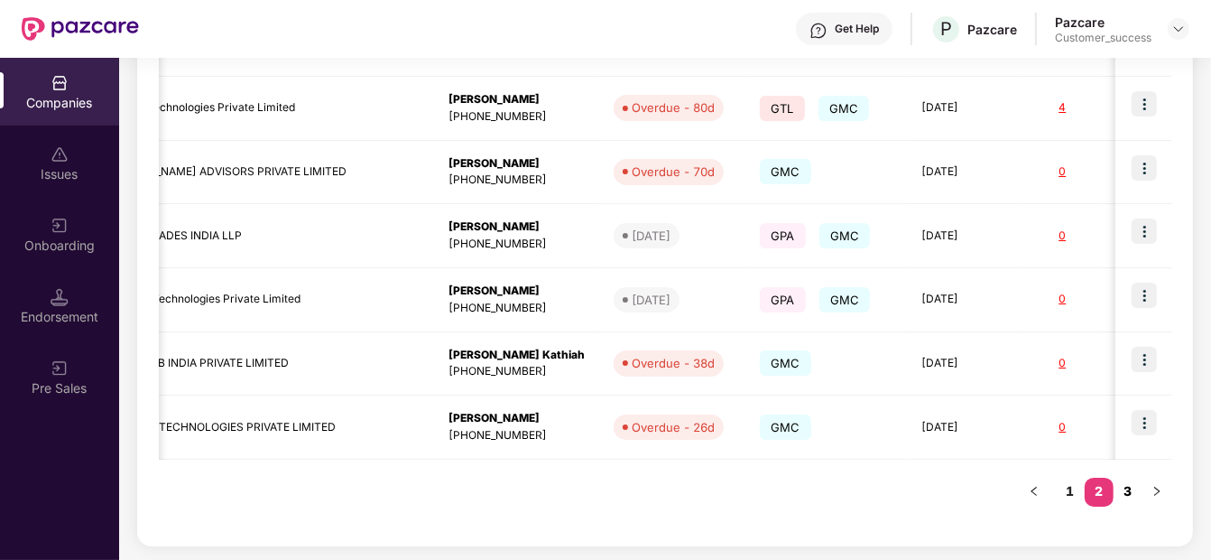
scroll to position [70, 0]
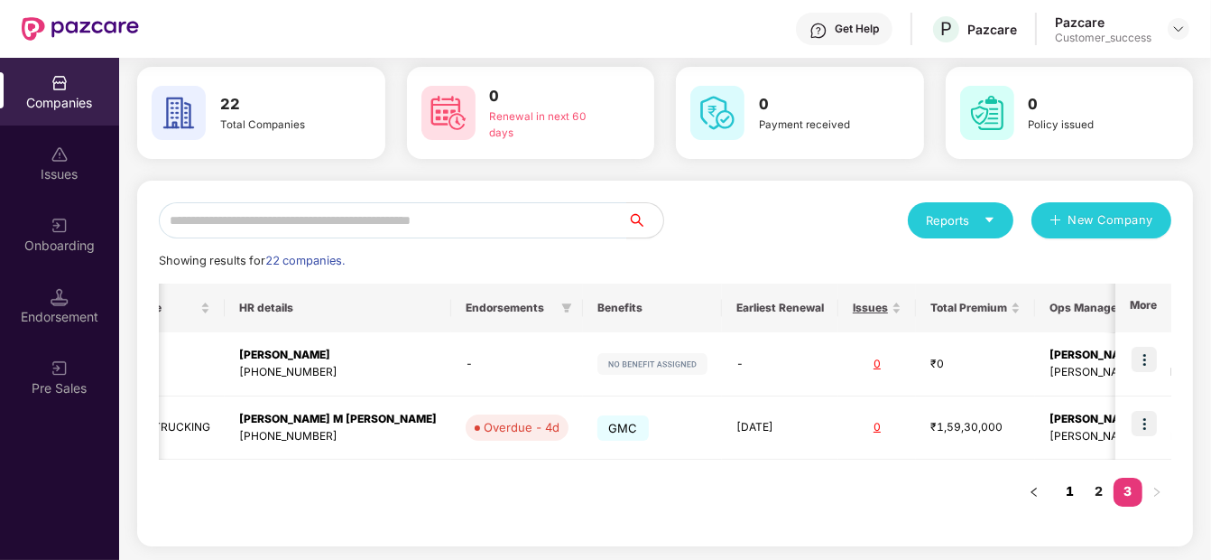
click at [1067, 490] on link "1" at bounding box center [1070, 491] width 29 height 27
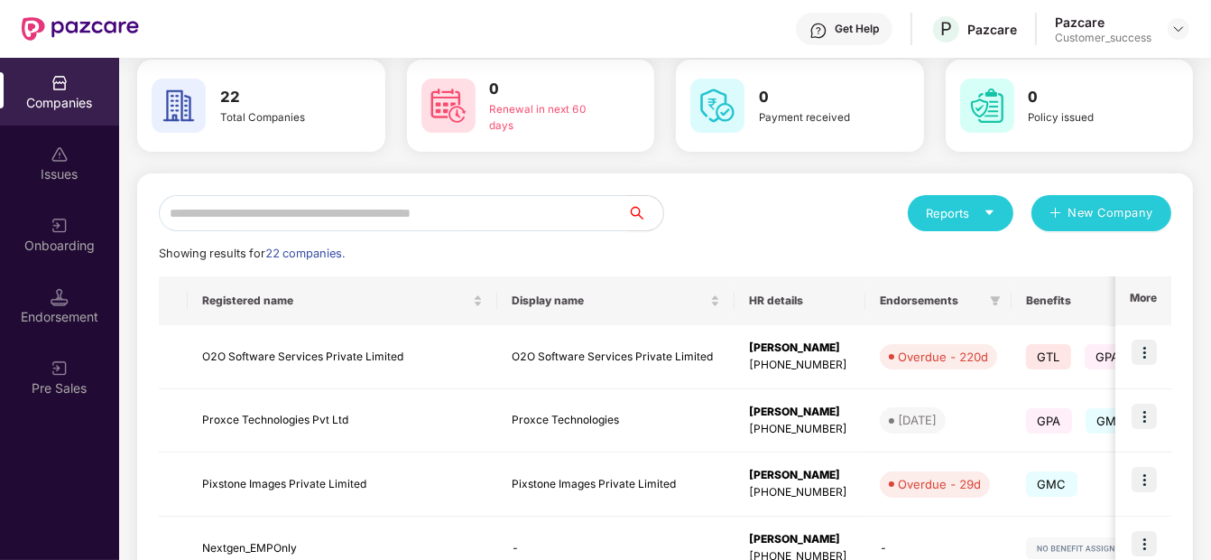
scroll to position [0, 0]
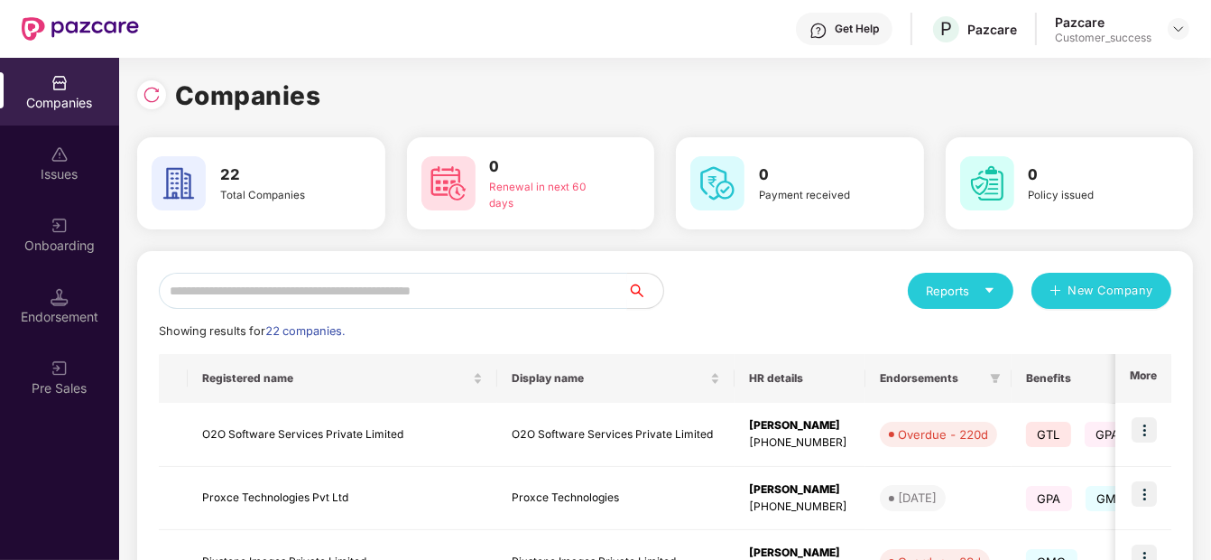
click at [384, 283] on input "text" at bounding box center [393, 291] width 468 height 36
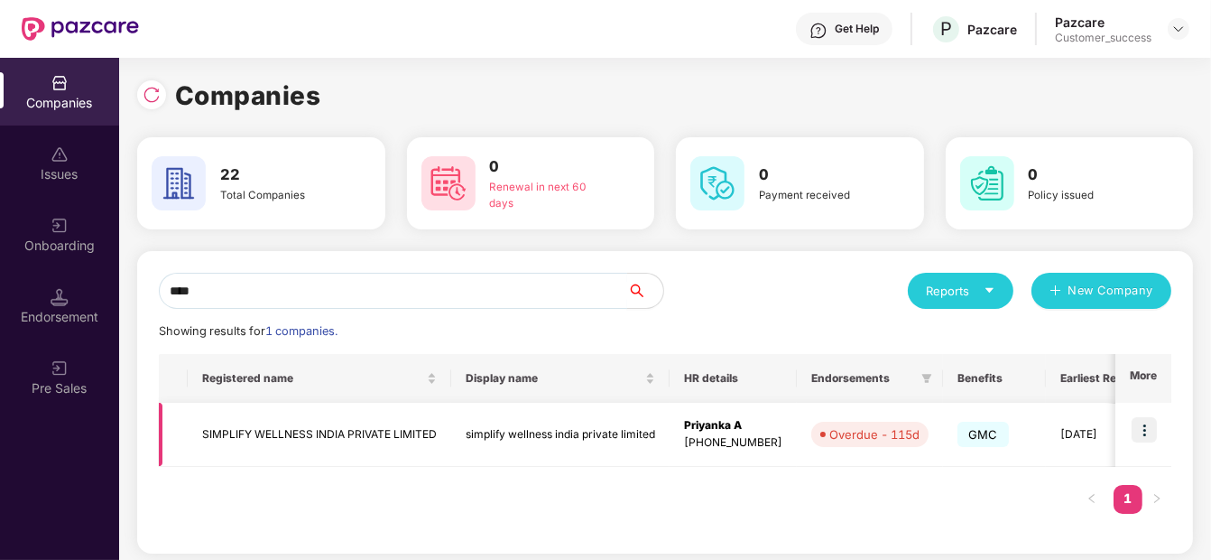
type input "****"
click at [1141, 430] on img at bounding box center [1144, 429] width 25 height 25
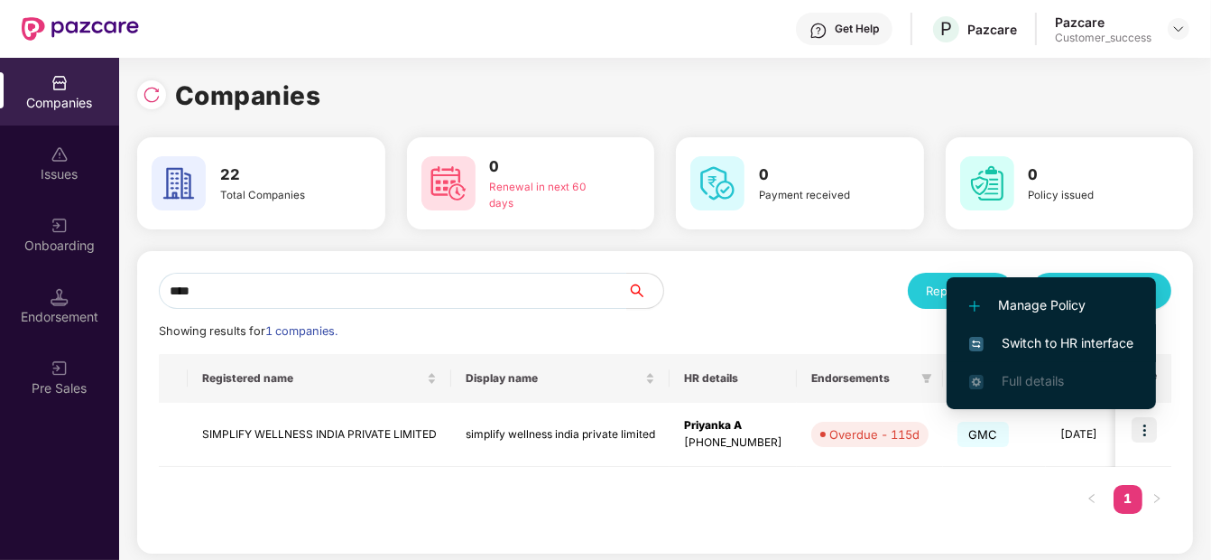
click at [1073, 333] on span "Switch to HR interface" at bounding box center [1051, 343] width 164 height 20
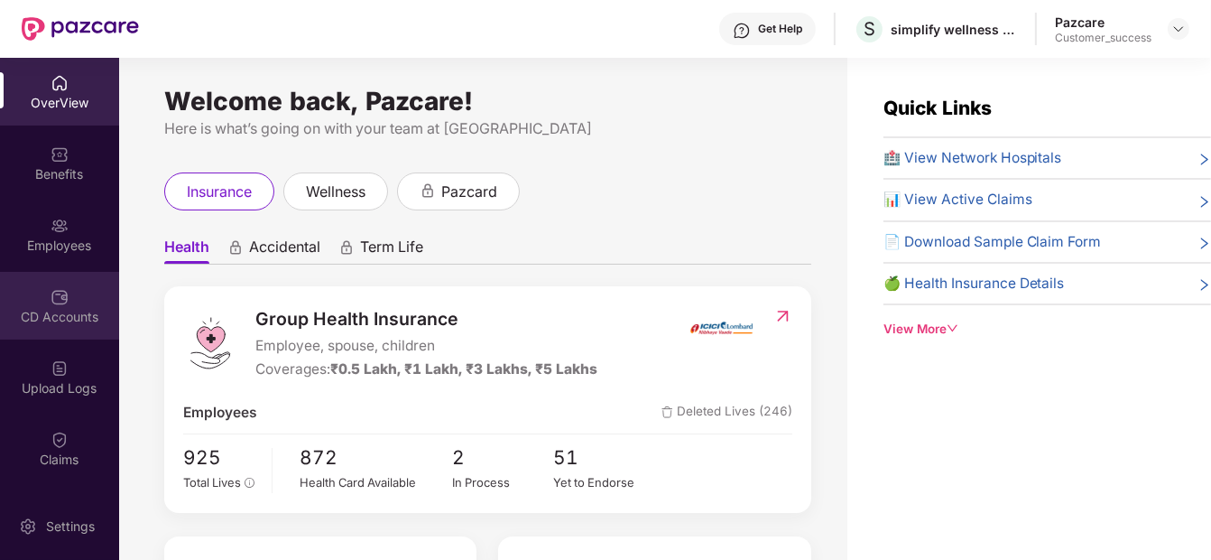
click at [58, 338] on div "CD Accounts" at bounding box center [59, 306] width 119 height 68
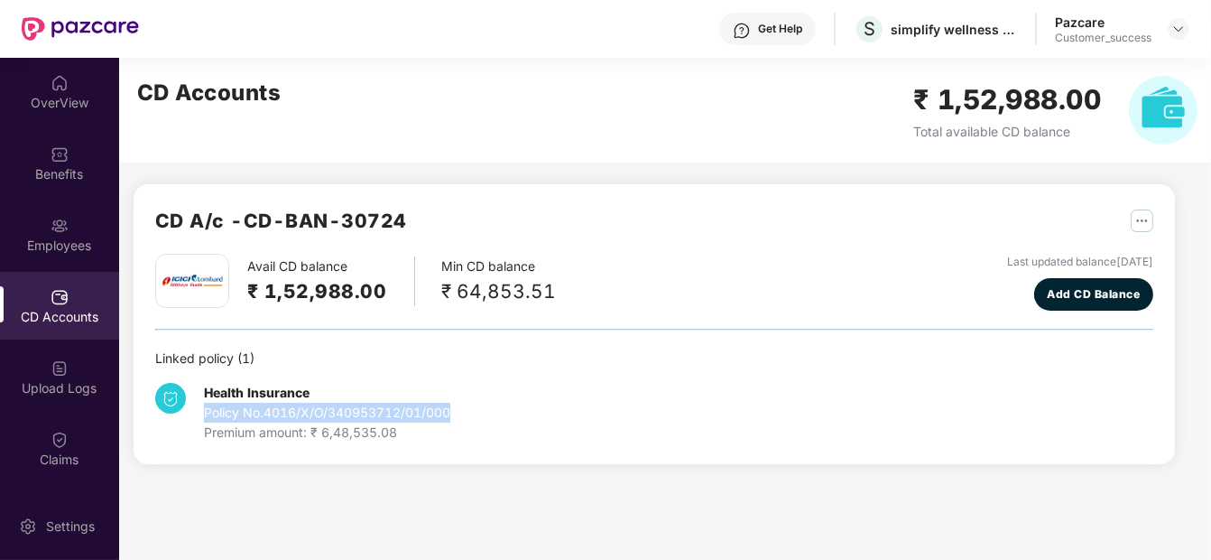
drag, startPoint x: 204, startPoint y: 415, endPoint x: 459, endPoint y: 407, distance: 255.6
click at [466, 411] on div "Health Insurance Policy No. 4016/X/O/340953712/01/000 Premium amount: ₹ 6,48,53…" at bounding box center [321, 413] width 333 height 60
click at [459, 406] on div "Health Insurance Policy No. 4016/X/O/340953712/01/000 Premium amount: ₹ 6,48,53…" at bounding box center [321, 413] width 333 height 60
drag, startPoint x: 459, startPoint y: 407, endPoint x: 266, endPoint y: 415, distance: 193.3
click at [266, 415] on div "Health Insurance Policy No. 4016/X/O/340953712/01/000 Premium amount: ₹ 6,48,53…" at bounding box center [321, 413] width 333 height 60
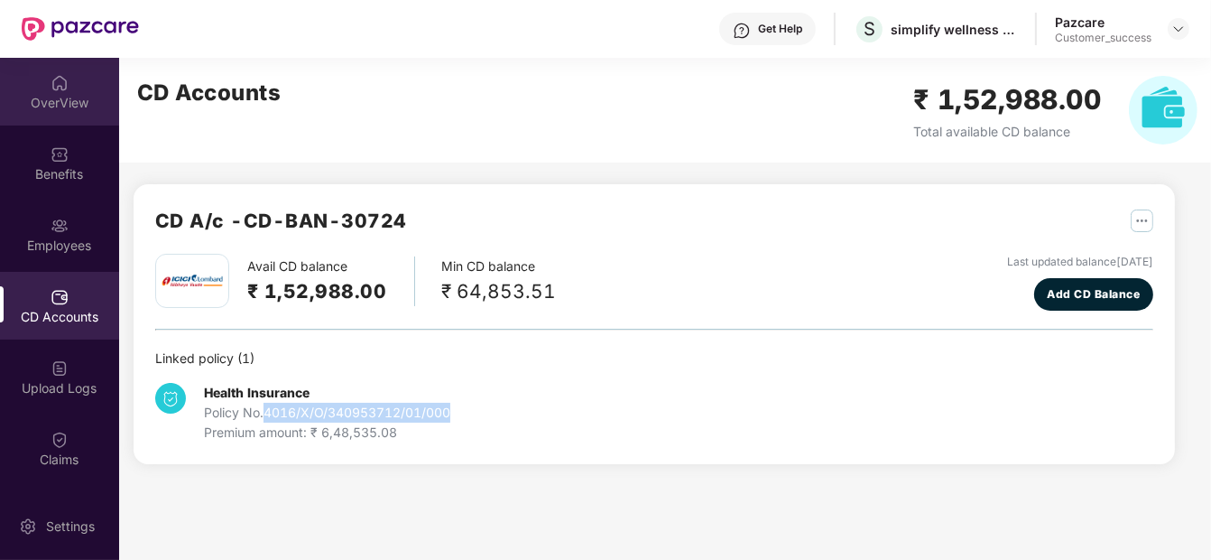
click at [59, 77] on img at bounding box center [60, 83] width 18 height 18
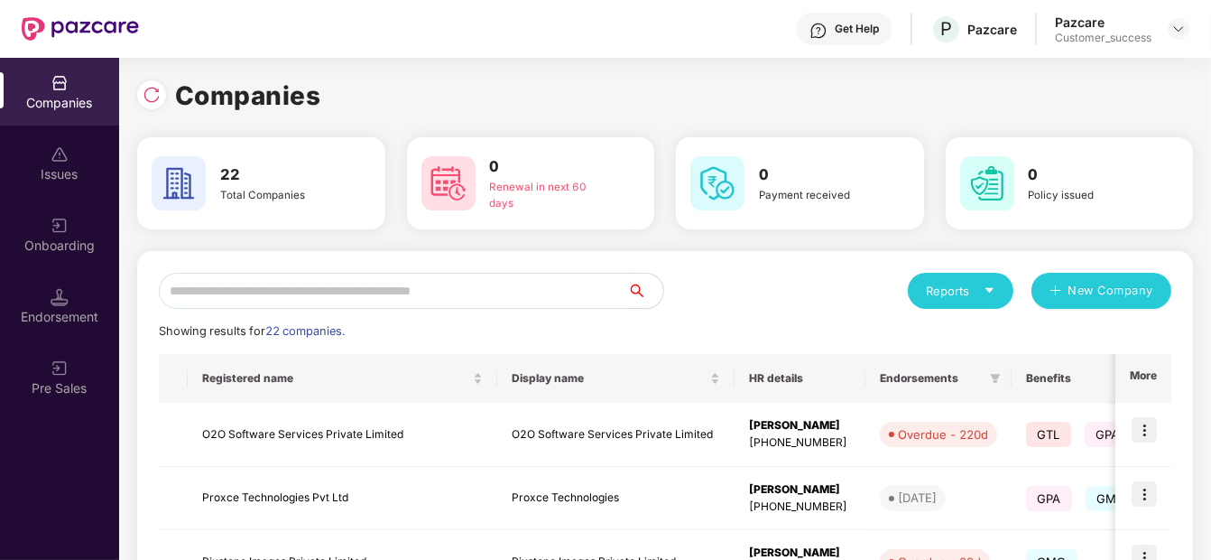
click at [459, 284] on input "text" at bounding box center [393, 291] width 468 height 36
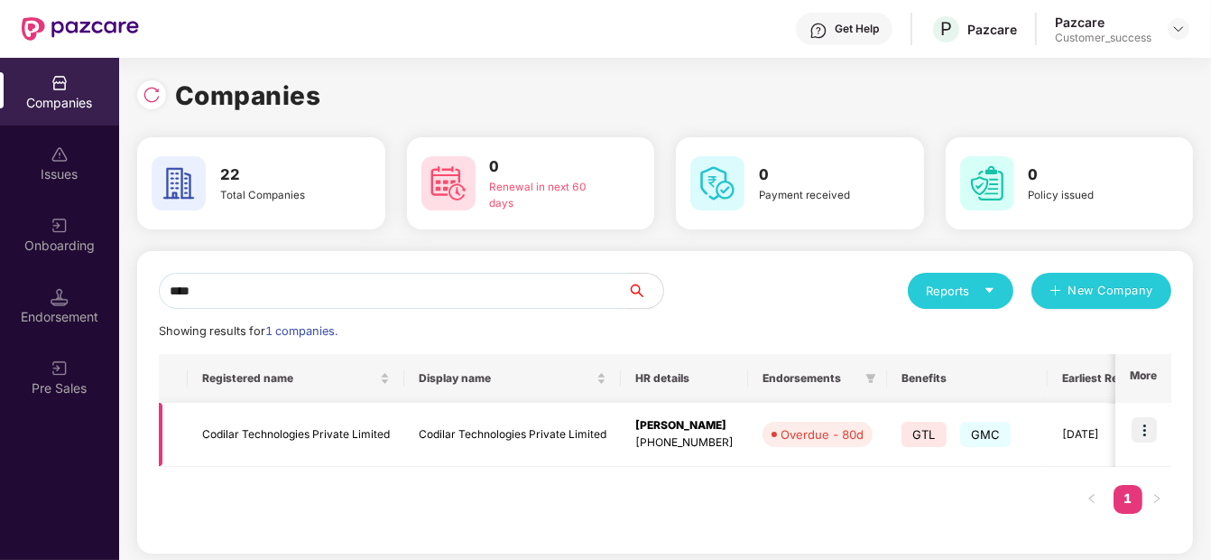
type input "****"
click at [222, 441] on td "Codilar Technologies Private Limited" at bounding box center [296, 435] width 217 height 64
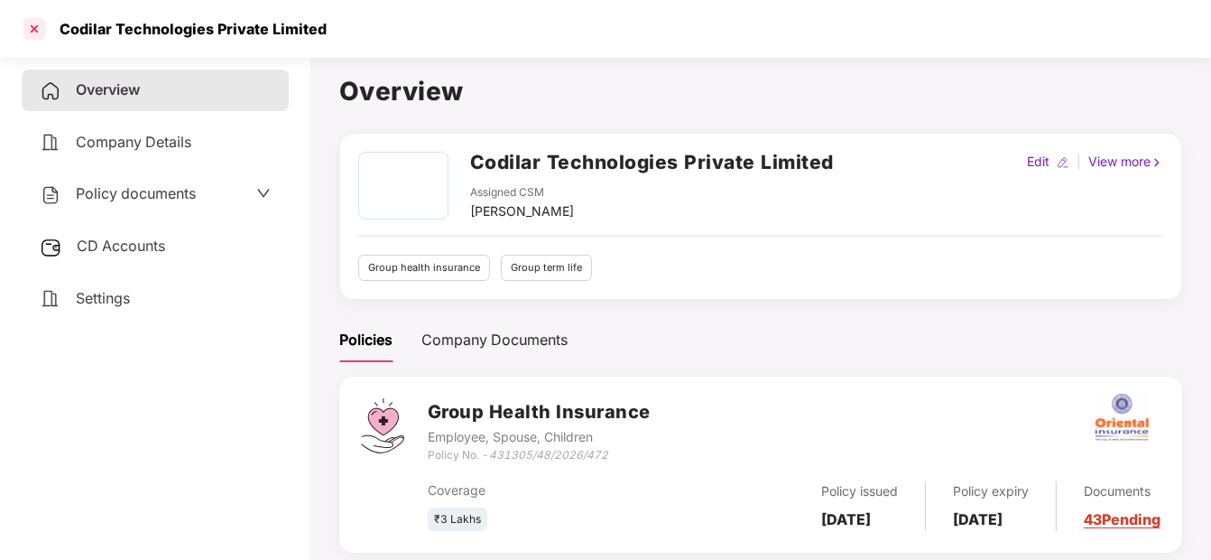
click at [22, 25] on div at bounding box center [34, 28] width 29 height 29
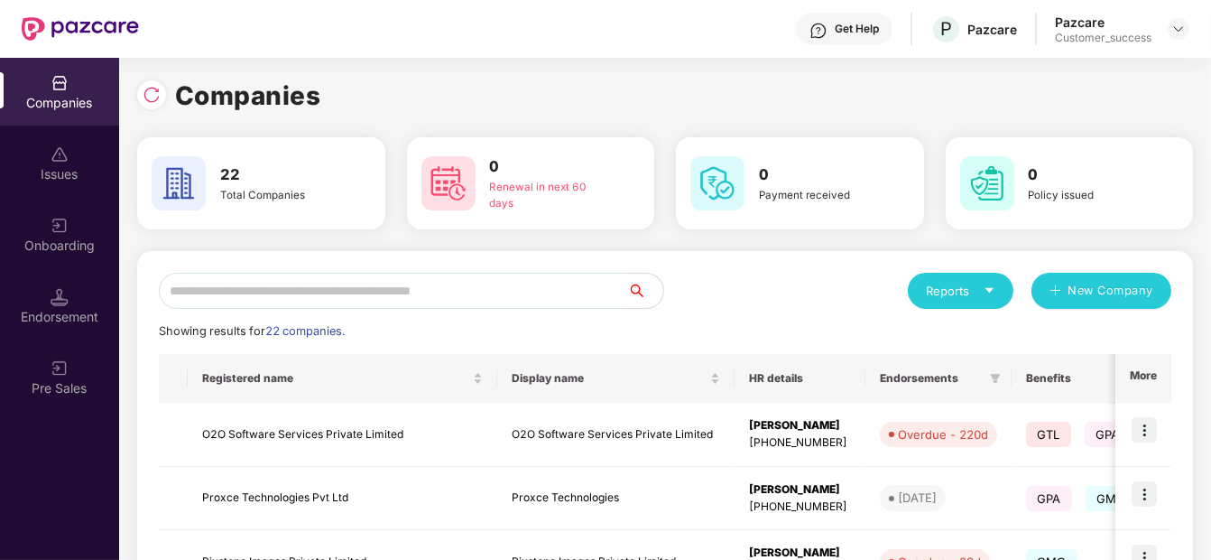
click at [432, 292] on input "text" at bounding box center [393, 291] width 468 height 36
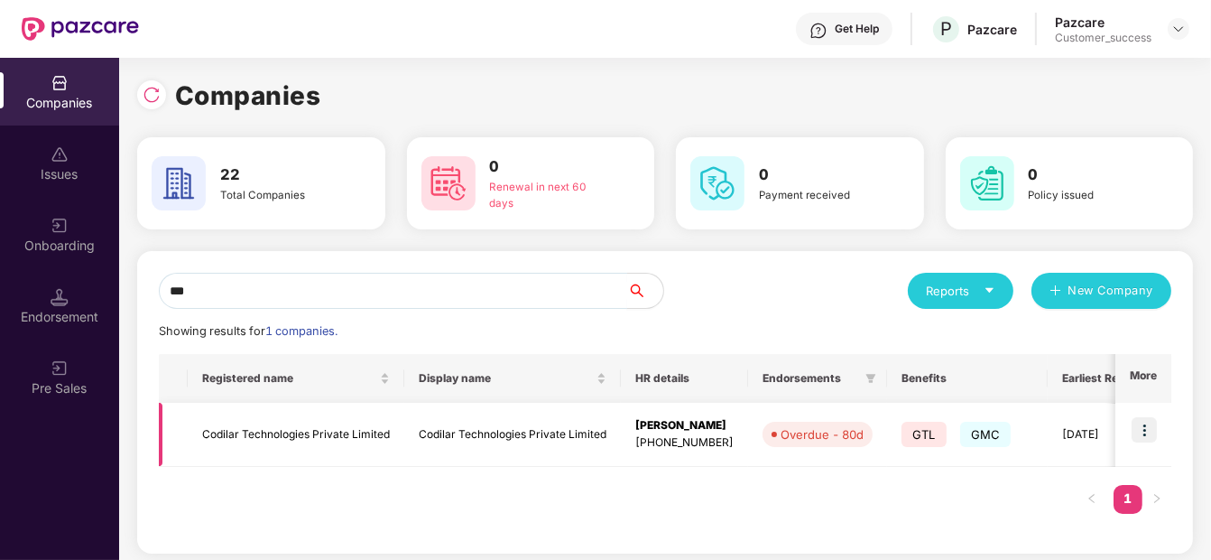
type input "***"
click at [1136, 431] on img at bounding box center [1144, 429] width 25 height 25
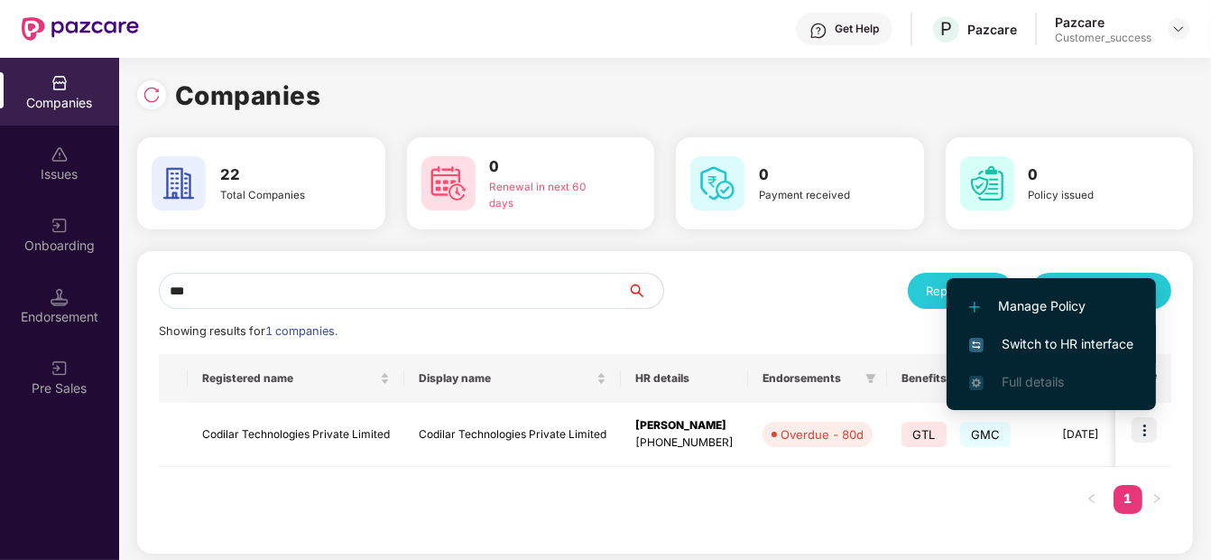
click at [1057, 339] on span "Switch to HR interface" at bounding box center [1051, 344] width 164 height 20
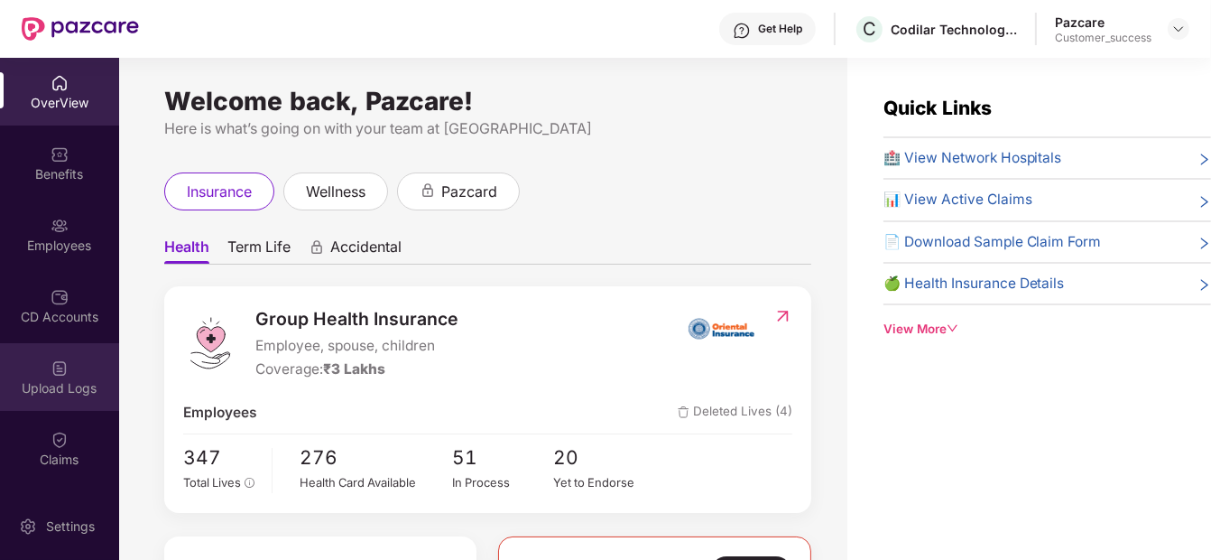
click at [38, 384] on div "Upload Logs" at bounding box center [59, 388] width 119 height 18
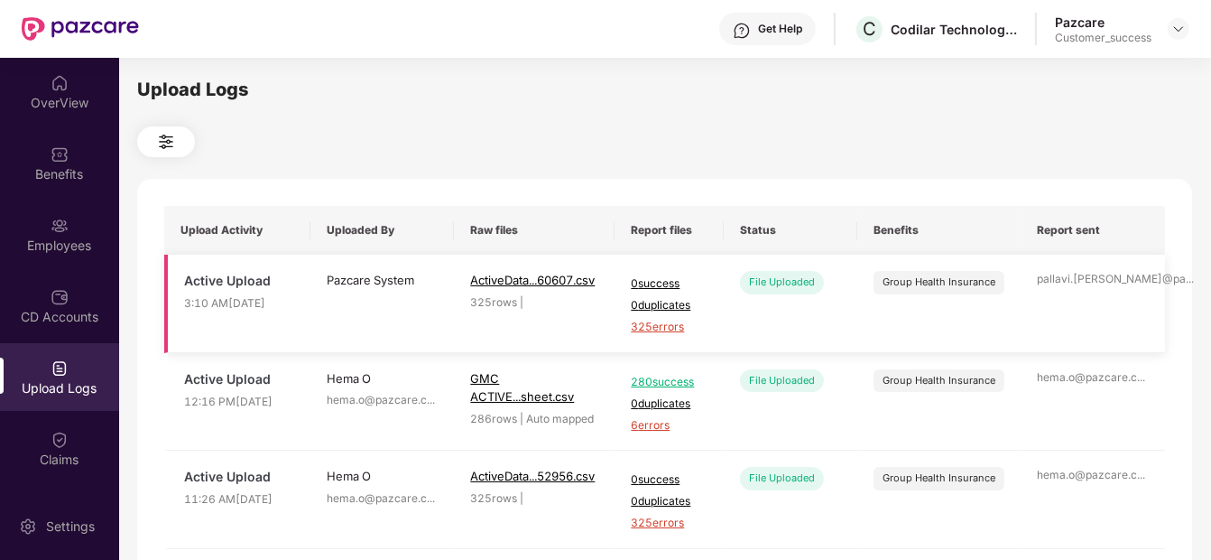
click at [662, 327] on span "325 errors" at bounding box center [669, 327] width 76 height 17
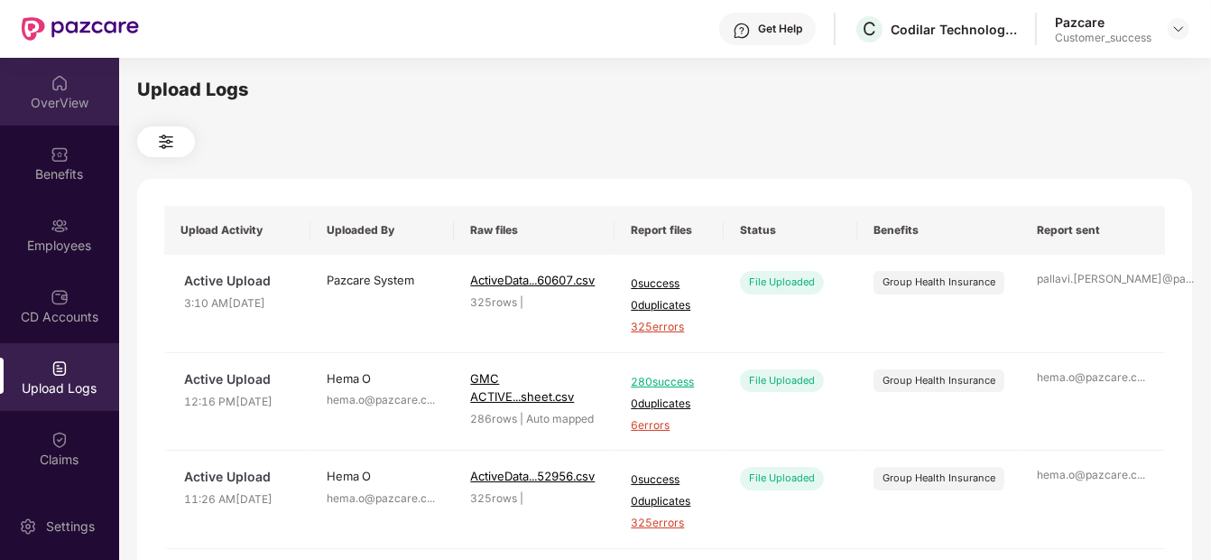
click at [95, 79] on div "OverView" at bounding box center [59, 92] width 119 height 68
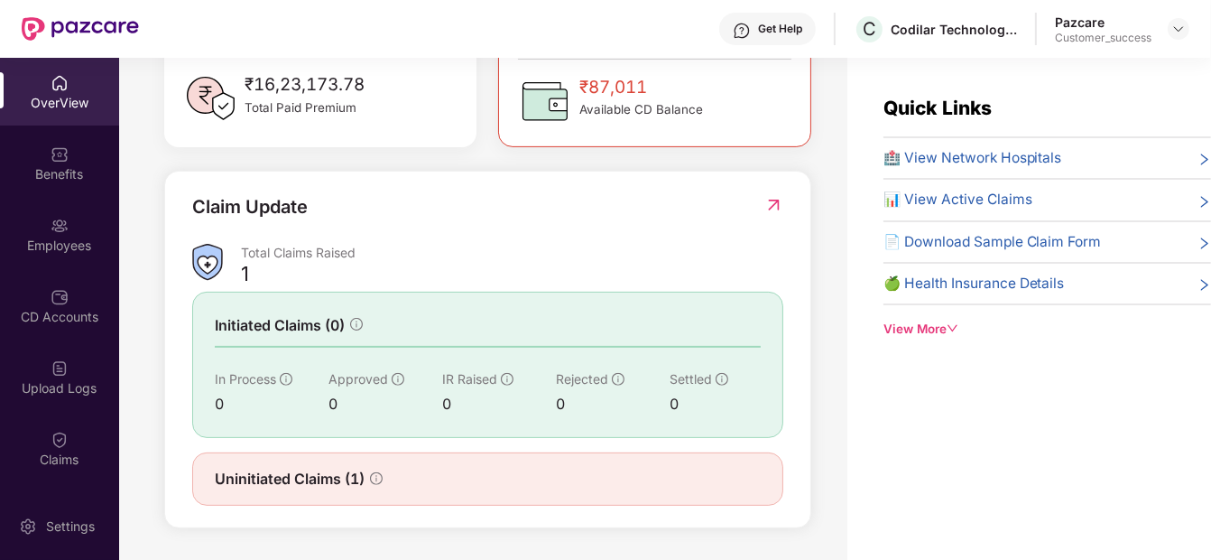
scroll to position [57, 0]
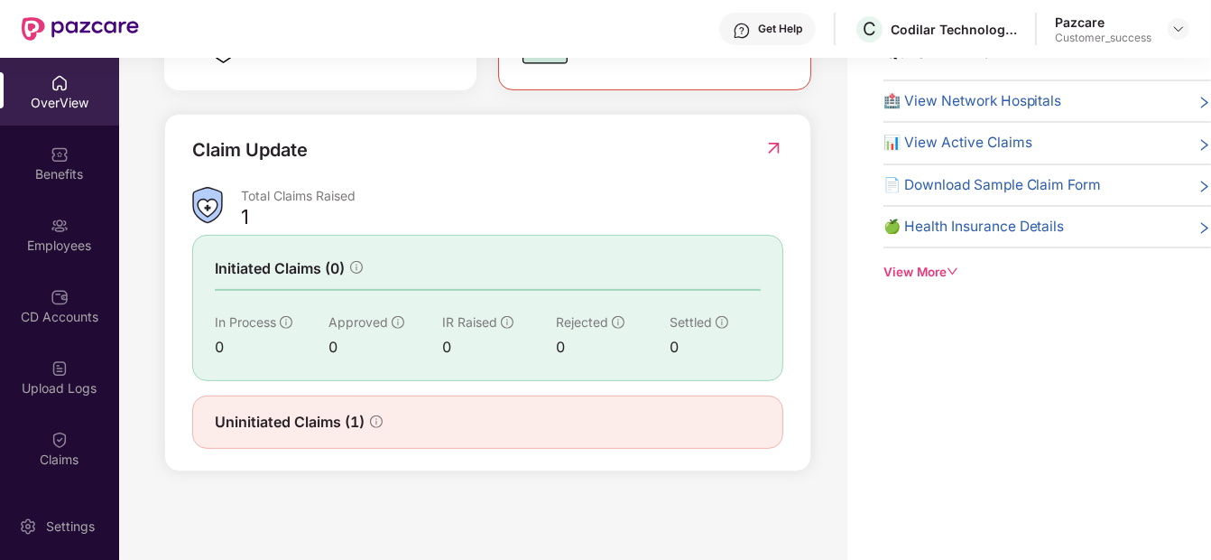
click at [775, 151] on img at bounding box center [774, 148] width 19 height 18
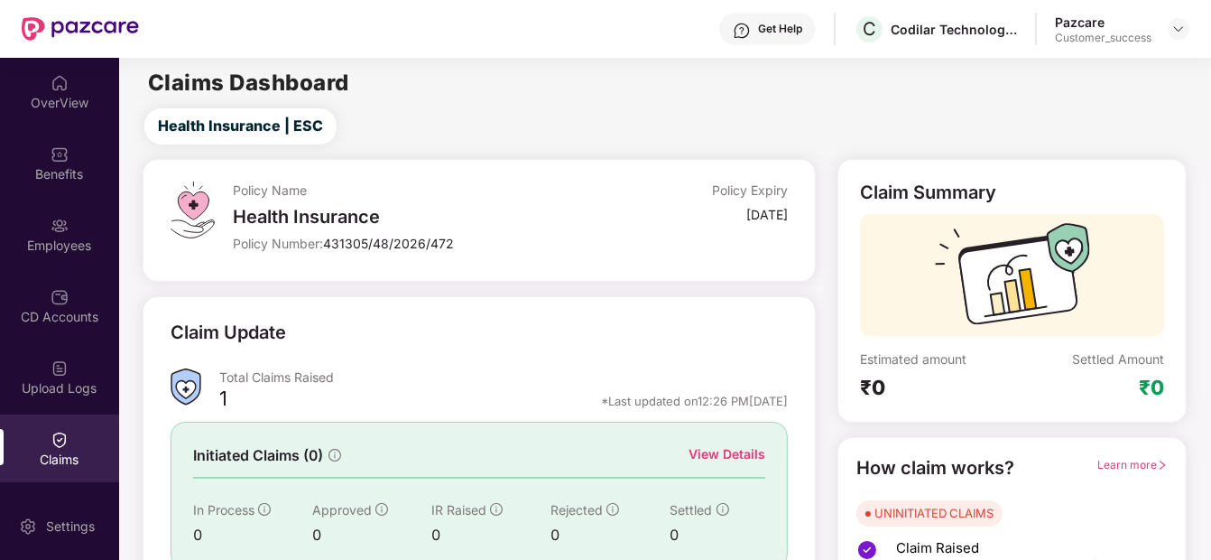
scroll to position [146, 0]
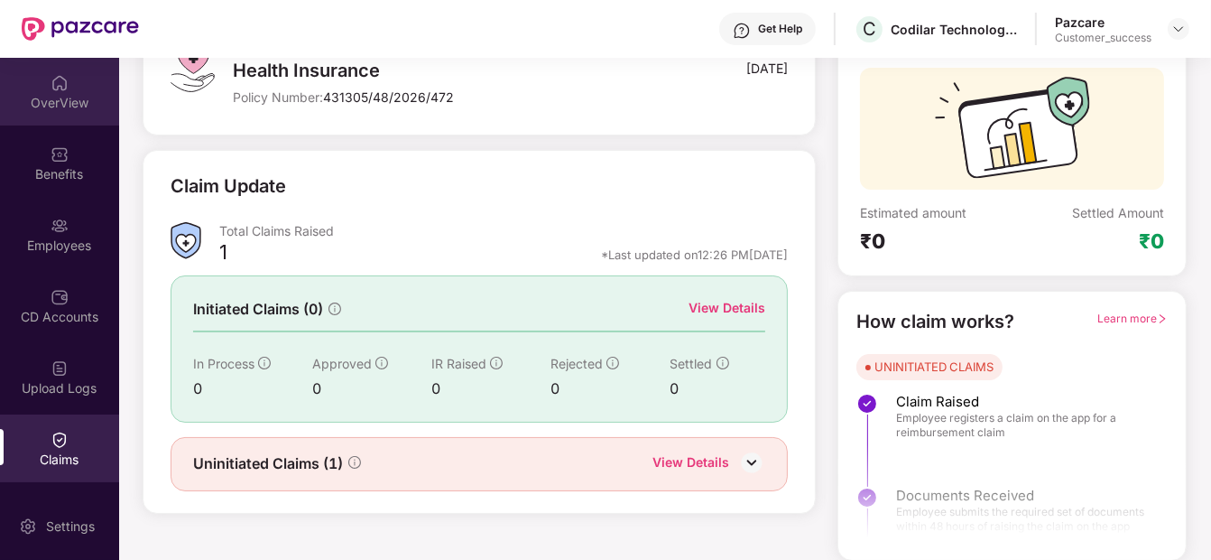
click at [70, 106] on div "OverView" at bounding box center [59, 103] width 119 height 18
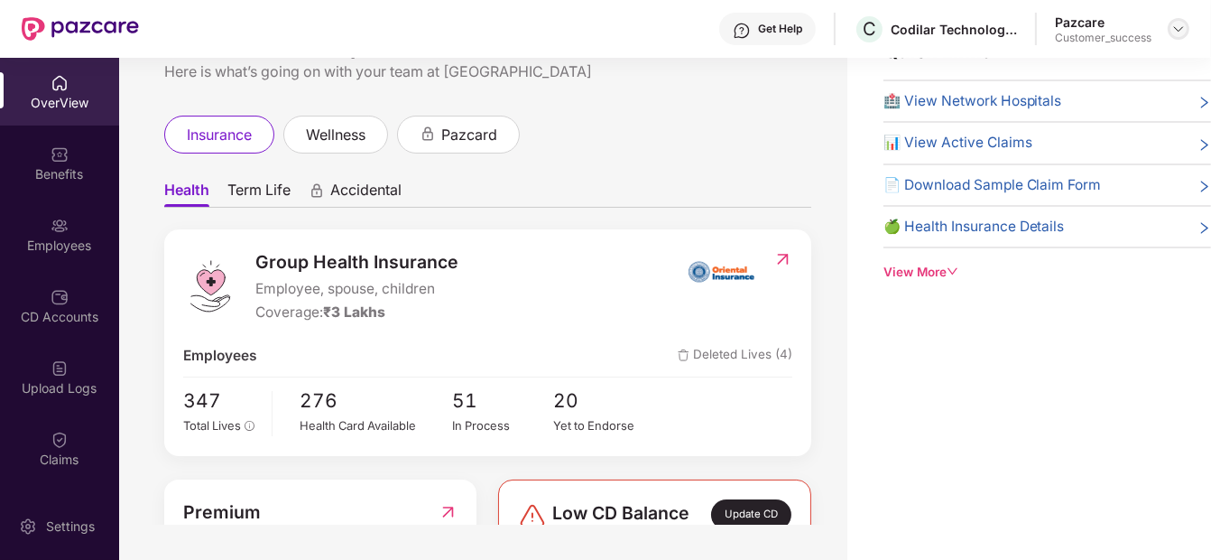
click at [1172, 32] on img at bounding box center [1179, 29] width 14 height 14
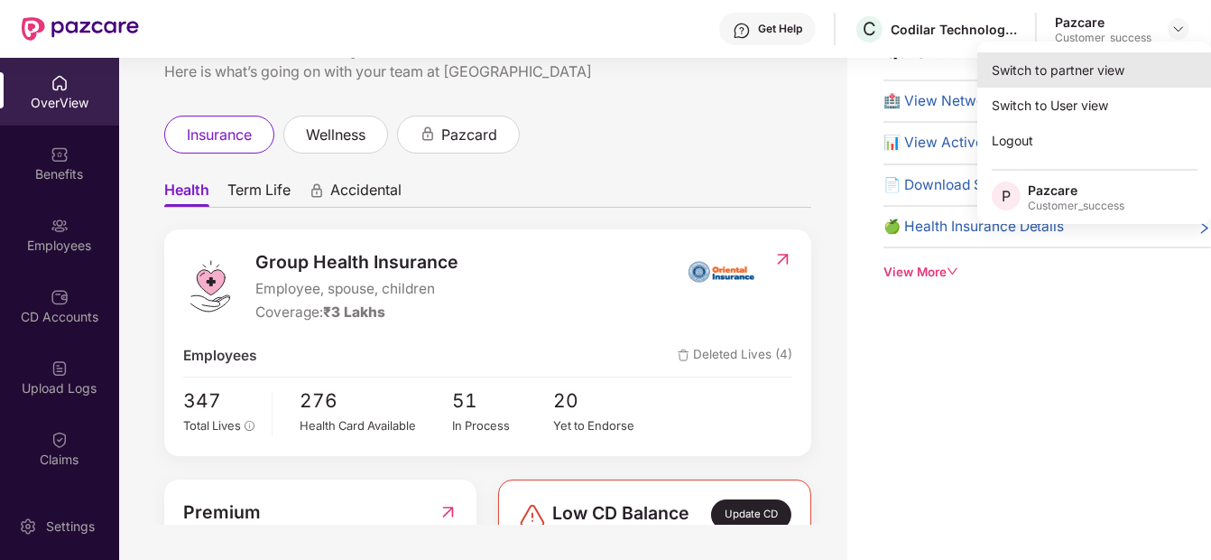
click at [1137, 60] on div "Switch to partner view" at bounding box center [1095, 69] width 235 height 35
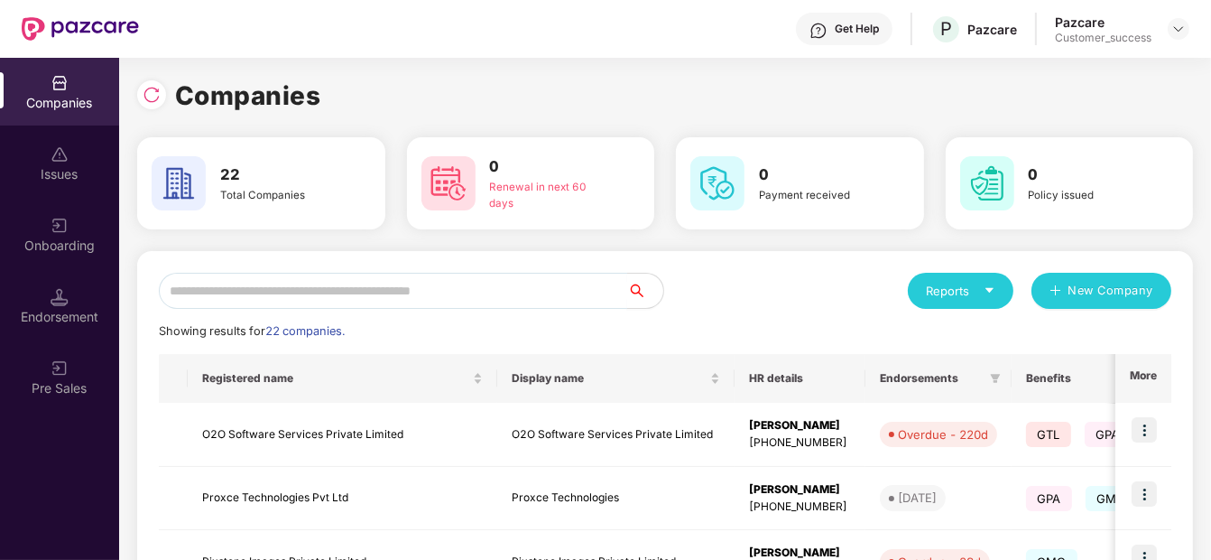
click at [381, 292] on input "text" at bounding box center [393, 291] width 468 height 36
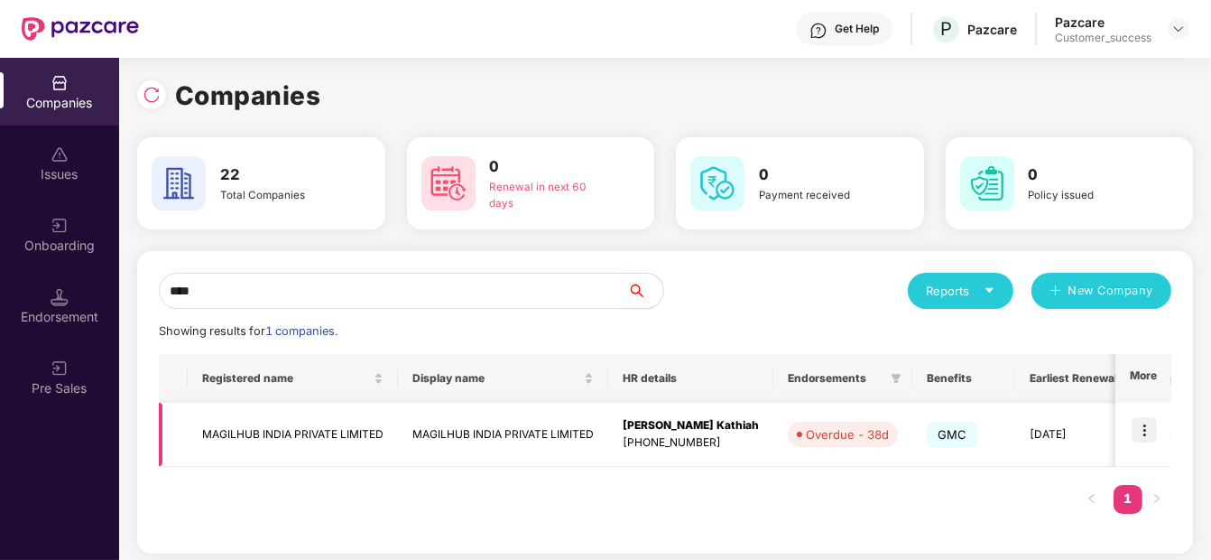
type input "****"
click at [1150, 437] on img at bounding box center [1144, 429] width 25 height 25
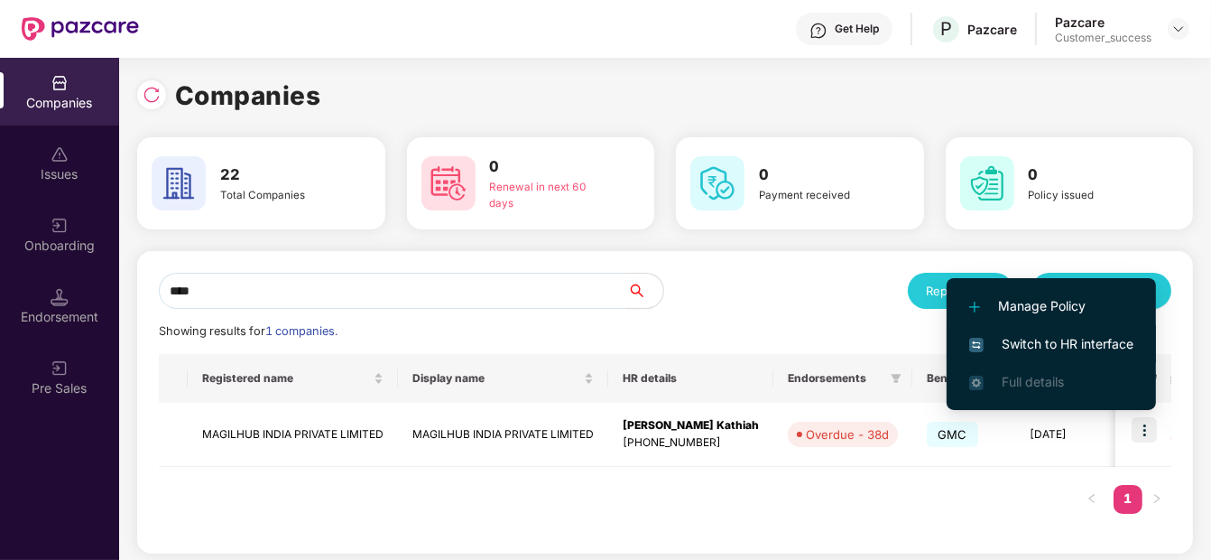
click at [1044, 337] on span "Switch to HR interface" at bounding box center [1051, 344] width 164 height 20
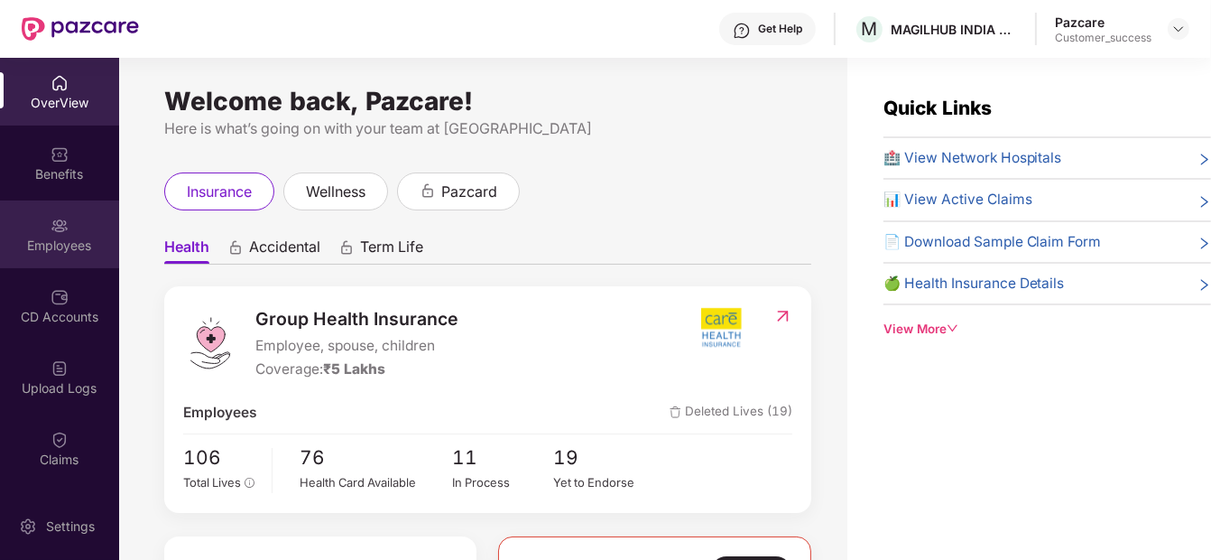
click at [9, 213] on div "Employees" at bounding box center [59, 234] width 119 height 68
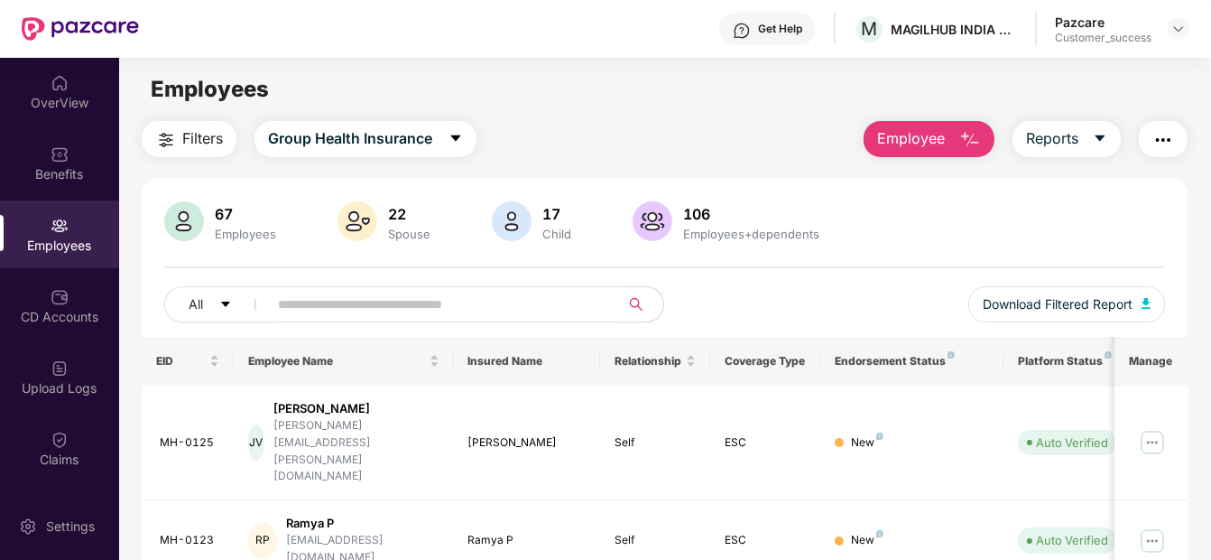
click at [427, 308] on input "text" at bounding box center [436, 304] width 317 height 27
paste input "*******"
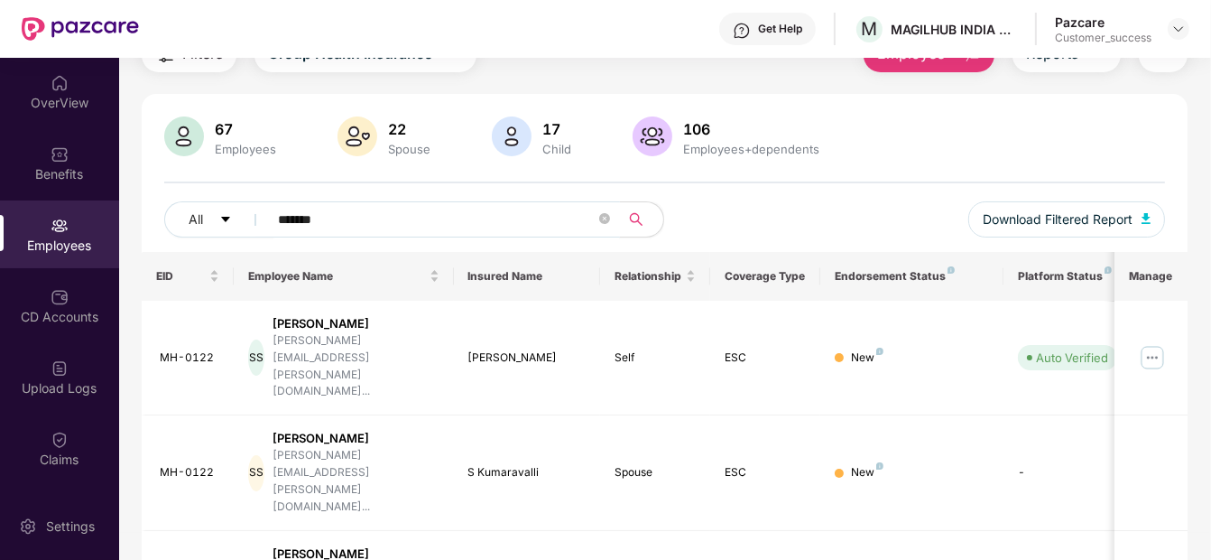
scroll to position [88, 0]
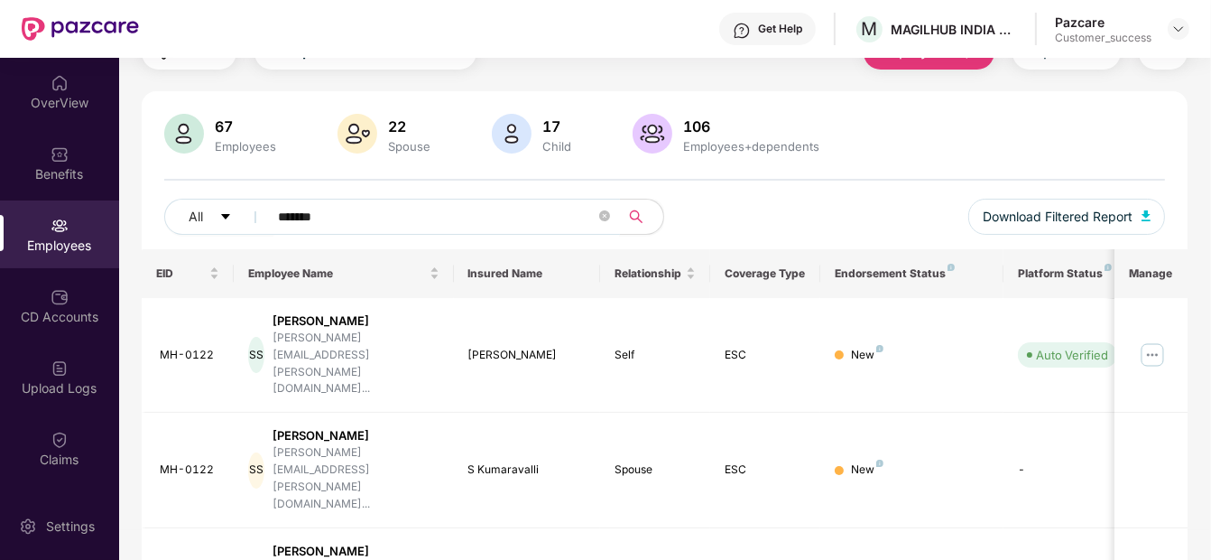
type input "*******"
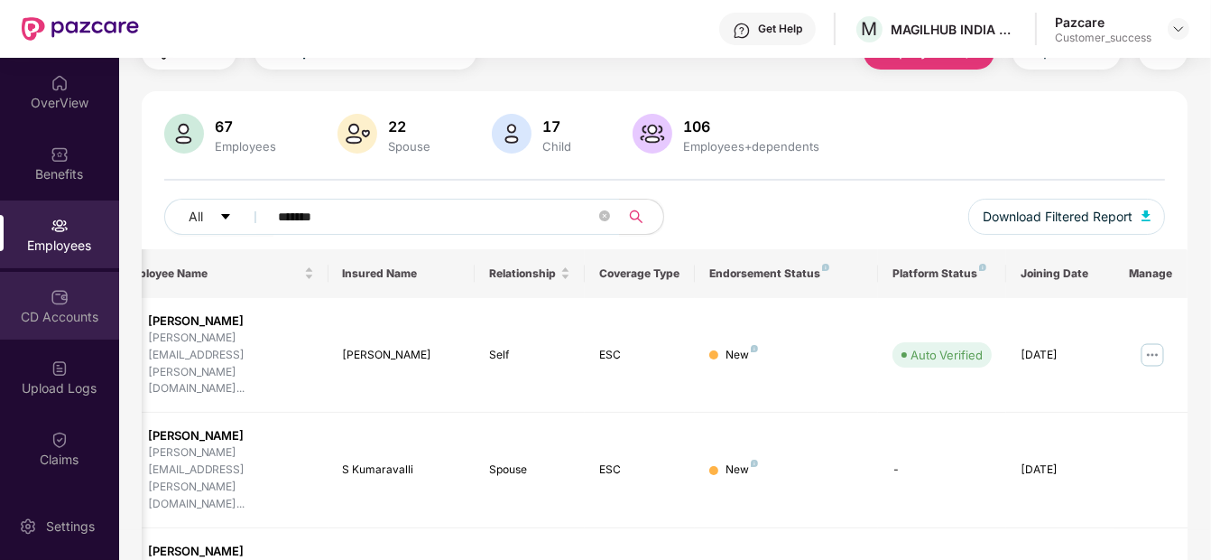
click at [75, 296] on div "CD Accounts" at bounding box center [59, 306] width 119 height 68
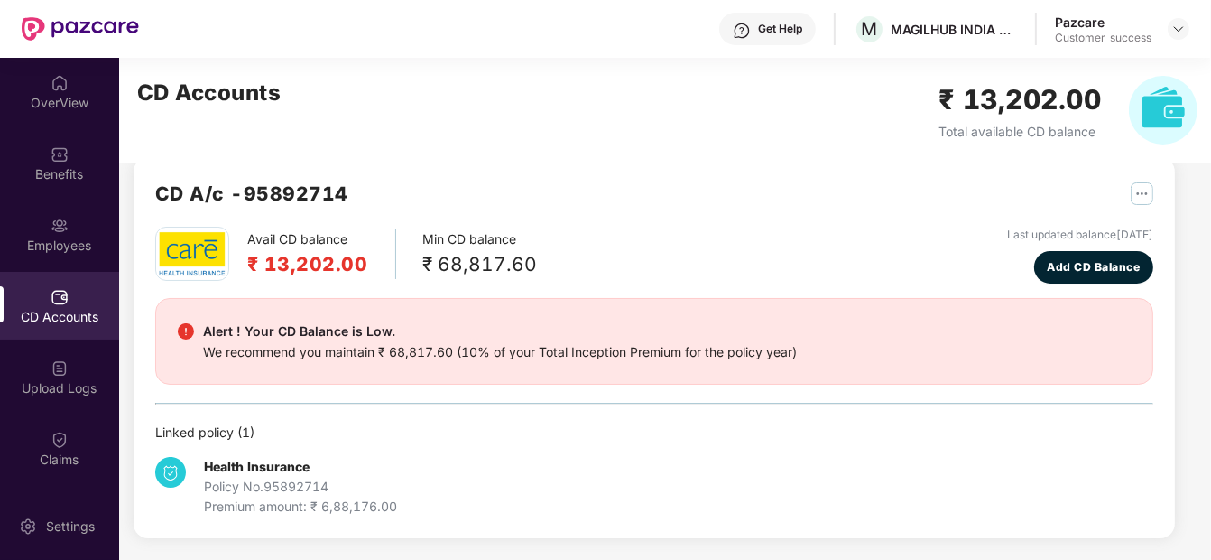
scroll to position [26, 0]
click at [848, 222] on div "CD A/c - 95892714" at bounding box center [654, 204] width 998 height 48
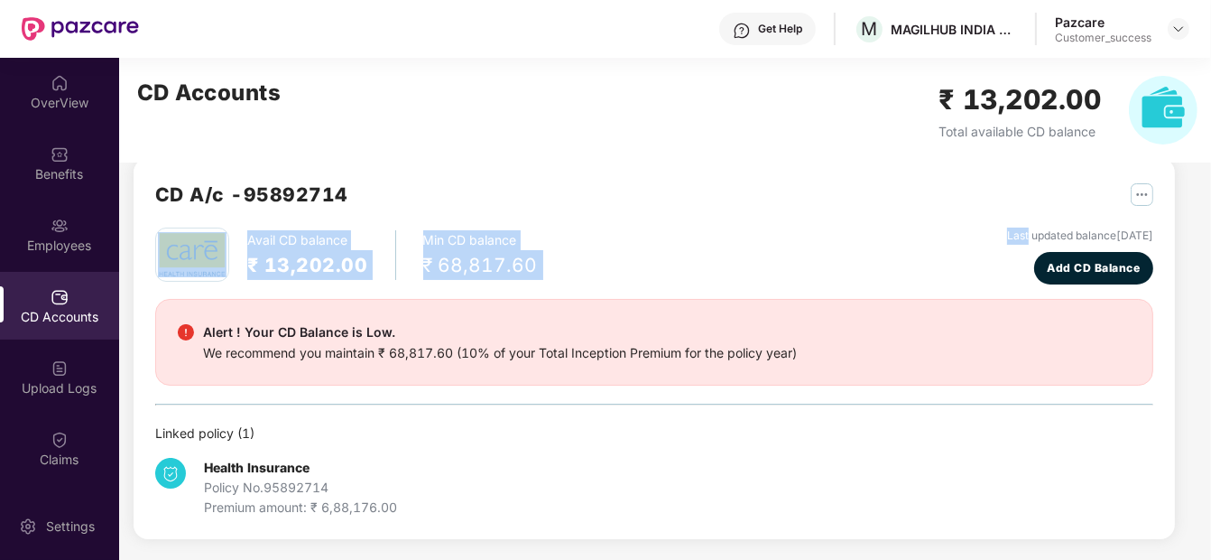
drag, startPoint x: 848, startPoint y: 222, endPoint x: 855, endPoint y: 241, distance: 20.3
click at [855, 241] on div "CD A/c - 95892714 Avail CD balance ₹ 13,202.00 Min CD balance ₹ 68,817.60 Last …" at bounding box center [654, 349] width 998 height 338
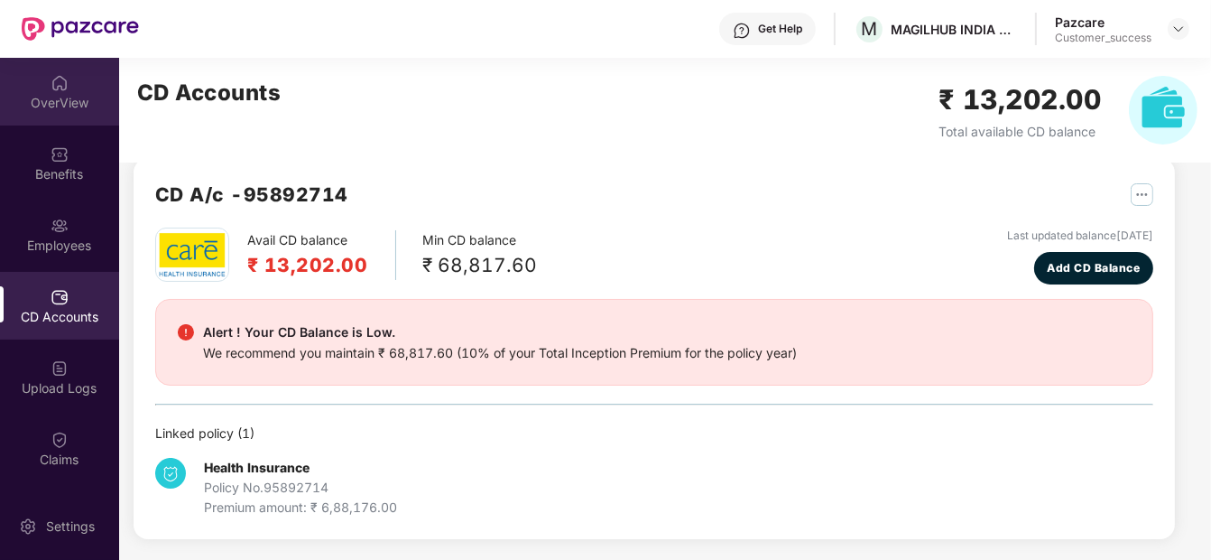
click at [59, 58] on div "OverView" at bounding box center [59, 92] width 119 height 68
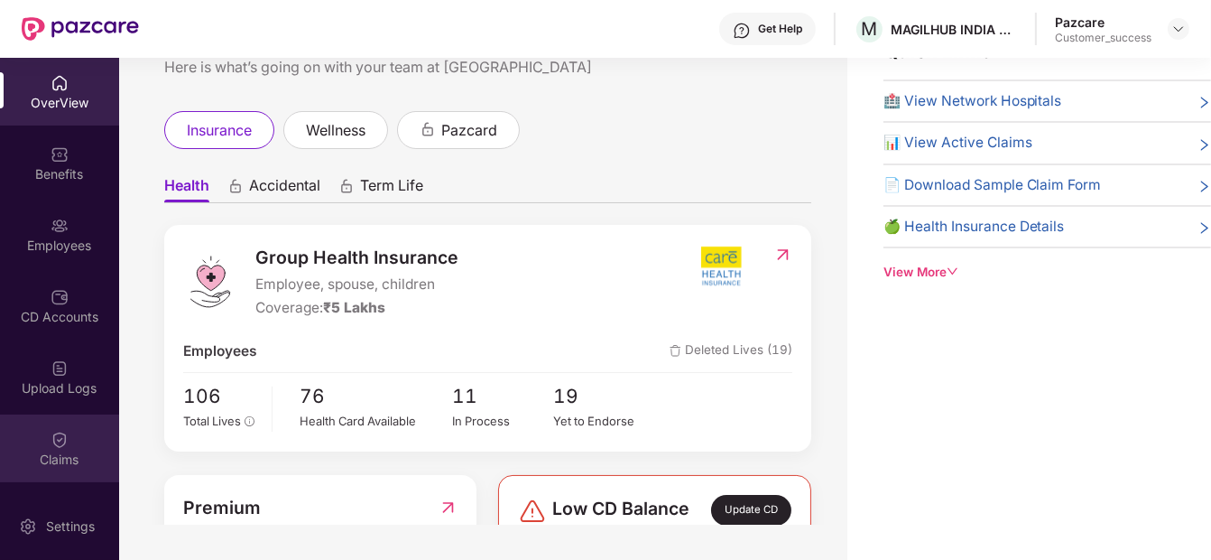
scroll to position [54, 0]
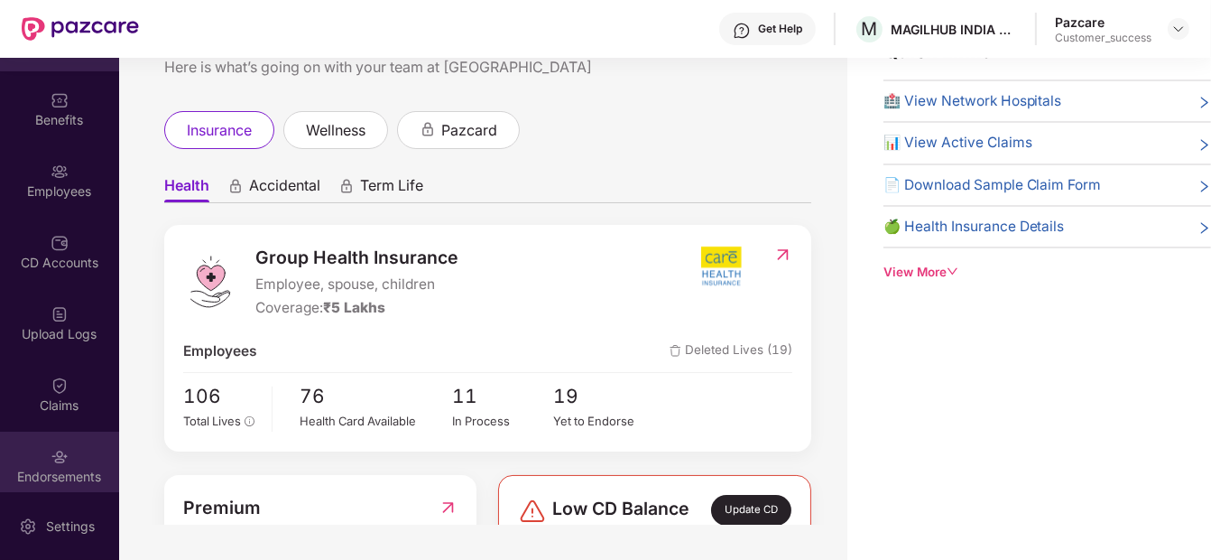
click at [29, 482] on div "Endorsements" at bounding box center [59, 477] width 119 height 18
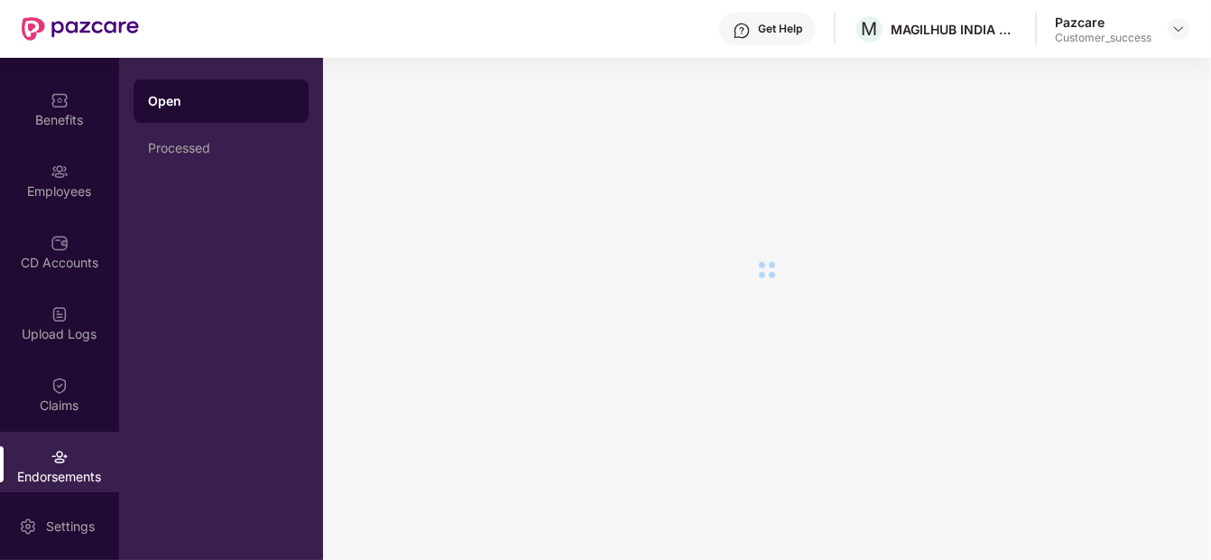
scroll to position [0, 0]
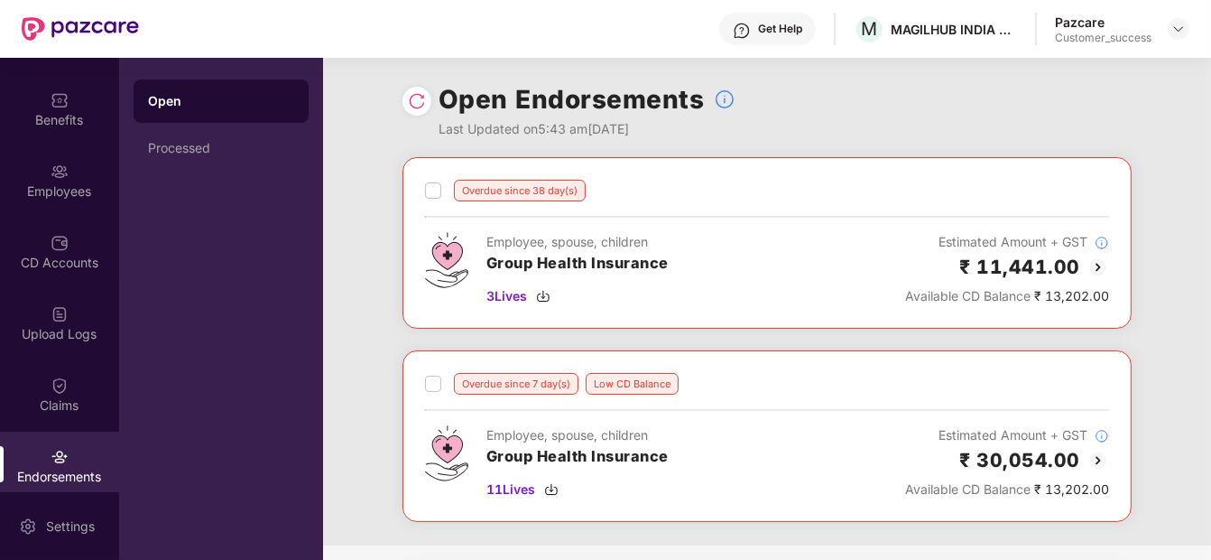
click at [1092, 256] on img at bounding box center [1099, 267] width 22 height 22
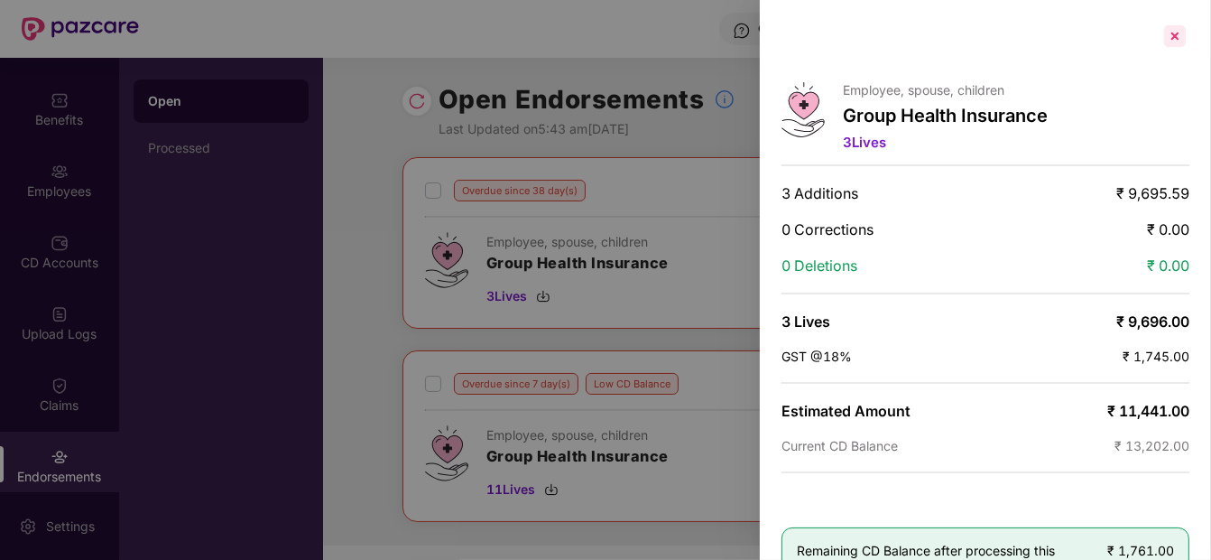
click at [1174, 35] on div at bounding box center [1175, 36] width 29 height 29
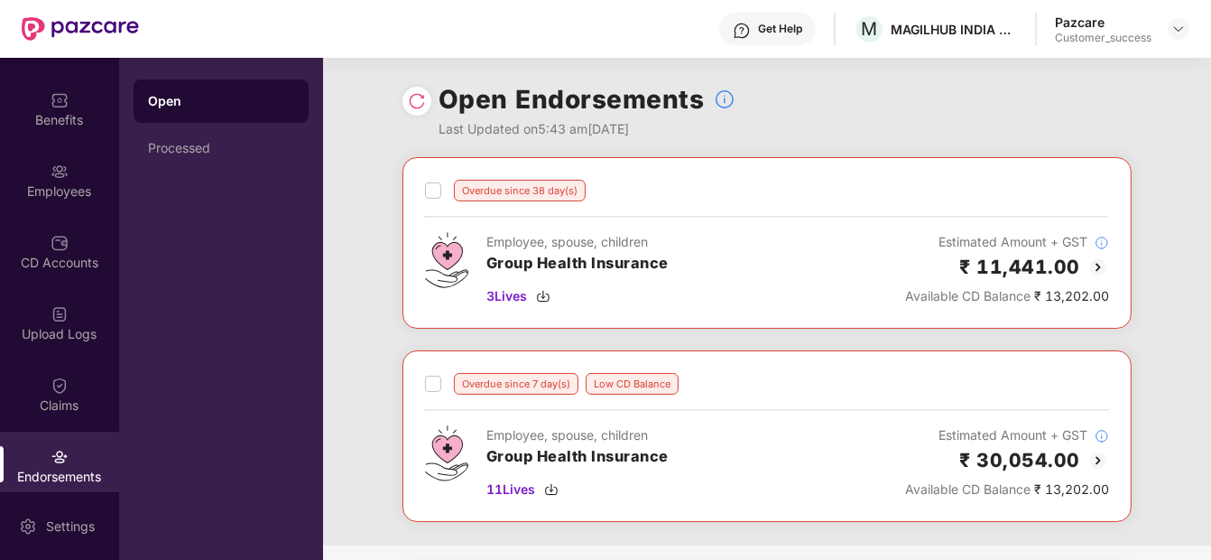
click at [1098, 269] on img at bounding box center [1099, 267] width 22 height 22
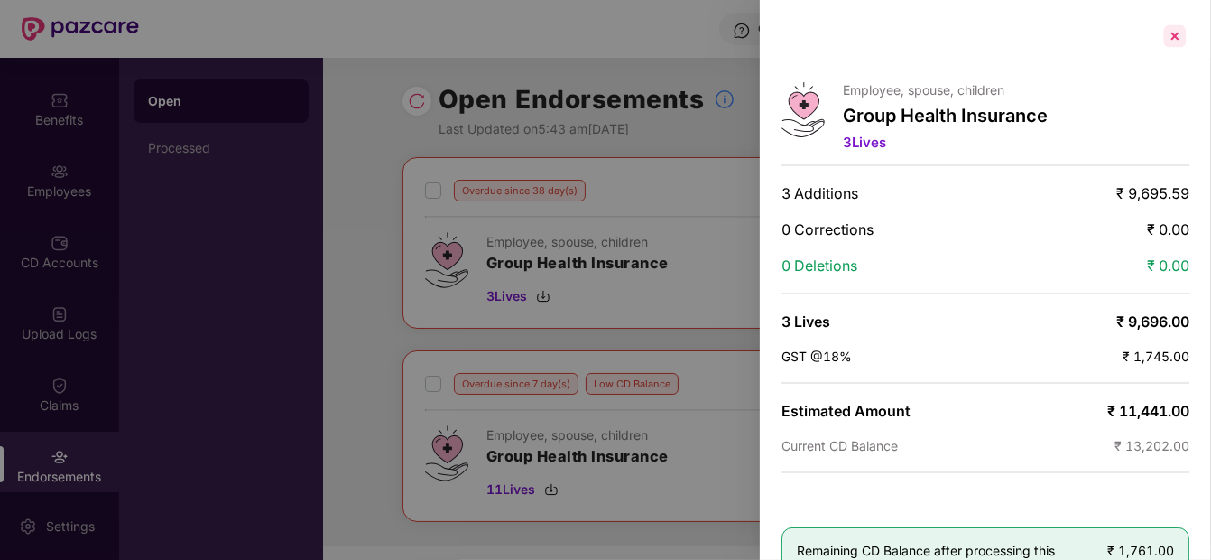
click at [1163, 38] on div at bounding box center [1175, 36] width 29 height 29
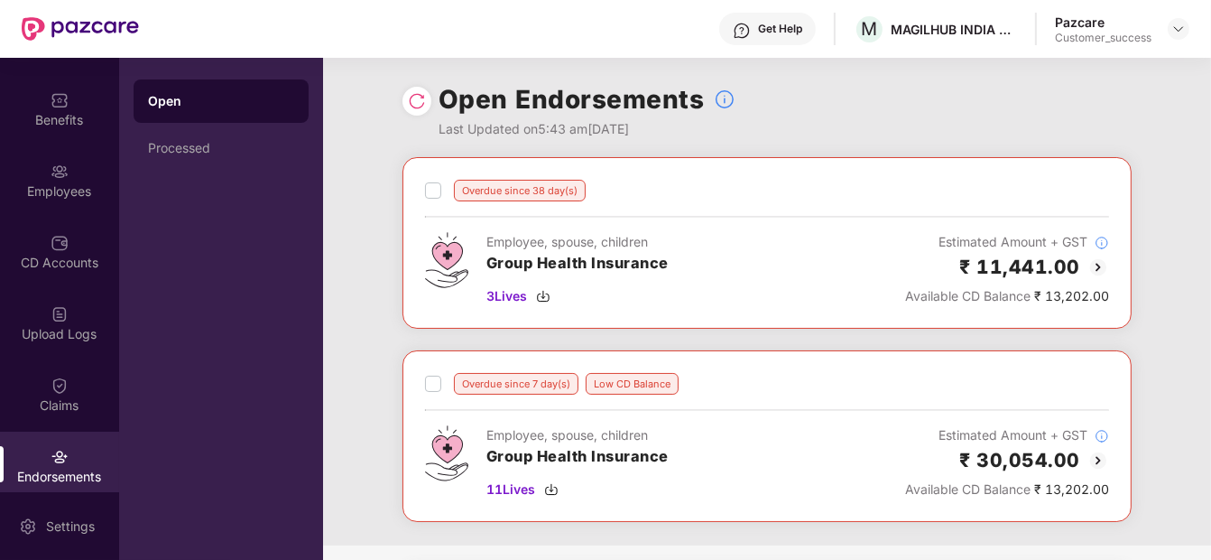
click at [1108, 453] on img at bounding box center [1099, 461] width 22 height 22
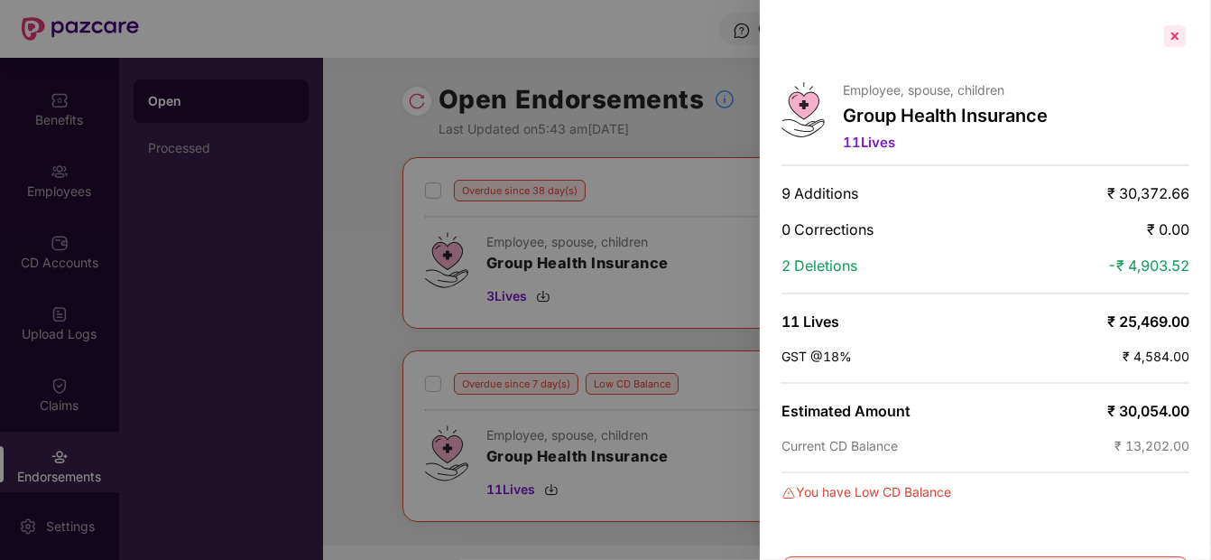
click at [1181, 45] on div at bounding box center [1175, 36] width 29 height 29
